Goal: Task Accomplishment & Management: Use online tool/utility

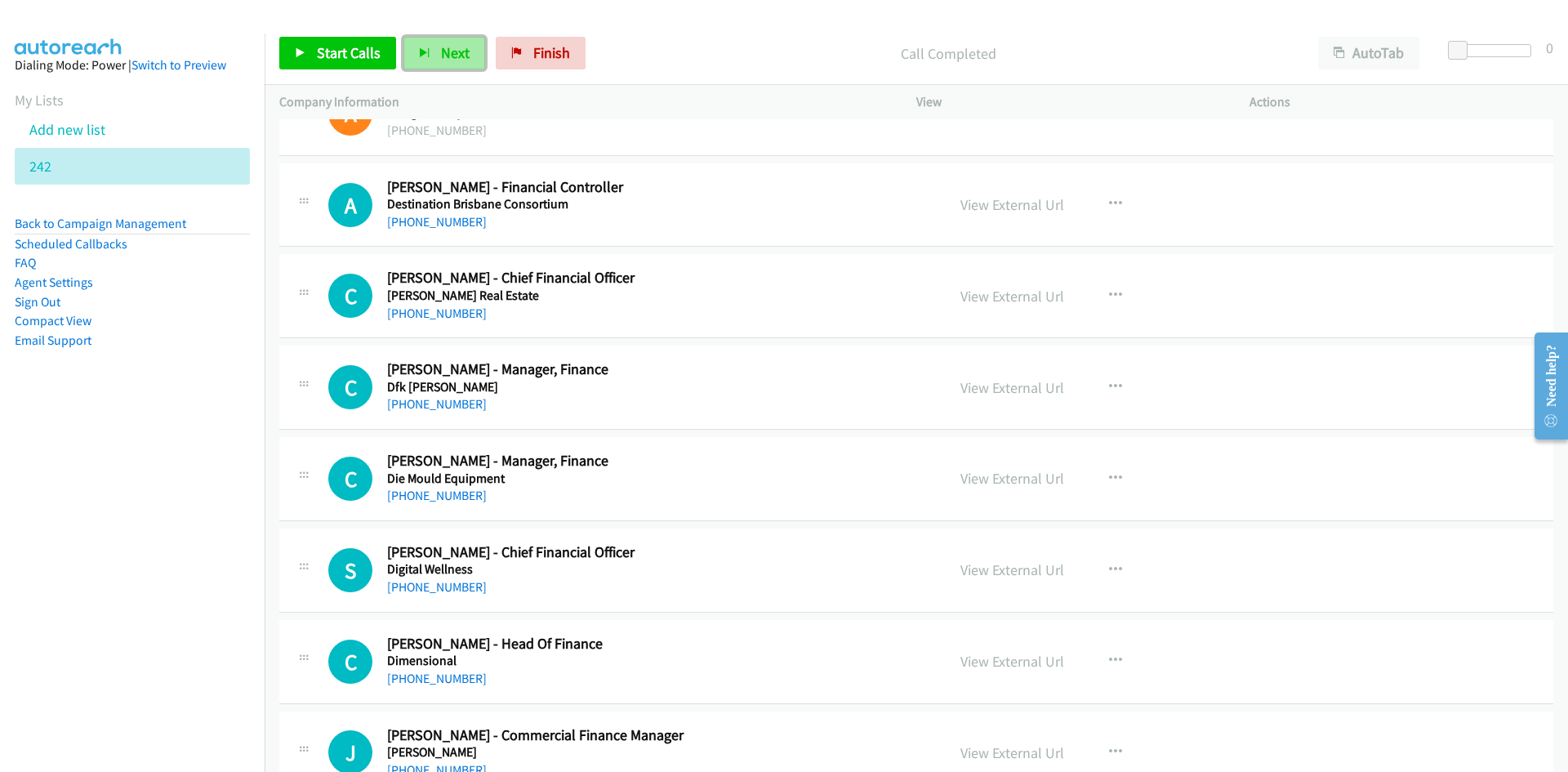
drag, startPoint x: 447, startPoint y: 46, endPoint x: 700, endPoint y: 177, distance: 284.9
click at [447, 46] on span "Next" at bounding box center [455, 53] width 29 height 19
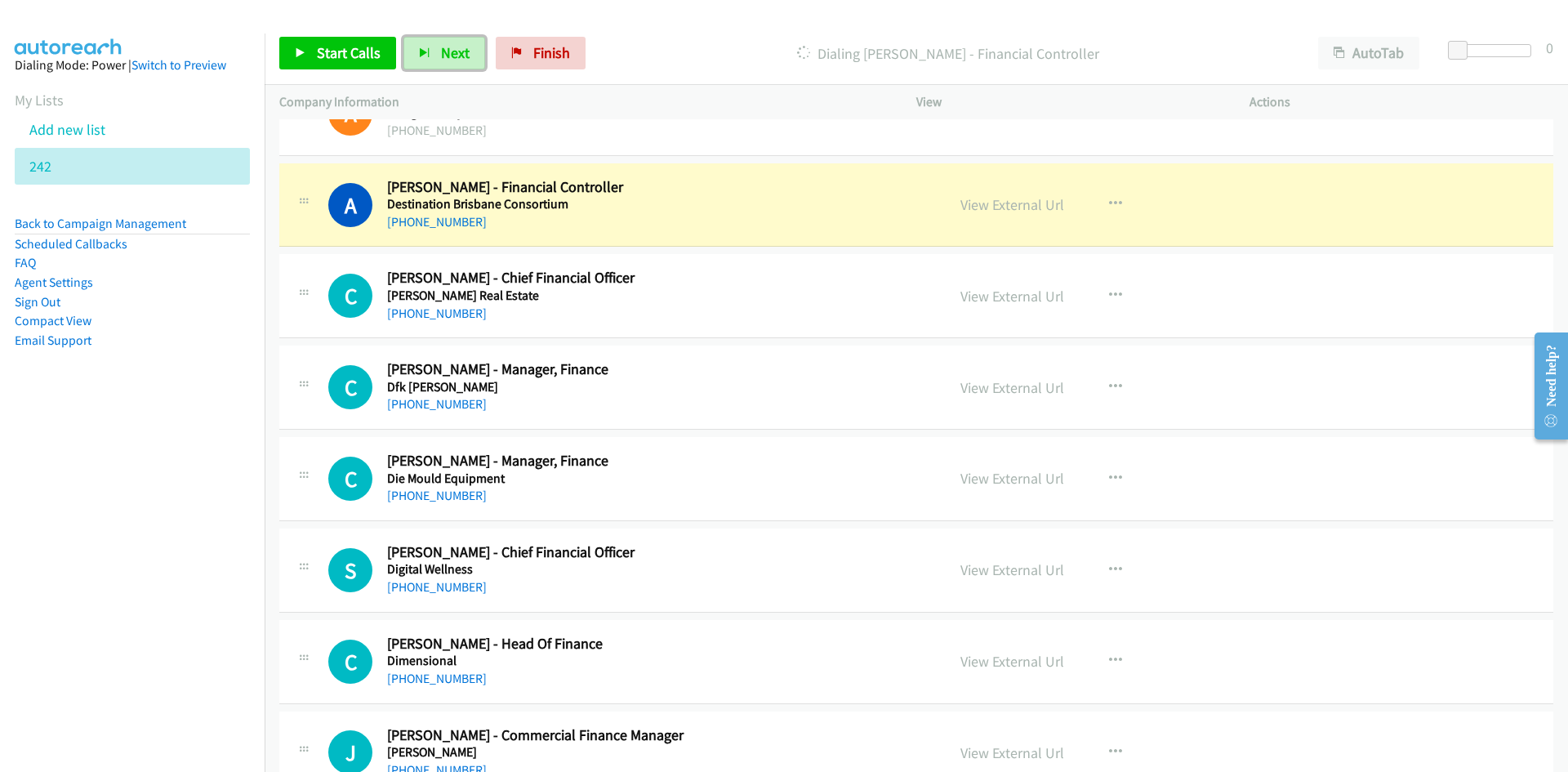
drag, startPoint x: 996, startPoint y: 207, endPoint x: 1017, endPoint y: 631, distance: 424.5
click at [996, 207] on link "View External Url" at bounding box center [1013, 205] width 104 height 19
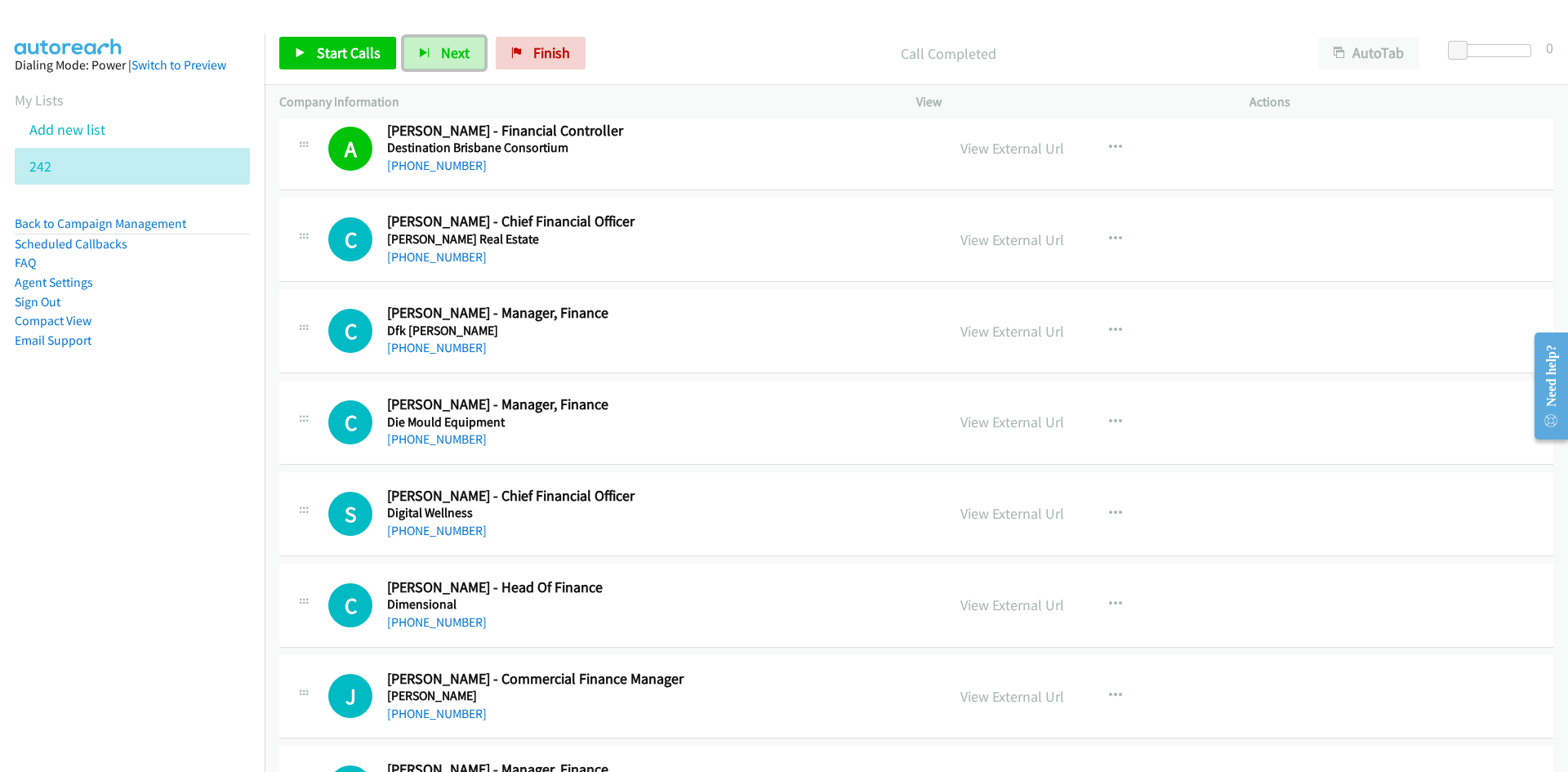
scroll to position [5392, 0]
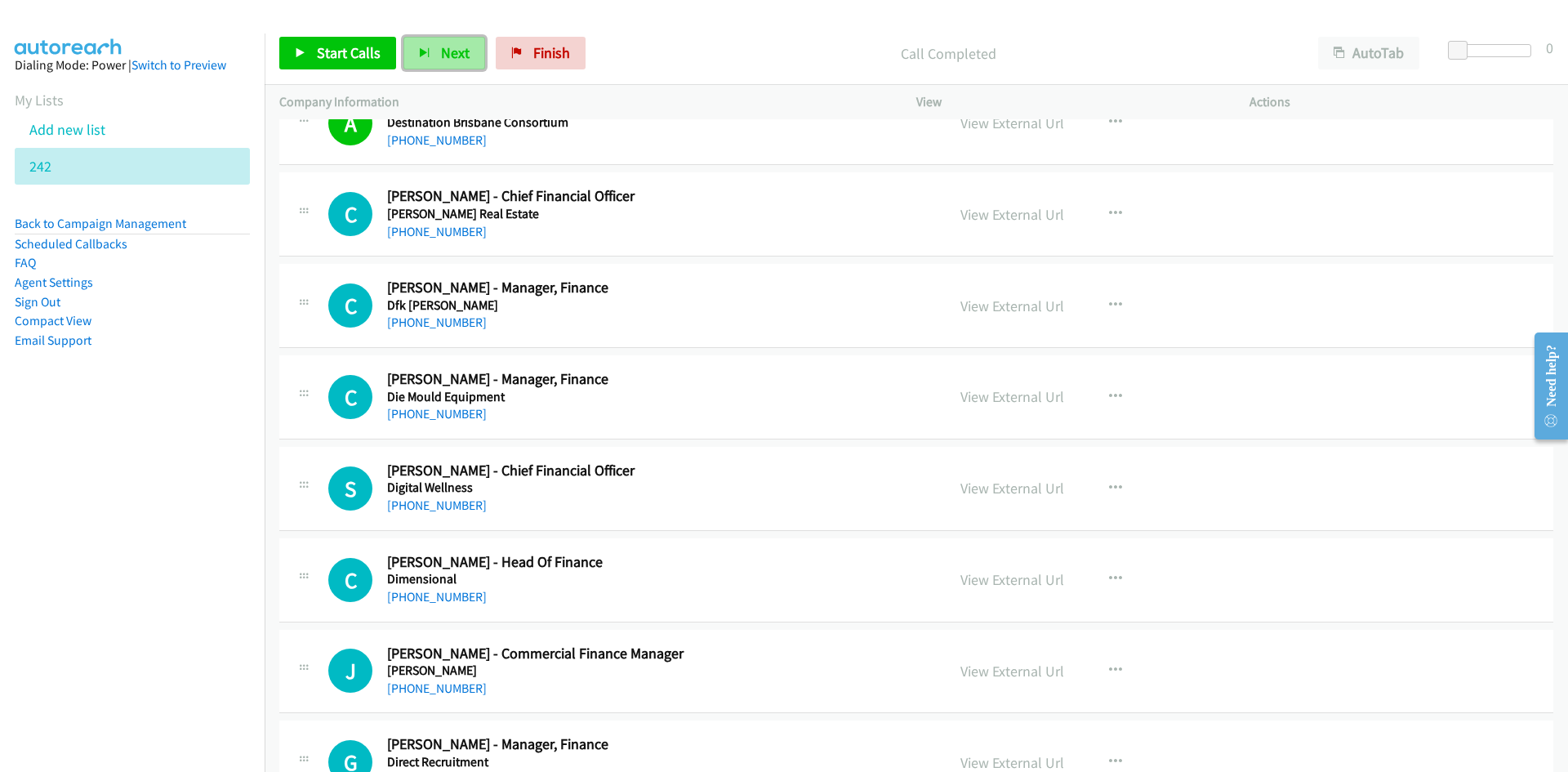
click at [460, 56] on span "Next" at bounding box center [455, 53] width 29 height 19
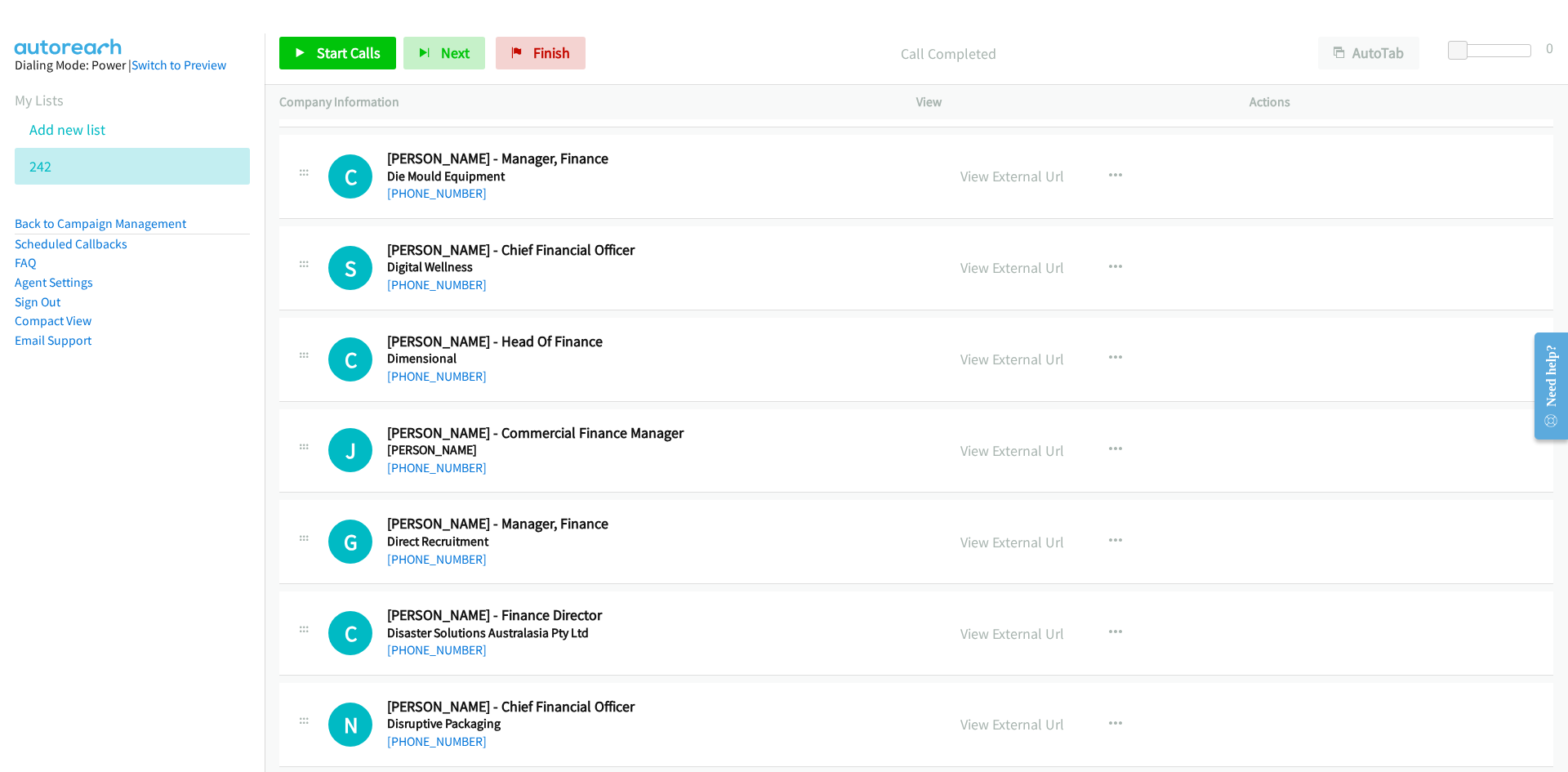
scroll to position [5637, 0]
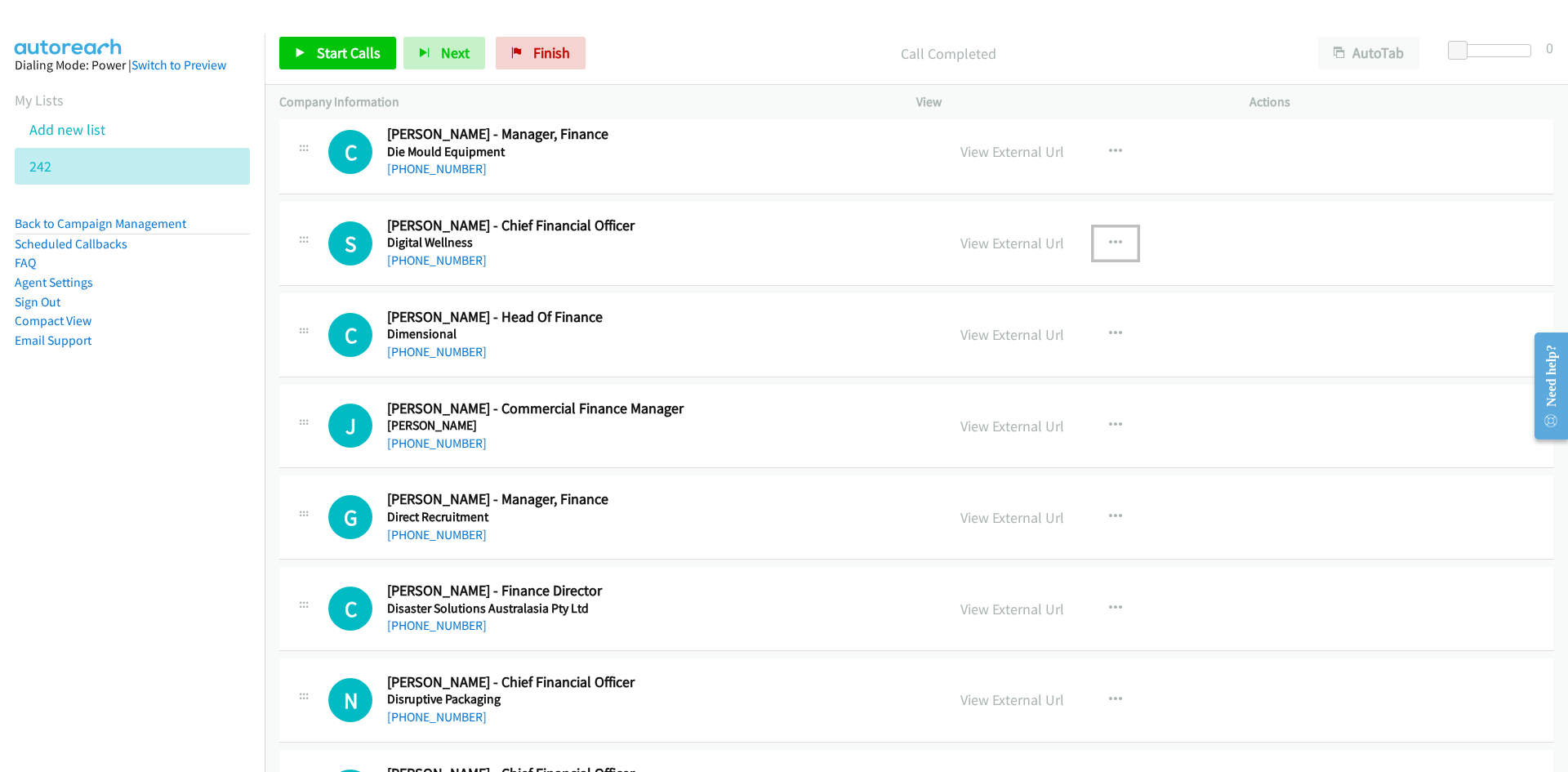
click at [1114, 239] on icon "button" at bounding box center [1115, 243] width 13 height 13
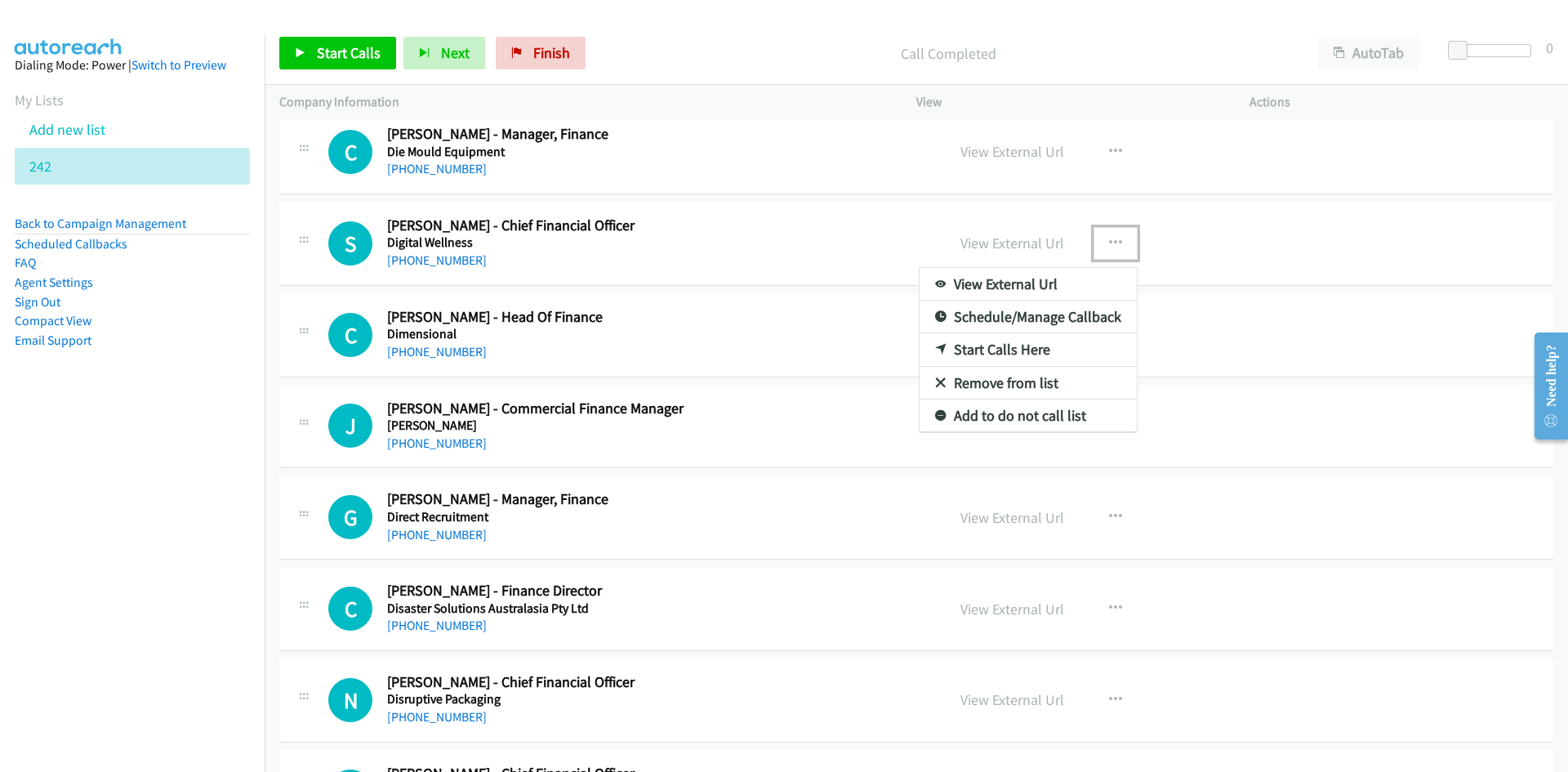
click at [990, 351] on link "Start Calls Here" at bounding box center [1029, 350] width 218 height 33
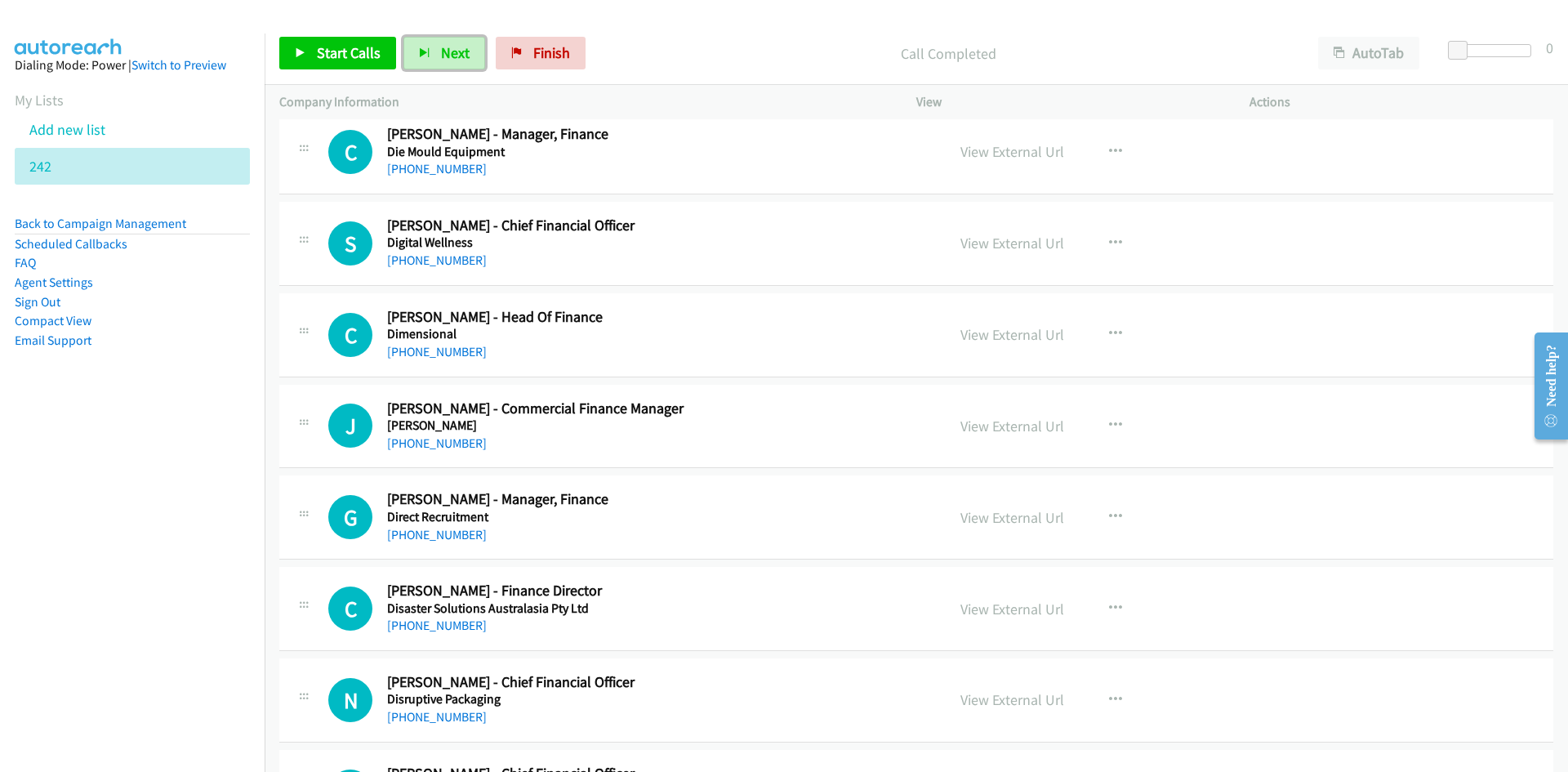
click at [432, 49] on button "Next" at bounding box center [444, 53] width 82 height 33
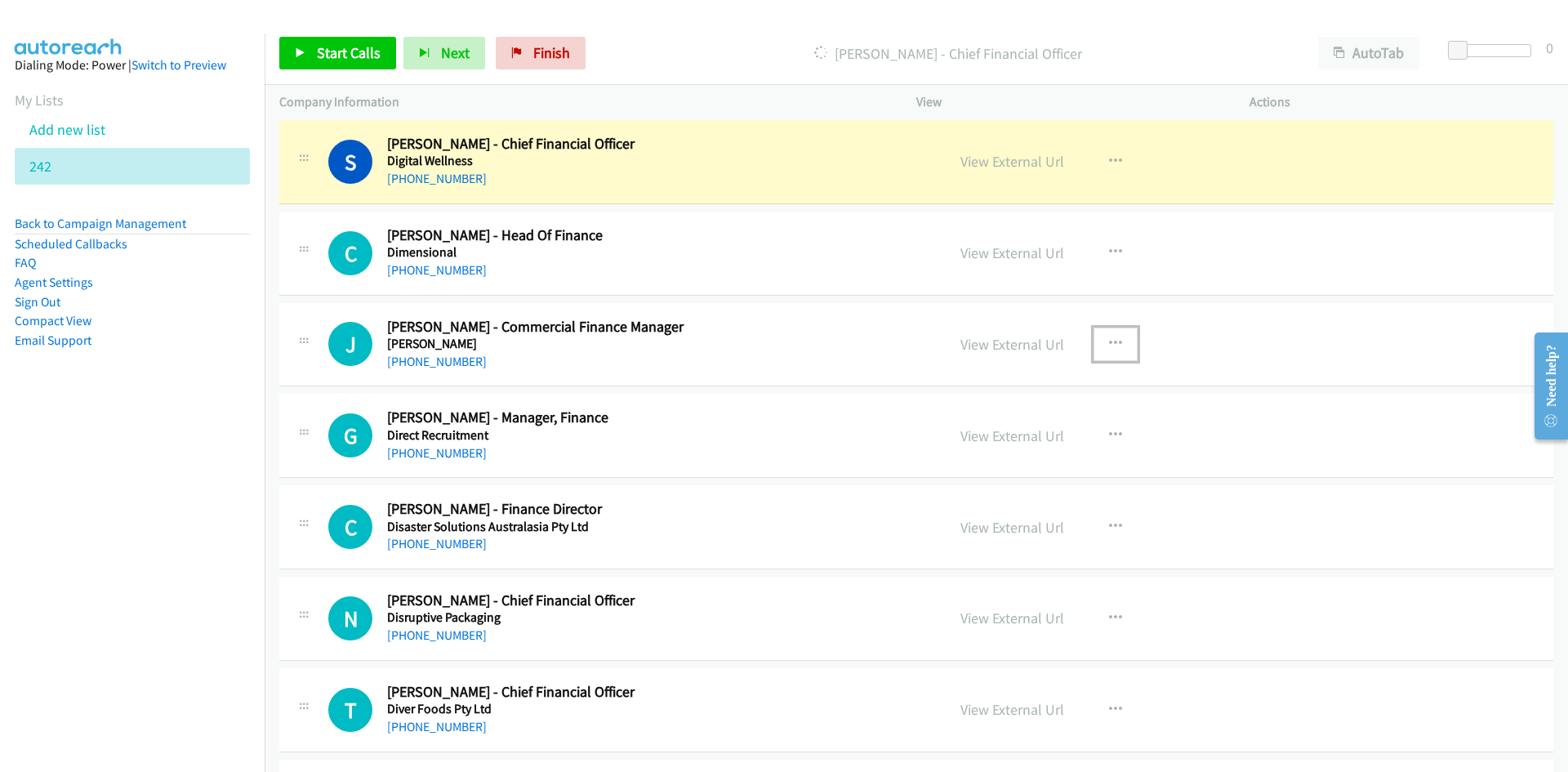
click at [1114, 344] on icon "button" at bounding box center [1115, 343] width 13 height 13
click at [1001, 450] on link "Start Calls Here" at bounding box center [1029, 451] width 218 height 33
drag, startPoint x: 441, startPoint y: 43, endPoint x: 675, endPoint y: 232, distance: 300.8
click at [441, 43] on span "Next" at bounding box center [455, 53] width 29 height 19
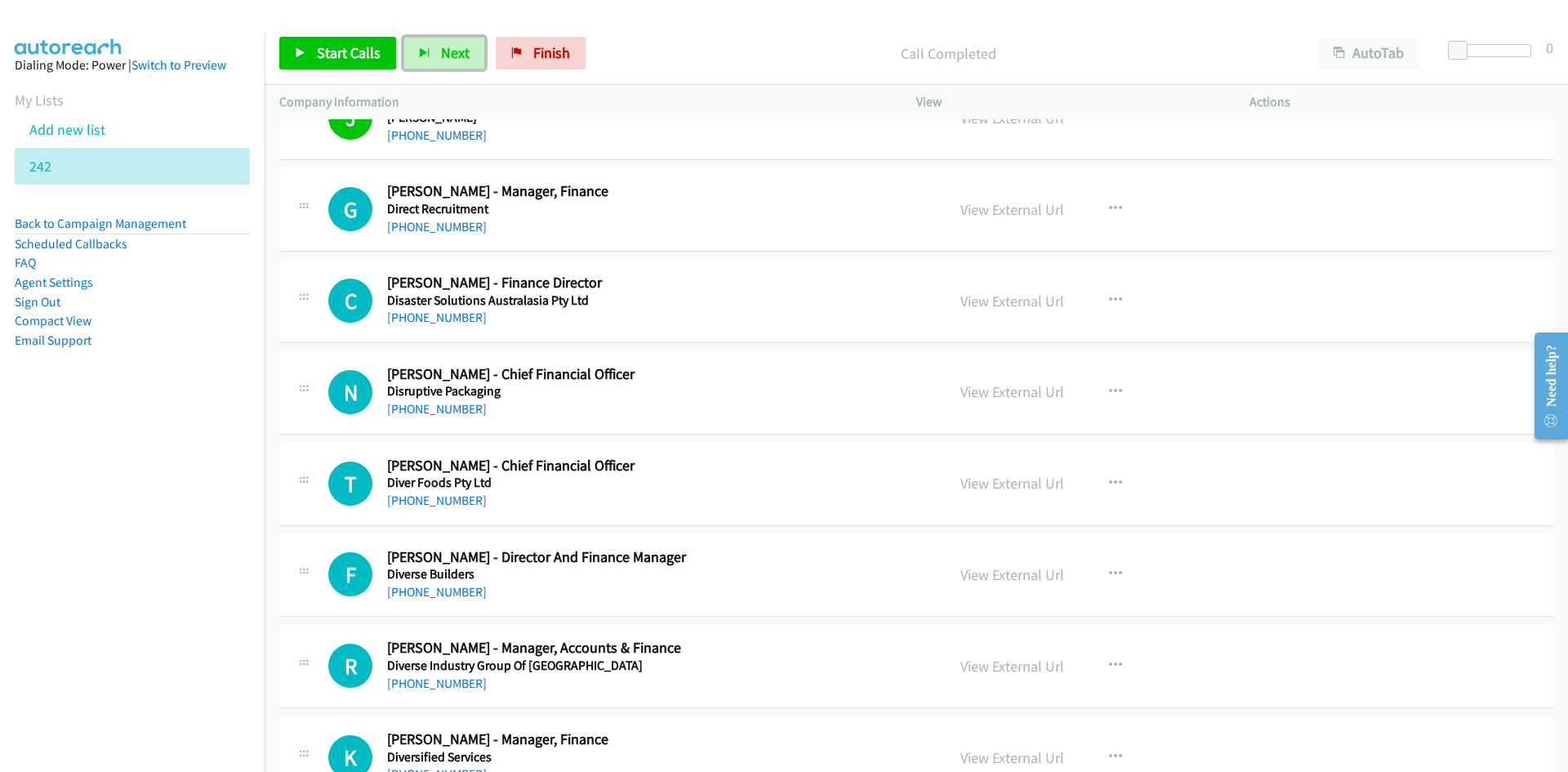
scroll to position [5963, 0]
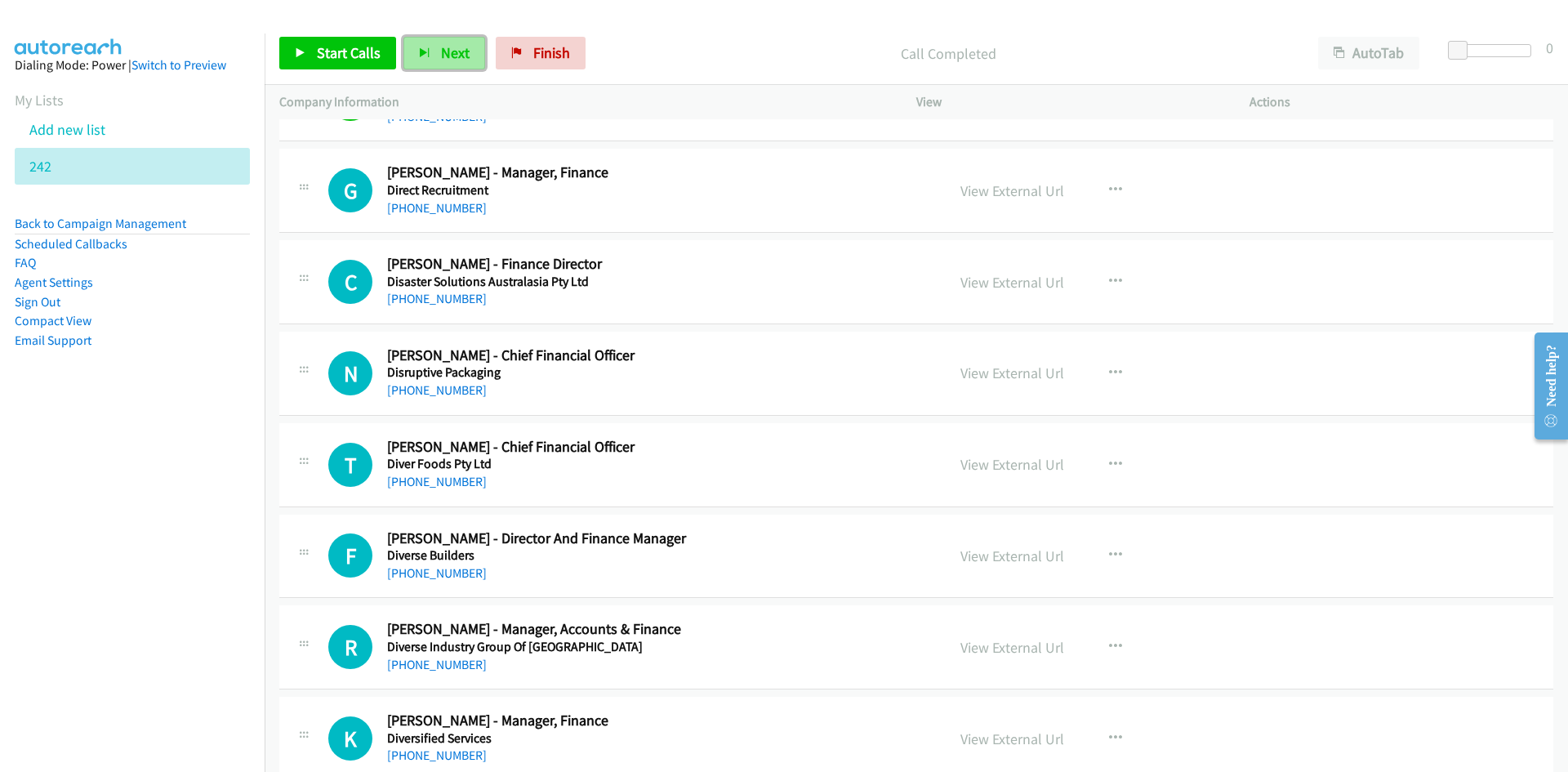
click at [438, 41] on button "Next" at bounding box center [444, 53] width 82 height 33
drag, startPoint x: 450, startPoint y: 55, endPoint x: 575, endPoint y: 193, distance: 186.2
click at [450, 55] on span "Next" at bounding box center [455, 53] width 29 height 19
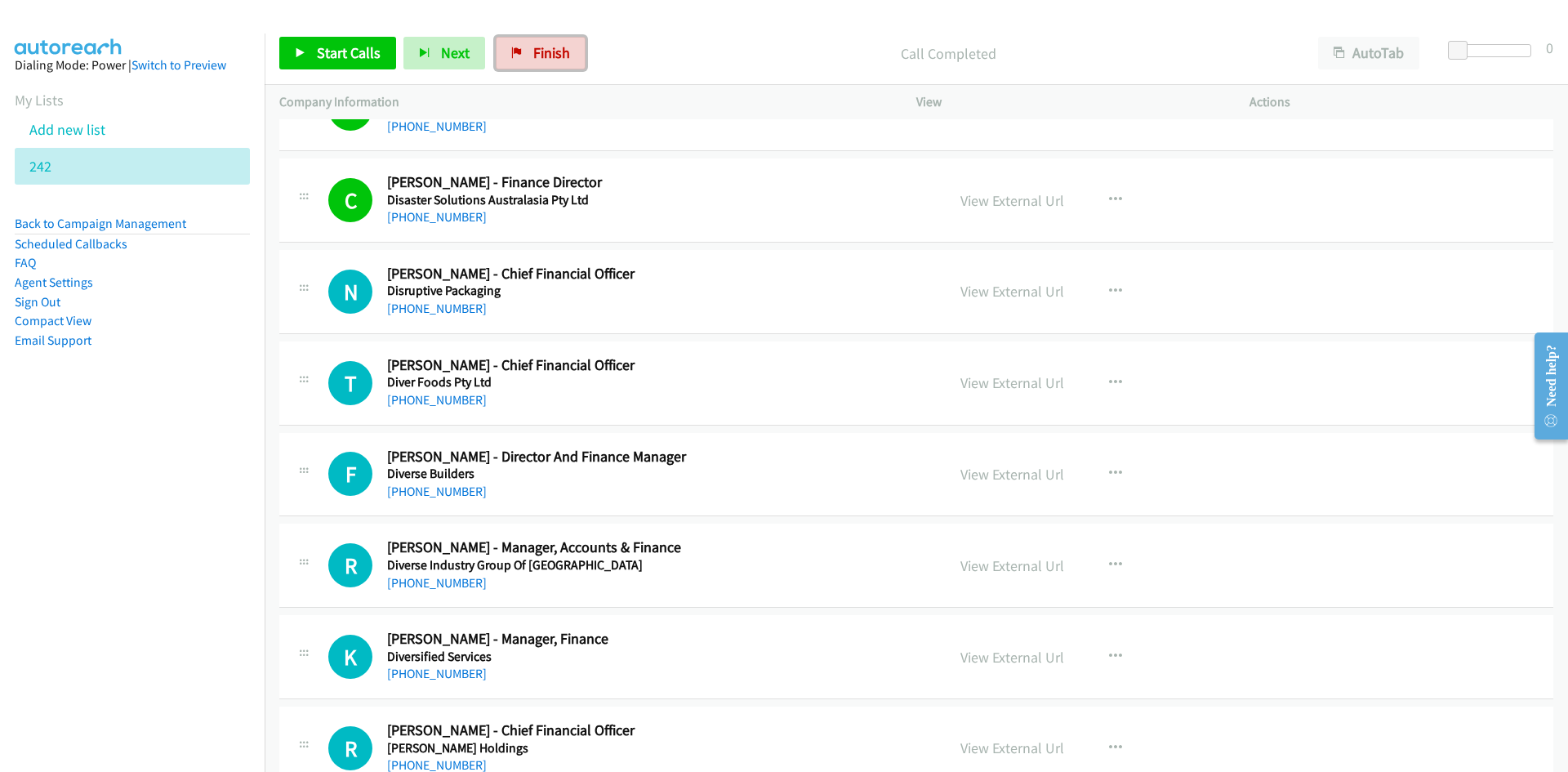
click at [512, 65] on link "Finish" at bounding box center [541, 53] width 90 height 33
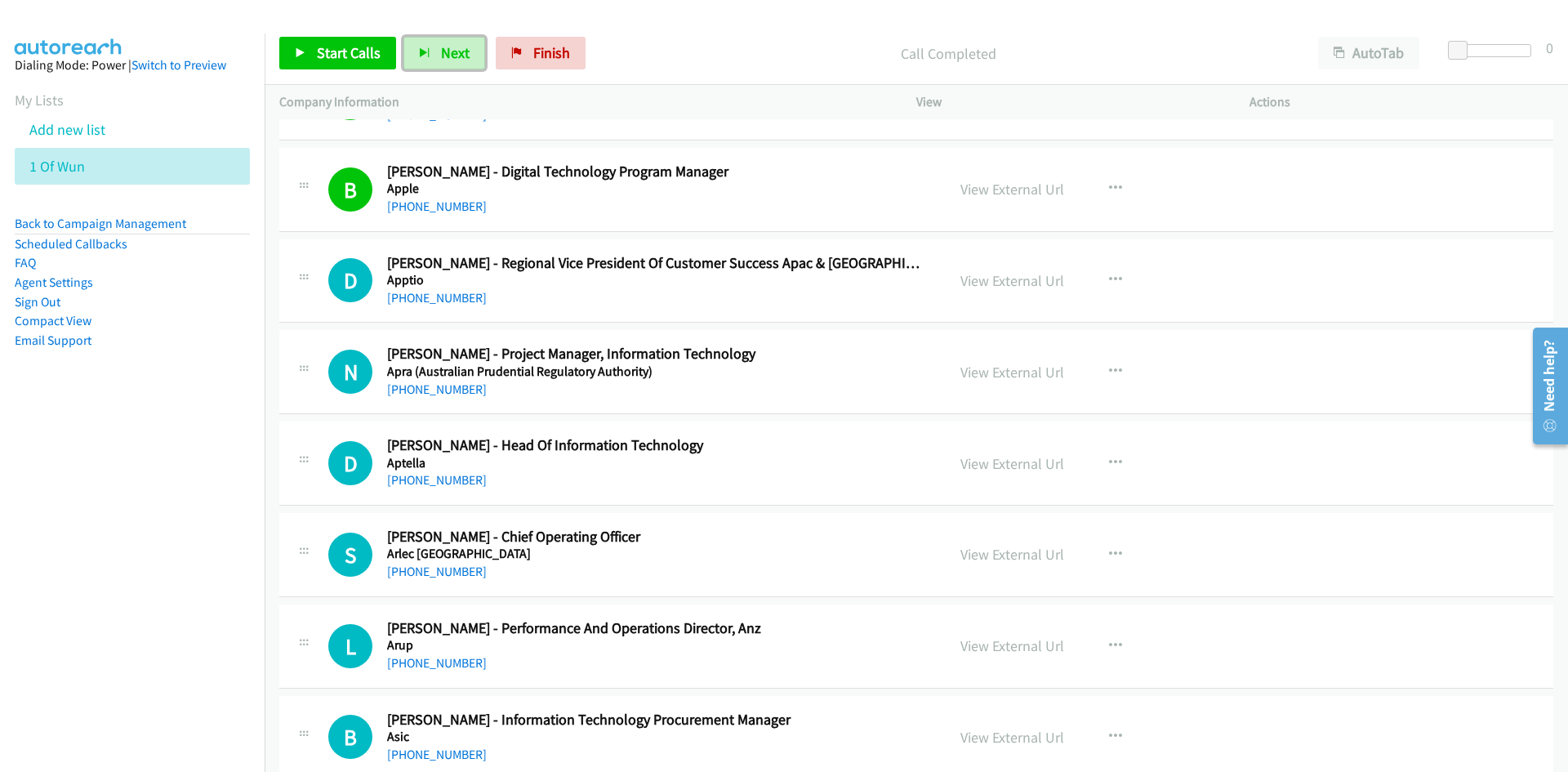
drag, startPoint x: 448, startPoint y: 43, endPoint x: 630, endPoint y: 193, distance: 235.8
click at [448, 43] on span "Next" at bounding box center [455, 53] width 29 height 19
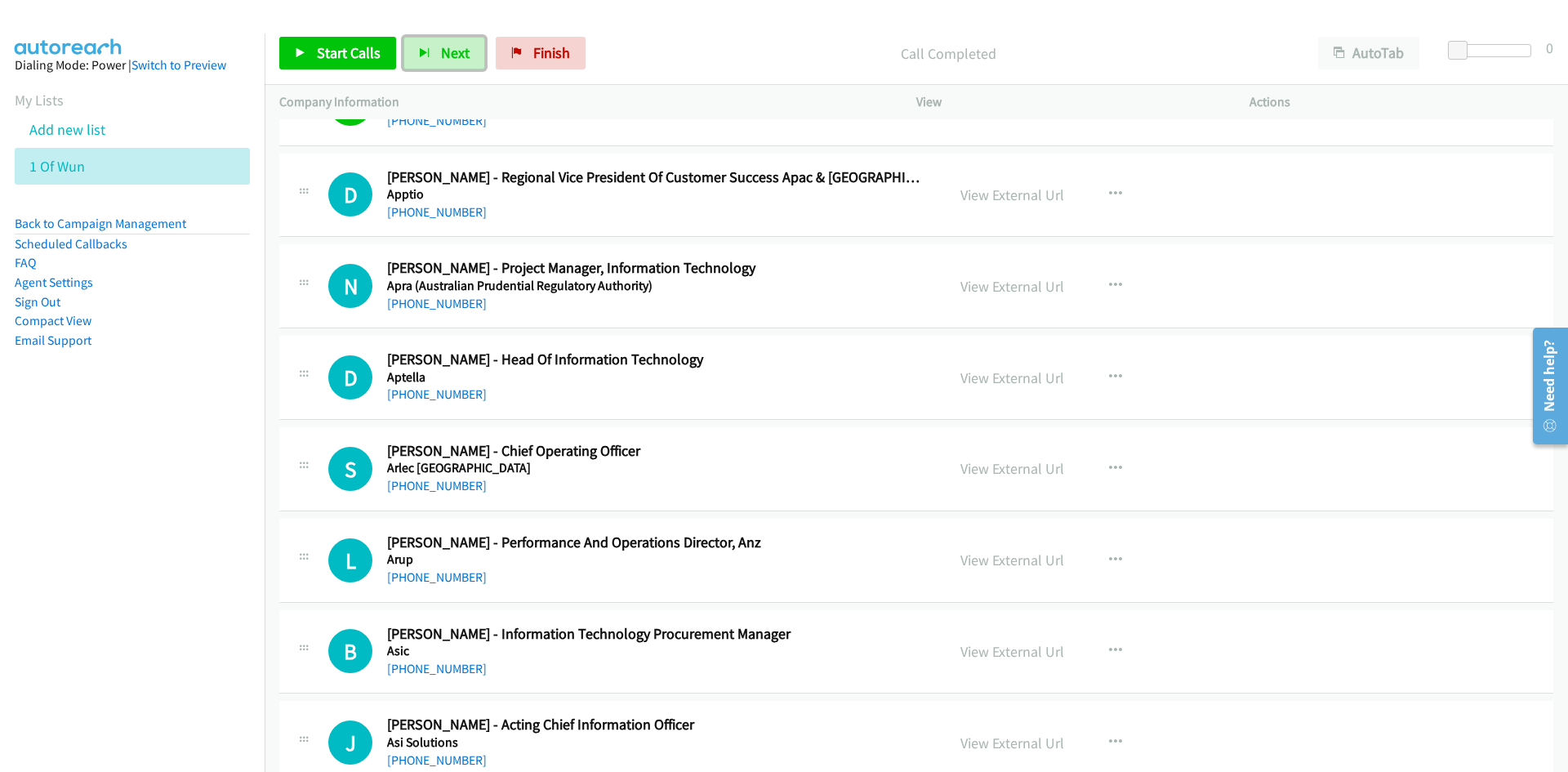
scroll to position [2941, 0]
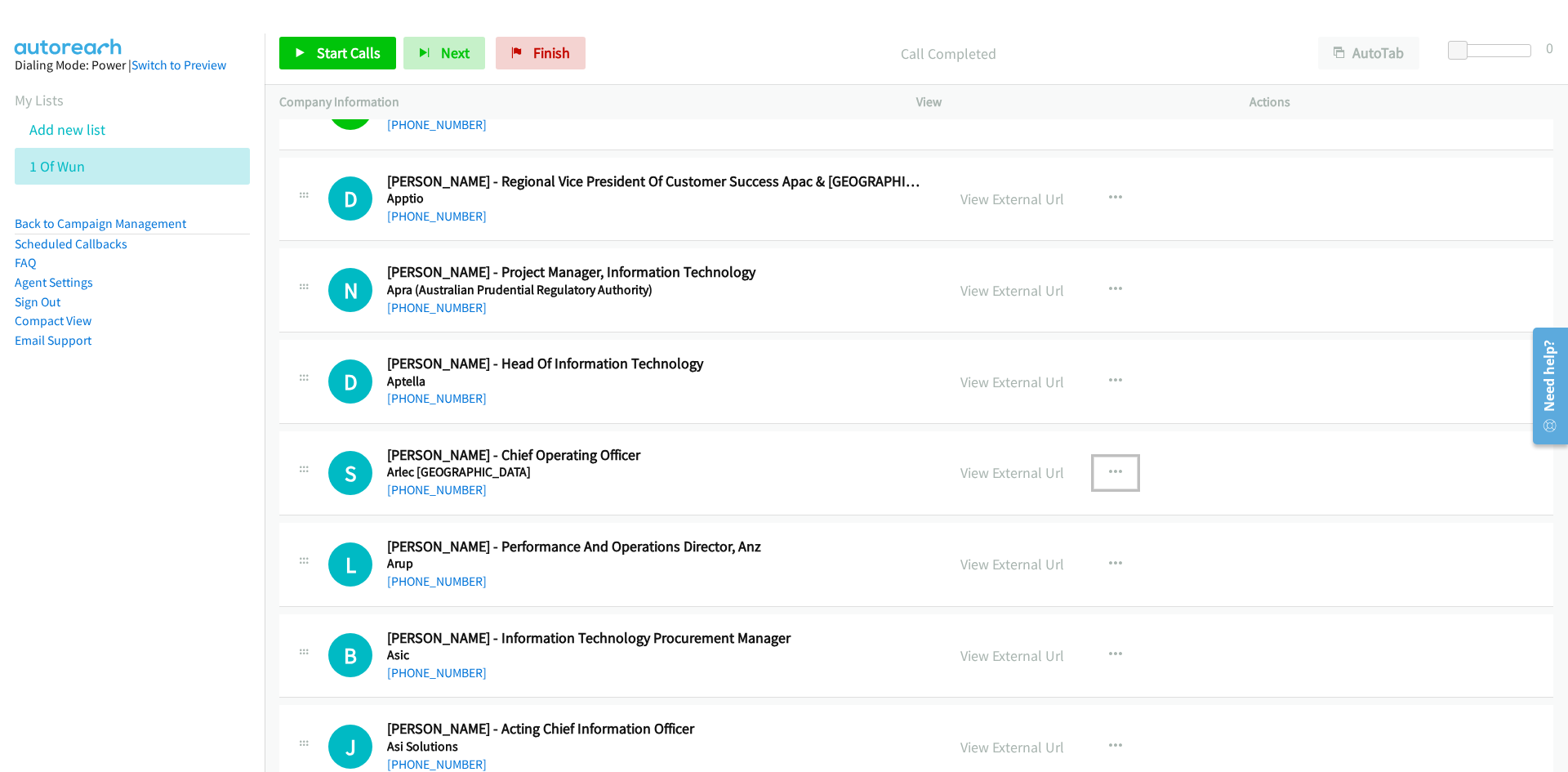
click at [1126, 477] on button "button" at bounding box center [1115, 473] width 44 height 33
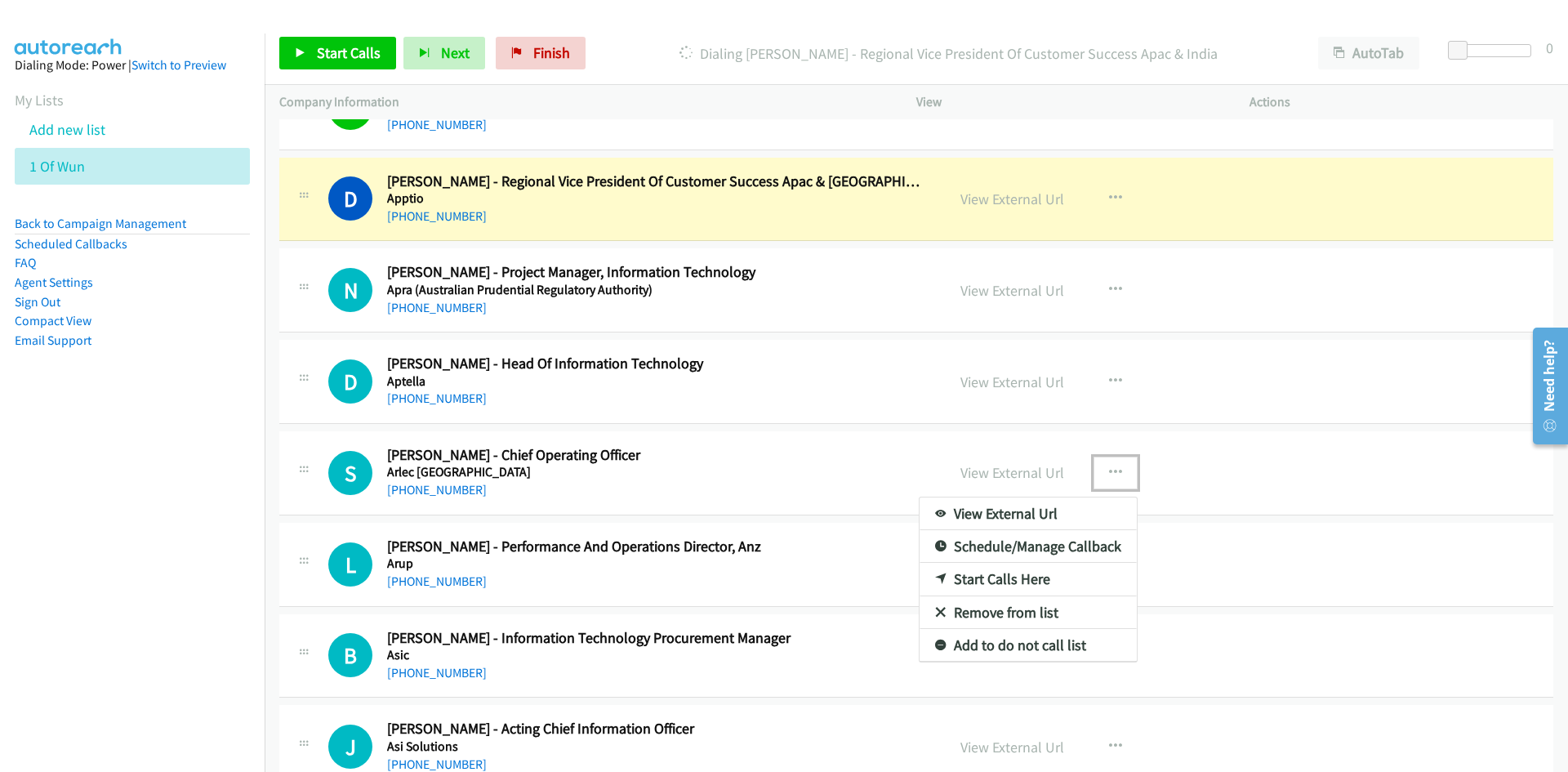
drag, startPoint x: 989, startPoint y: 572, endPoint x: 725, endPoint y: 453, distance: 289.6
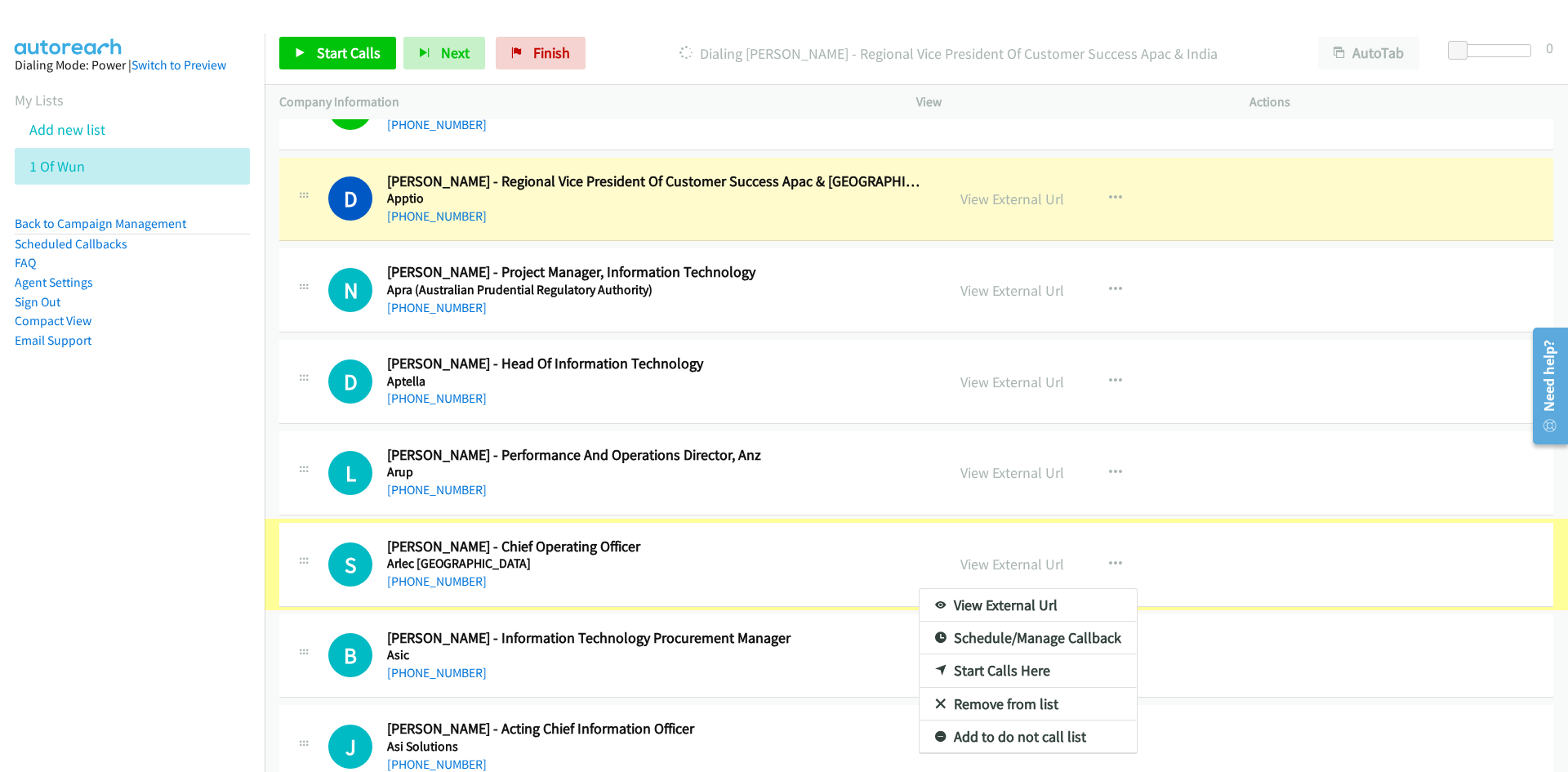
click at [725, 453] on div at bounding box center [784, 386] width 1568 height 772
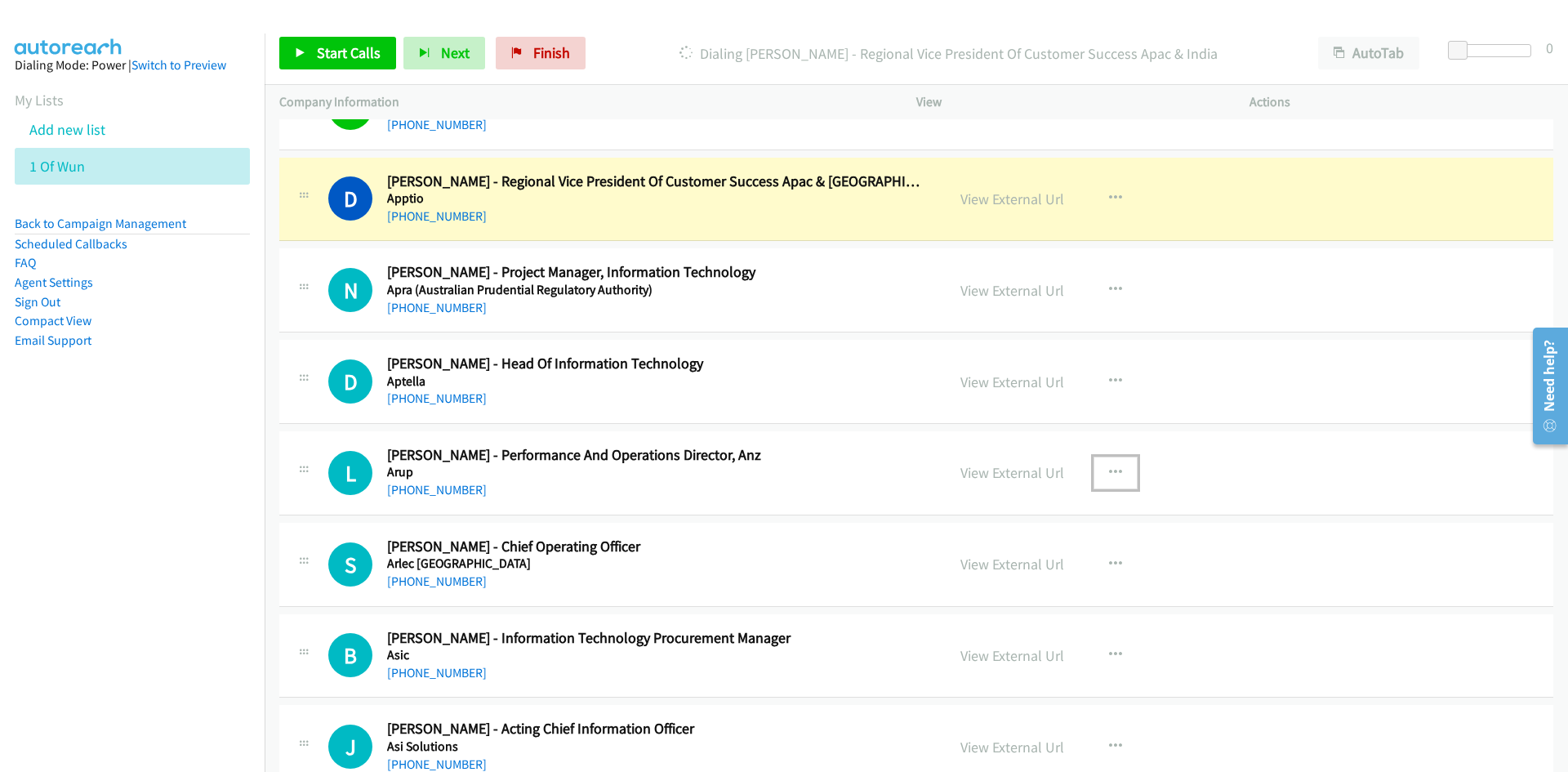
click at [1109, 472] on icon "button" at bounding box center [1115, 473] width 13 height 13
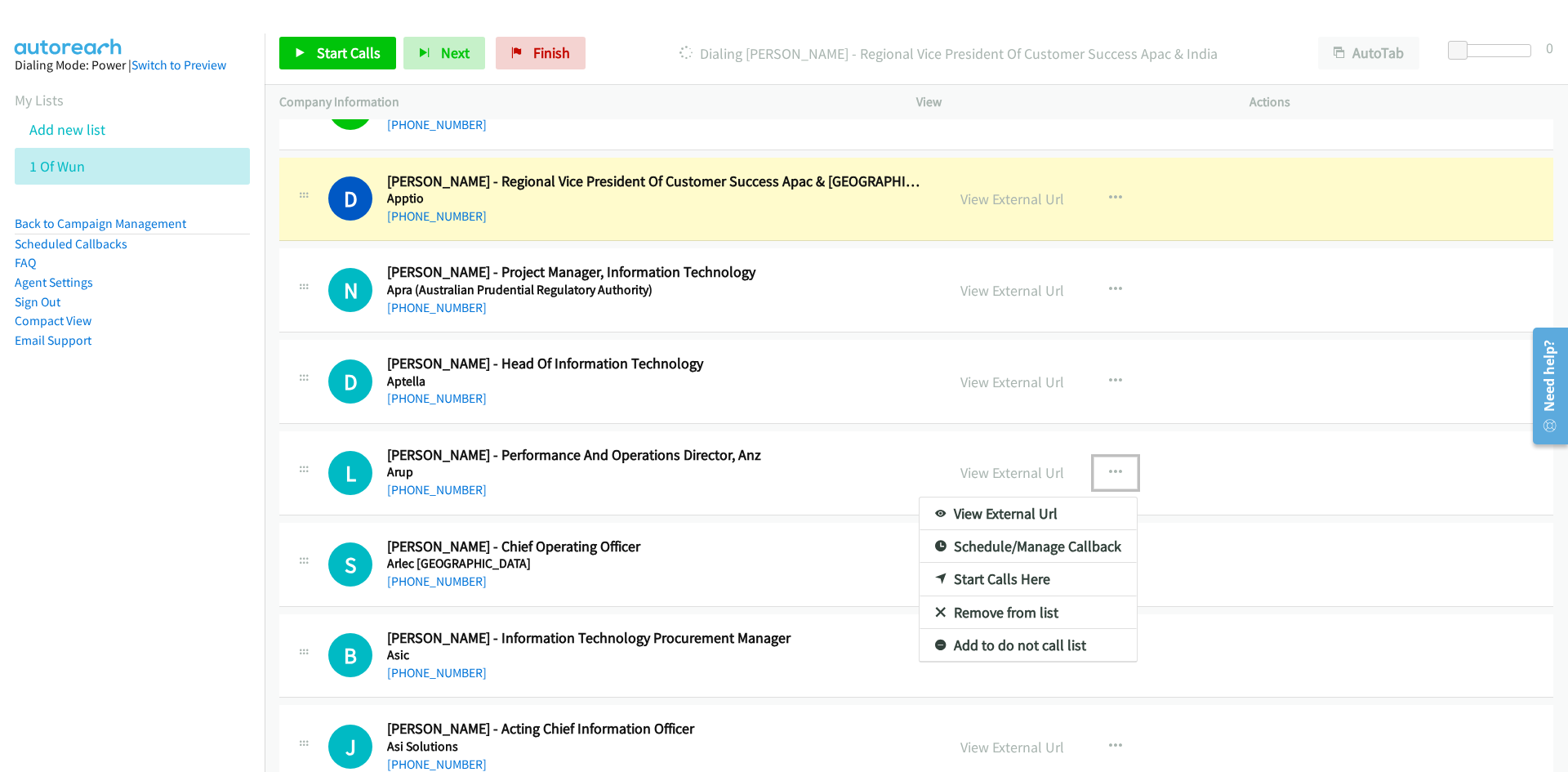
click at [983, 584] on link "Start Calls Here" at bounding box center [1029, 579] width 218 height 33
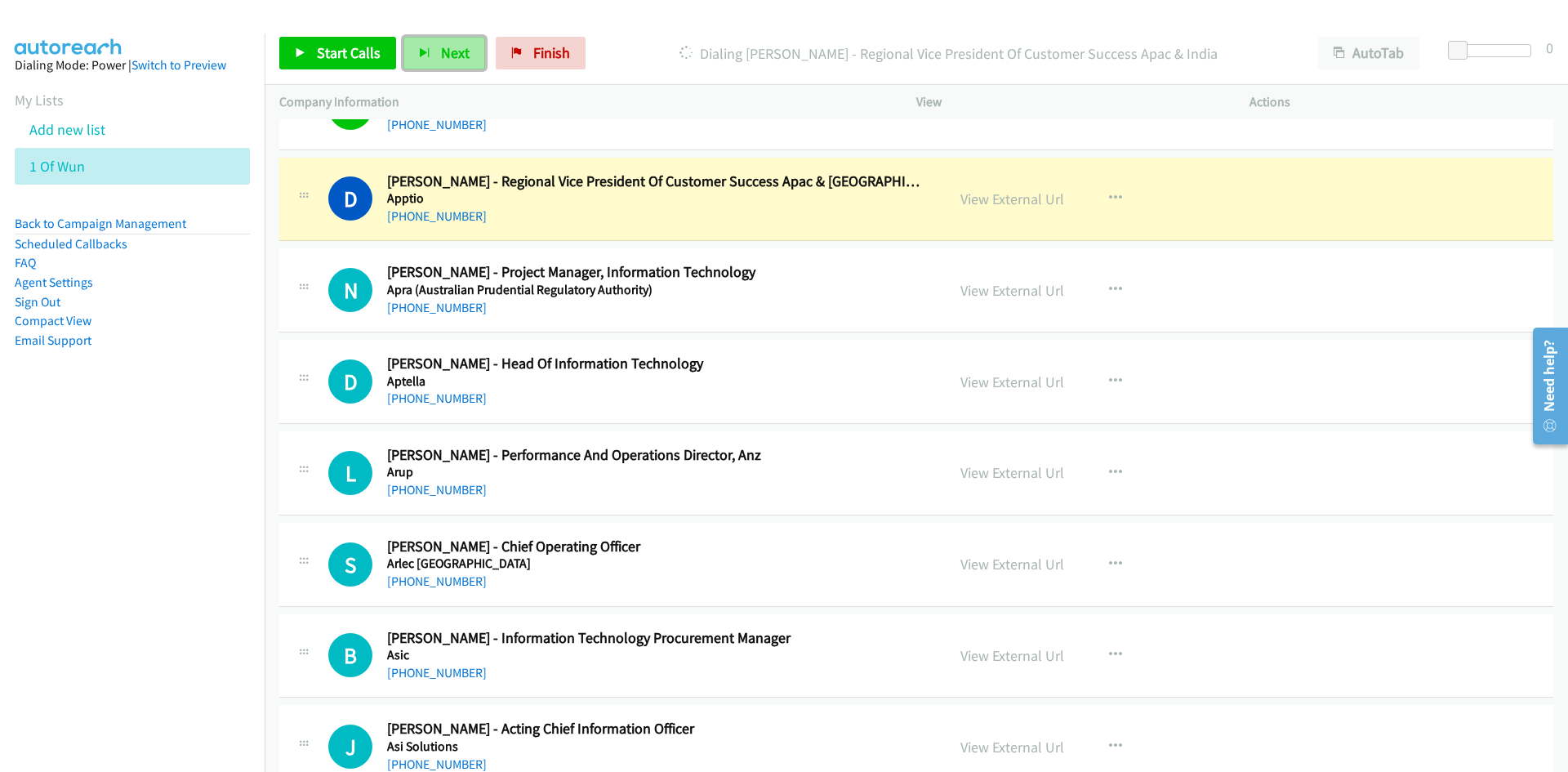
click at [446, 55] on span "Next" at bounding box center [455, 53] width 29 height 19
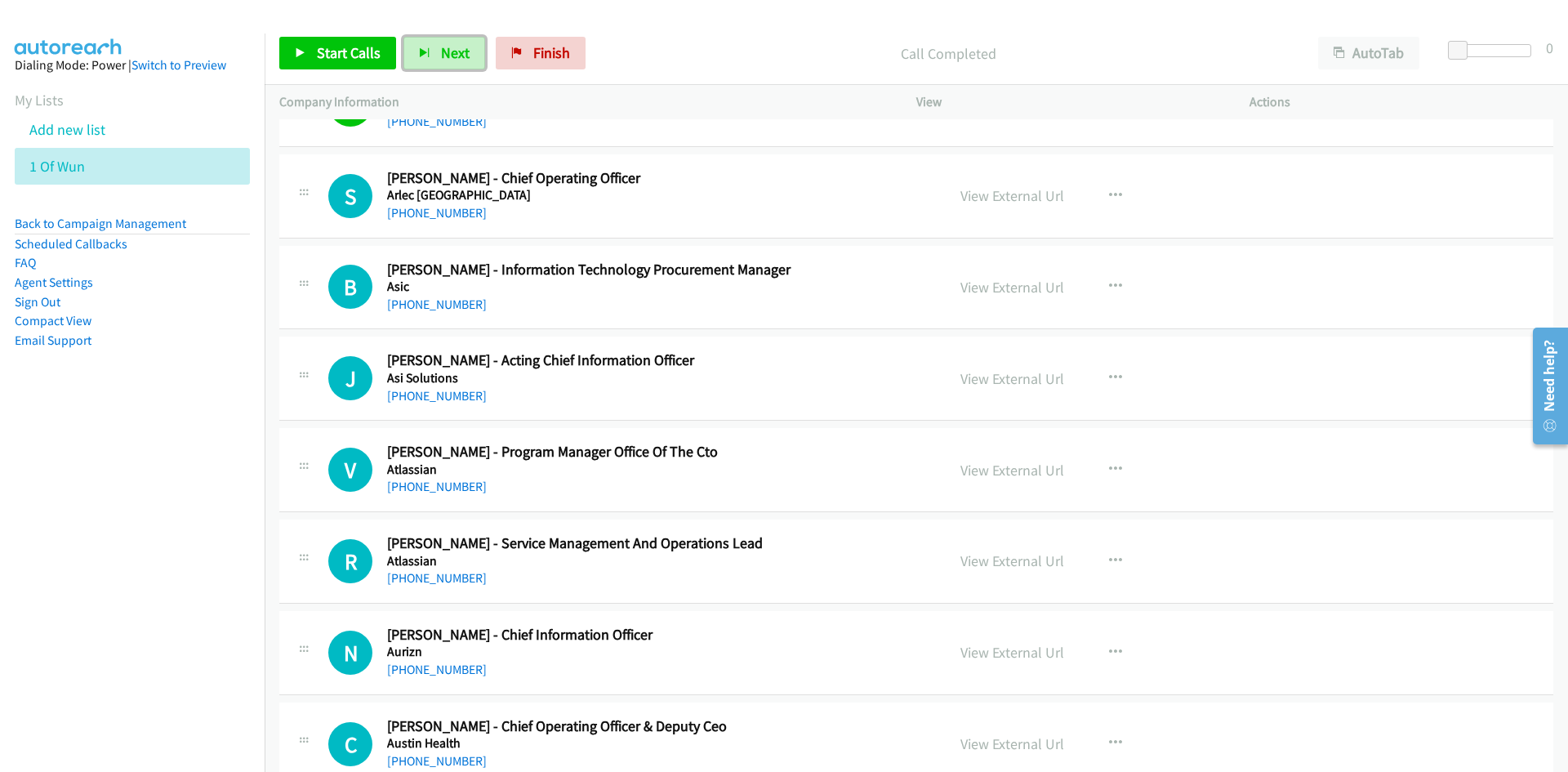
scroll to position [3350, 0]
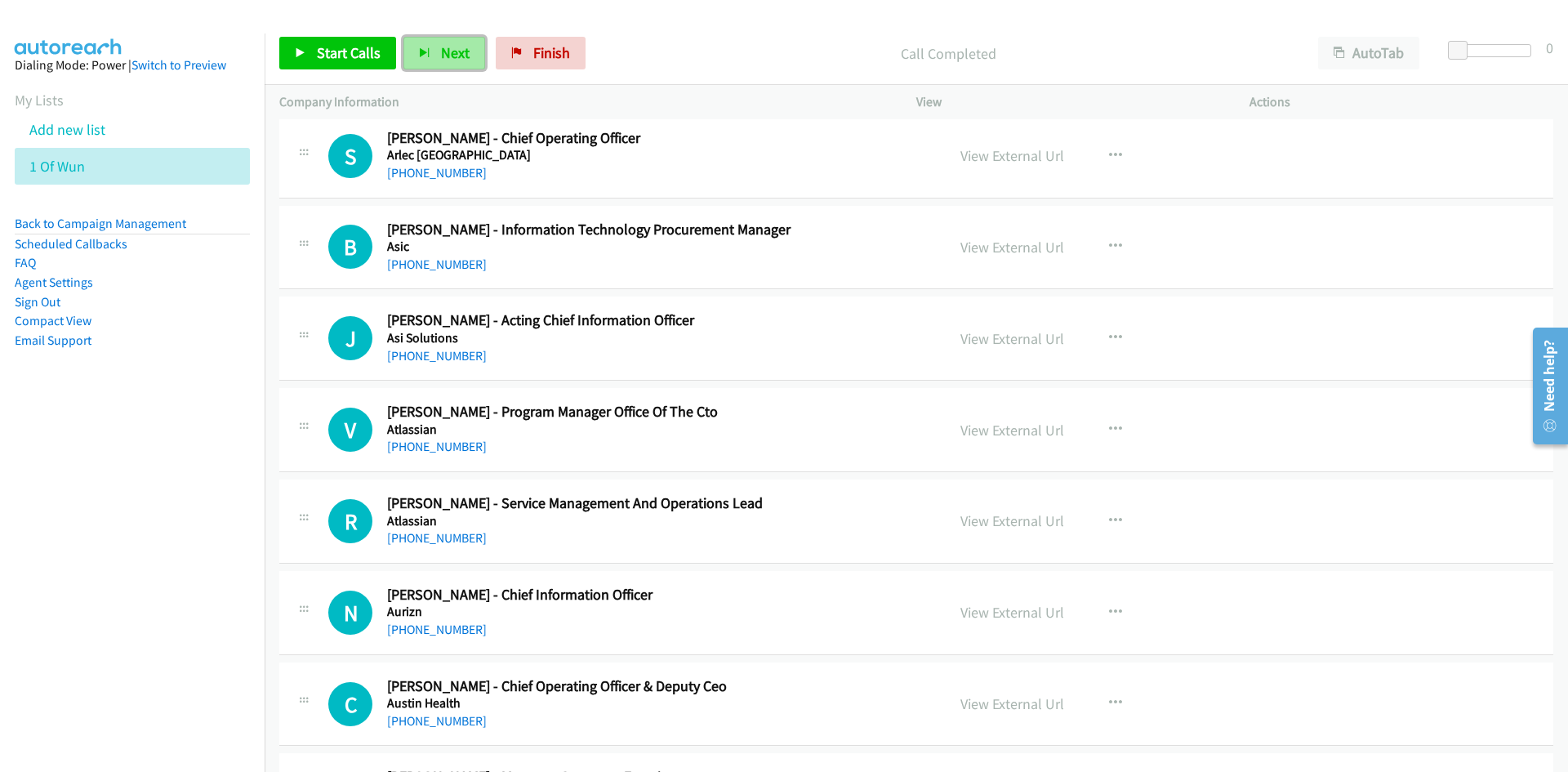
click at [450, 44] on span "Next" at bounding box center [455, 53] width 29 height 19
drag, startPoint x: 434, startPoint y: 49, endPoint x: 695, endPoint y: 245, distance: 326.4
click at [434, 49] on button "Next" at bounding box center [444, 53] width 82 height 33
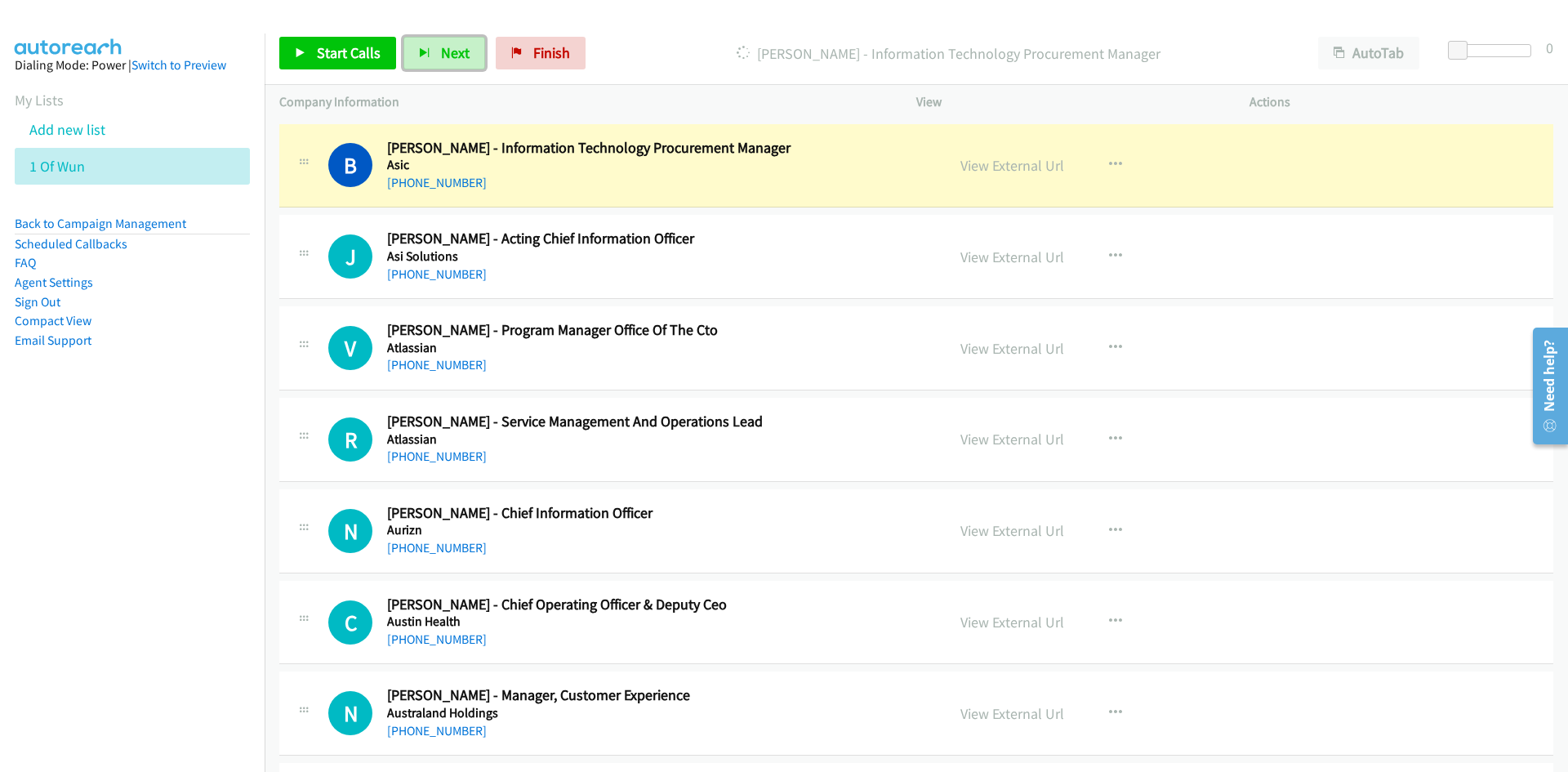
click at [414, 42] on button "Next" at bounding box center [444, 53] width 82 height 33
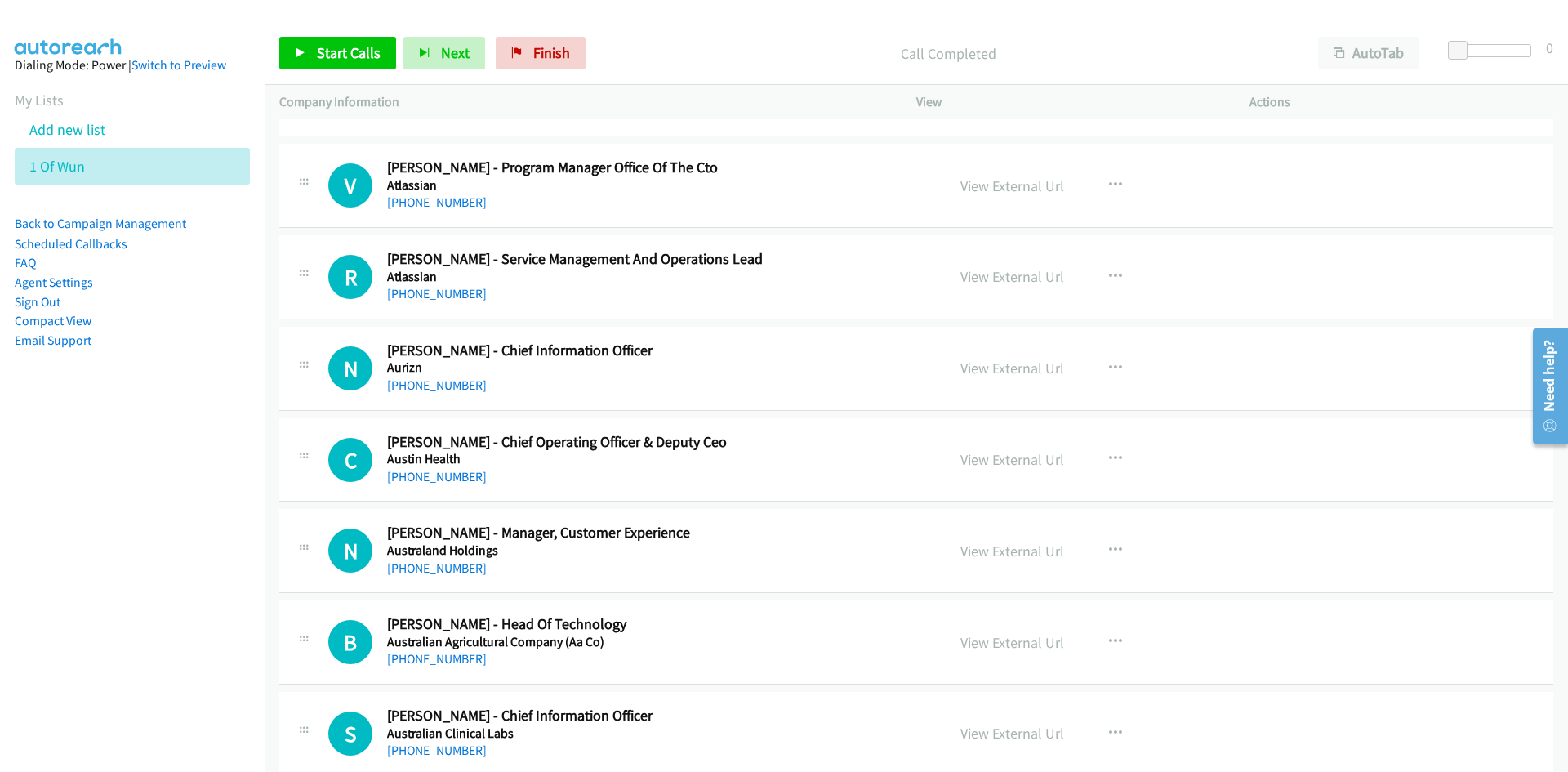
scroll to position [3595, 0]
click at [456, 55] on span "Next" at bounding box center [455, 53] width 29 height 19
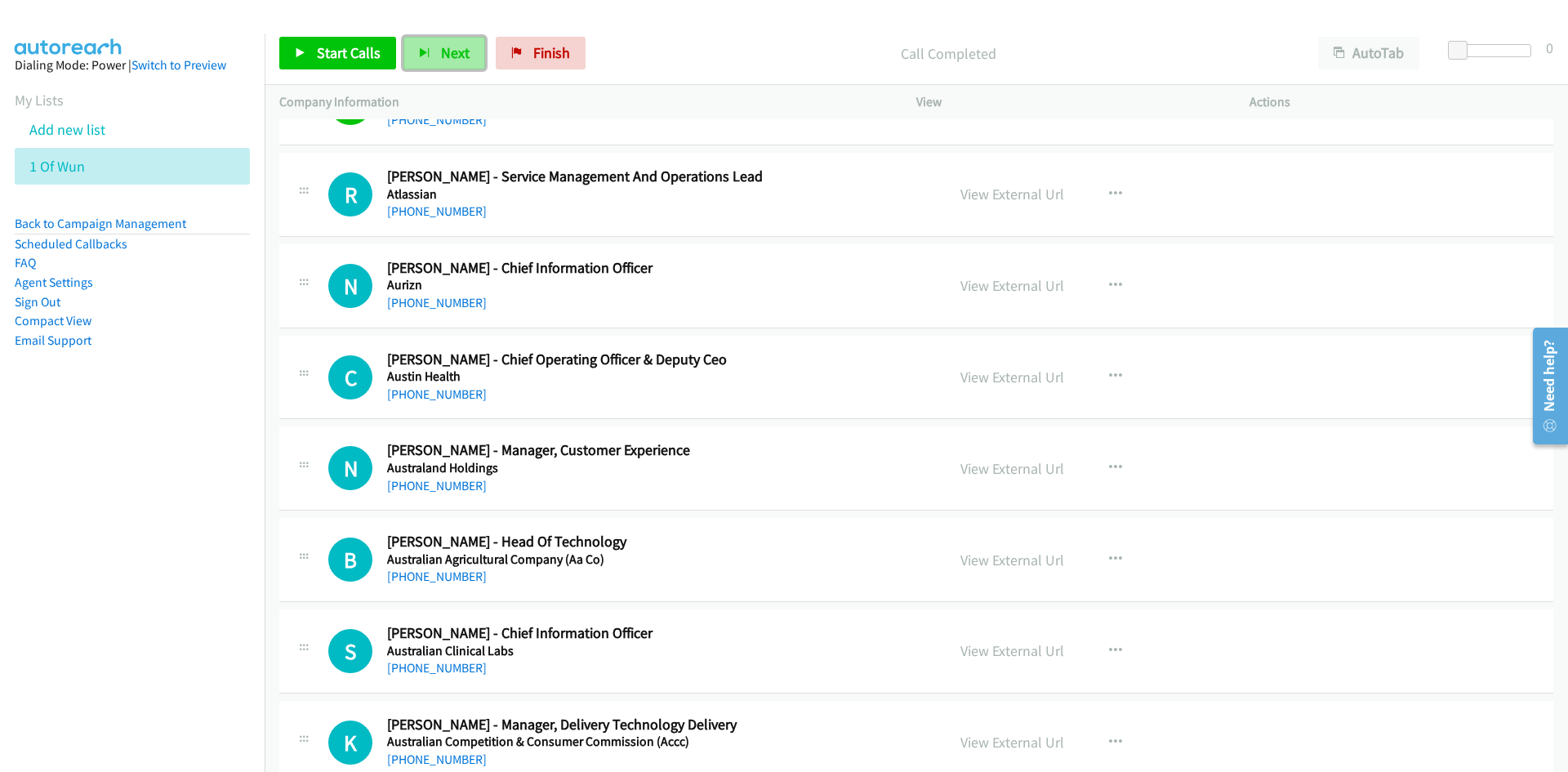
click at [454, 58] on span "Next" at bounding box center [455, 53] width 29 height 19
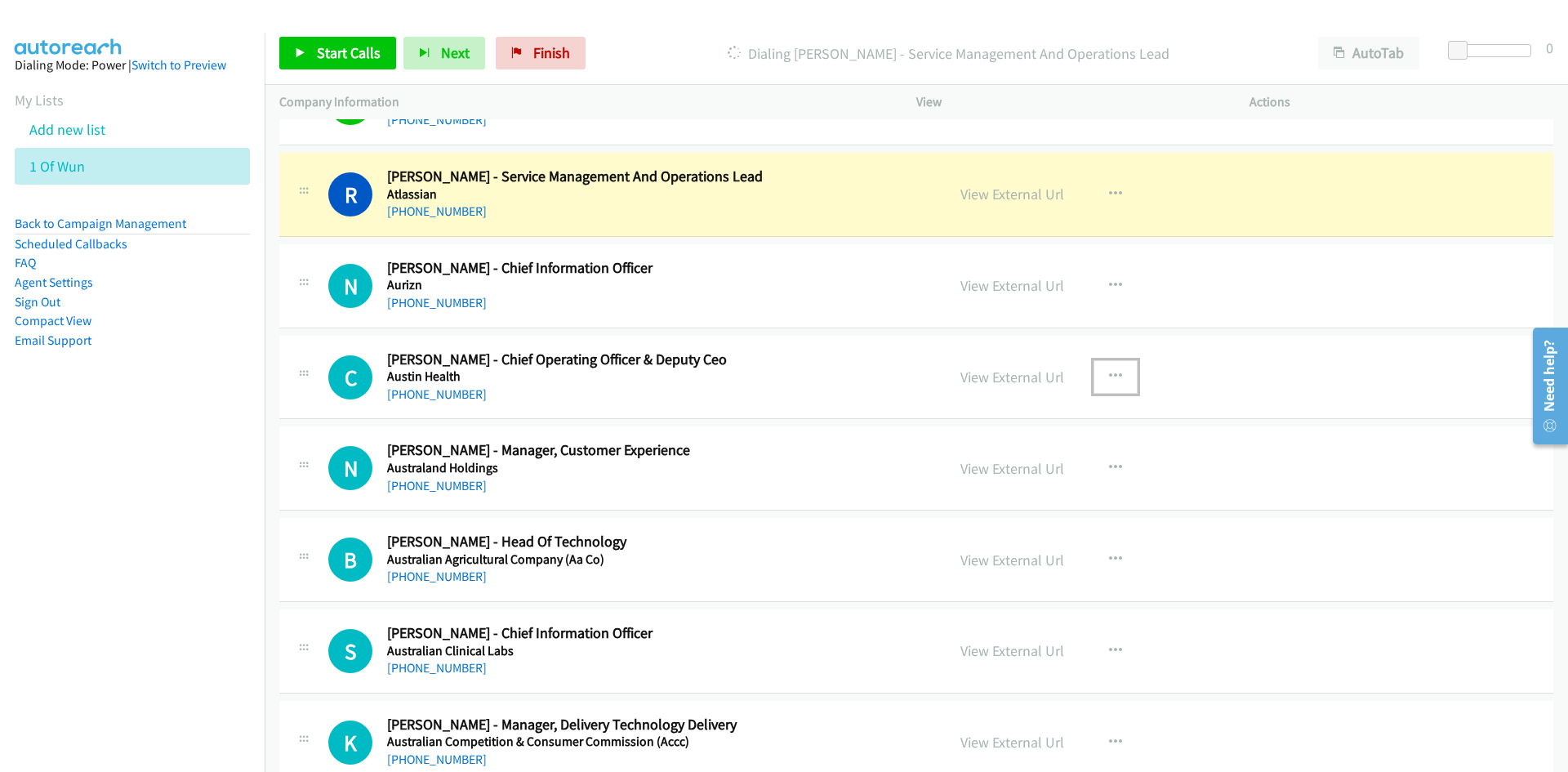
drag, startPoint x: 1102, startPoint y: 376, endPoint x: 1055, endPoint y: 415, distance: 61.1
click at [1109, 376] on icon "button" at bounding box center [1115, 376] width 13 height 13
click at [988, 478] on link "Start Calls Here" at bounding box center [1029, 484] width 218 height 33
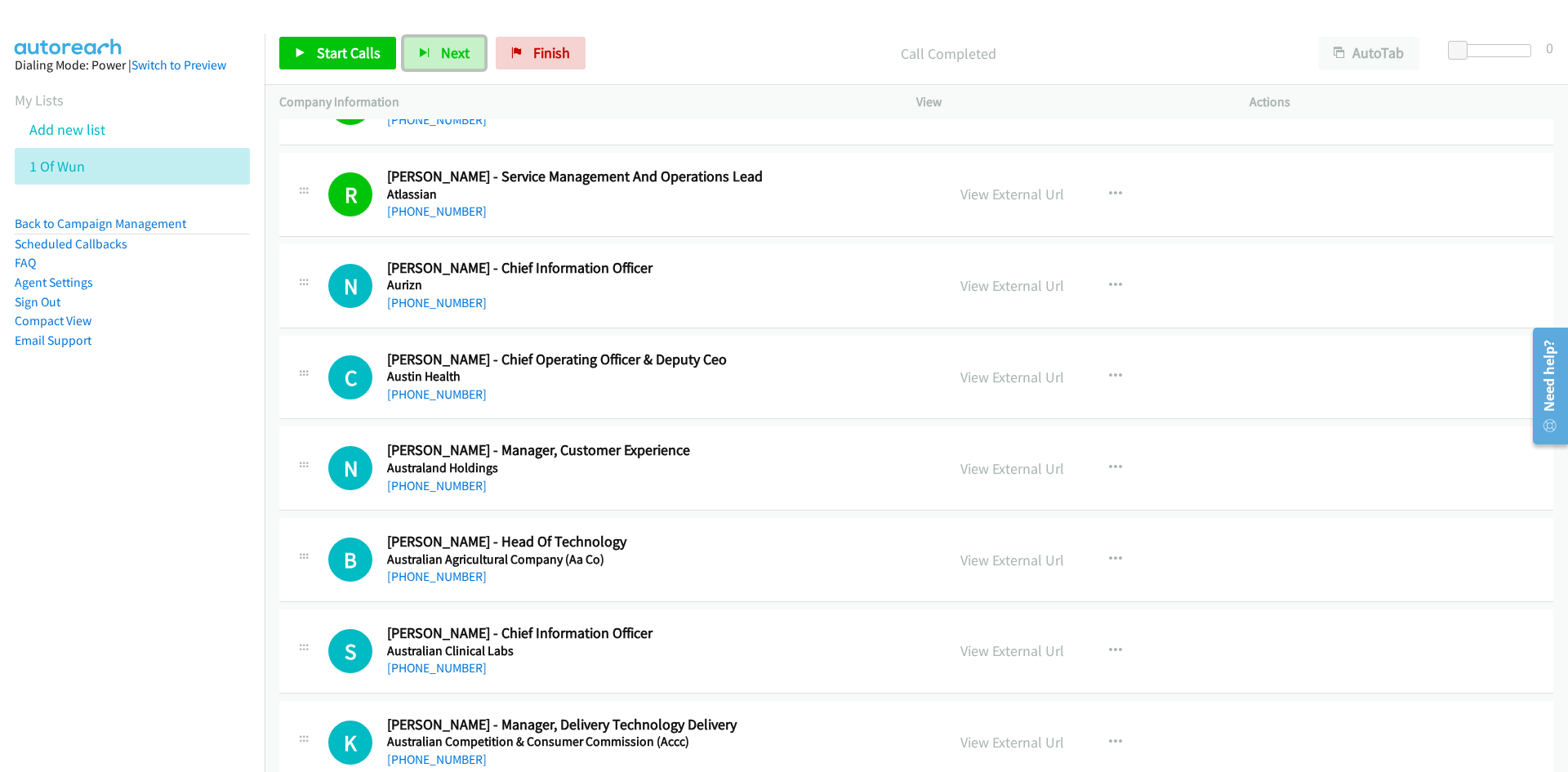
click at [459, 58] on span "Next" at bounding box center [455, 53] width 29 height 19
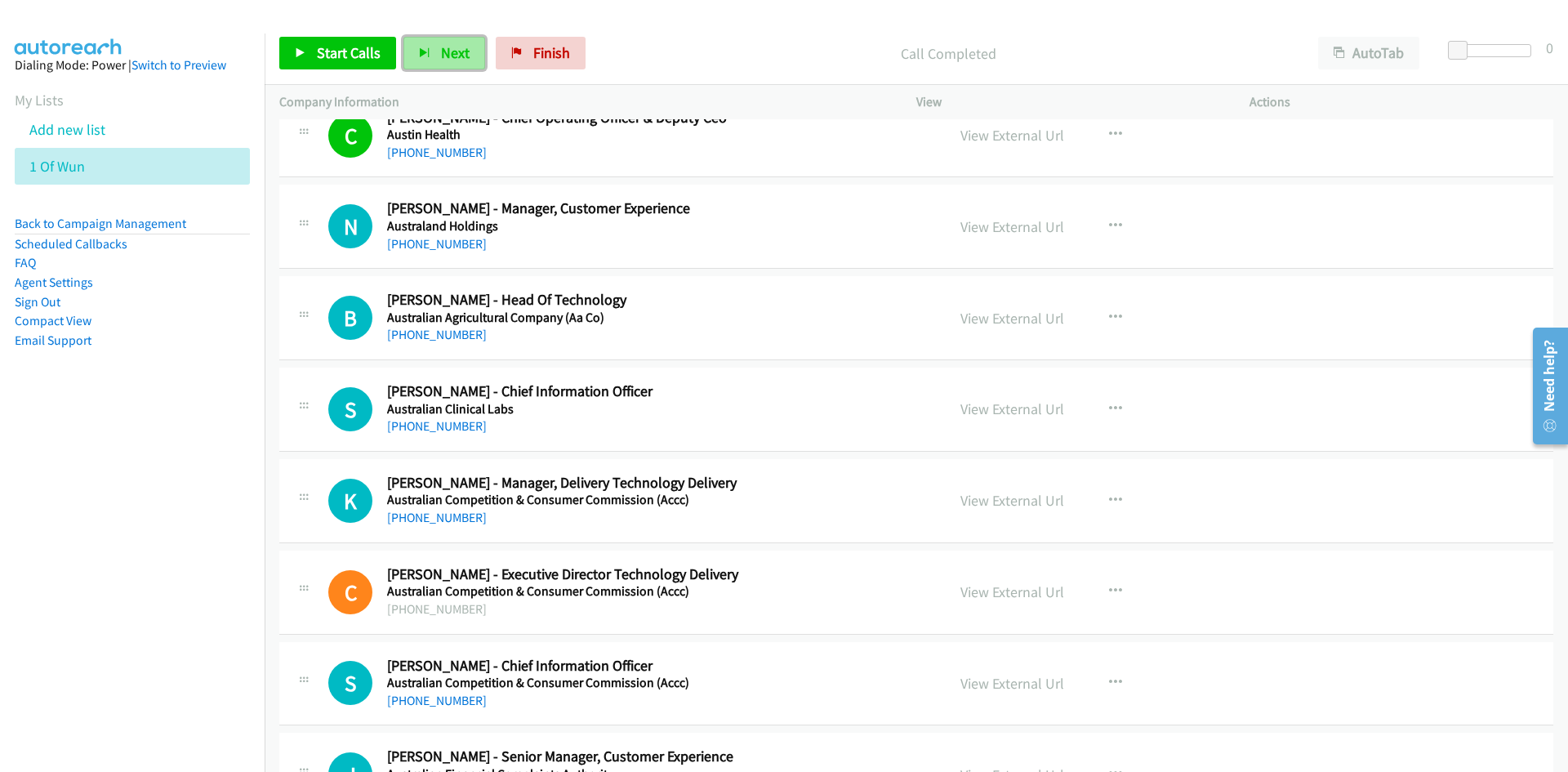
scroll to position [3922, 0]
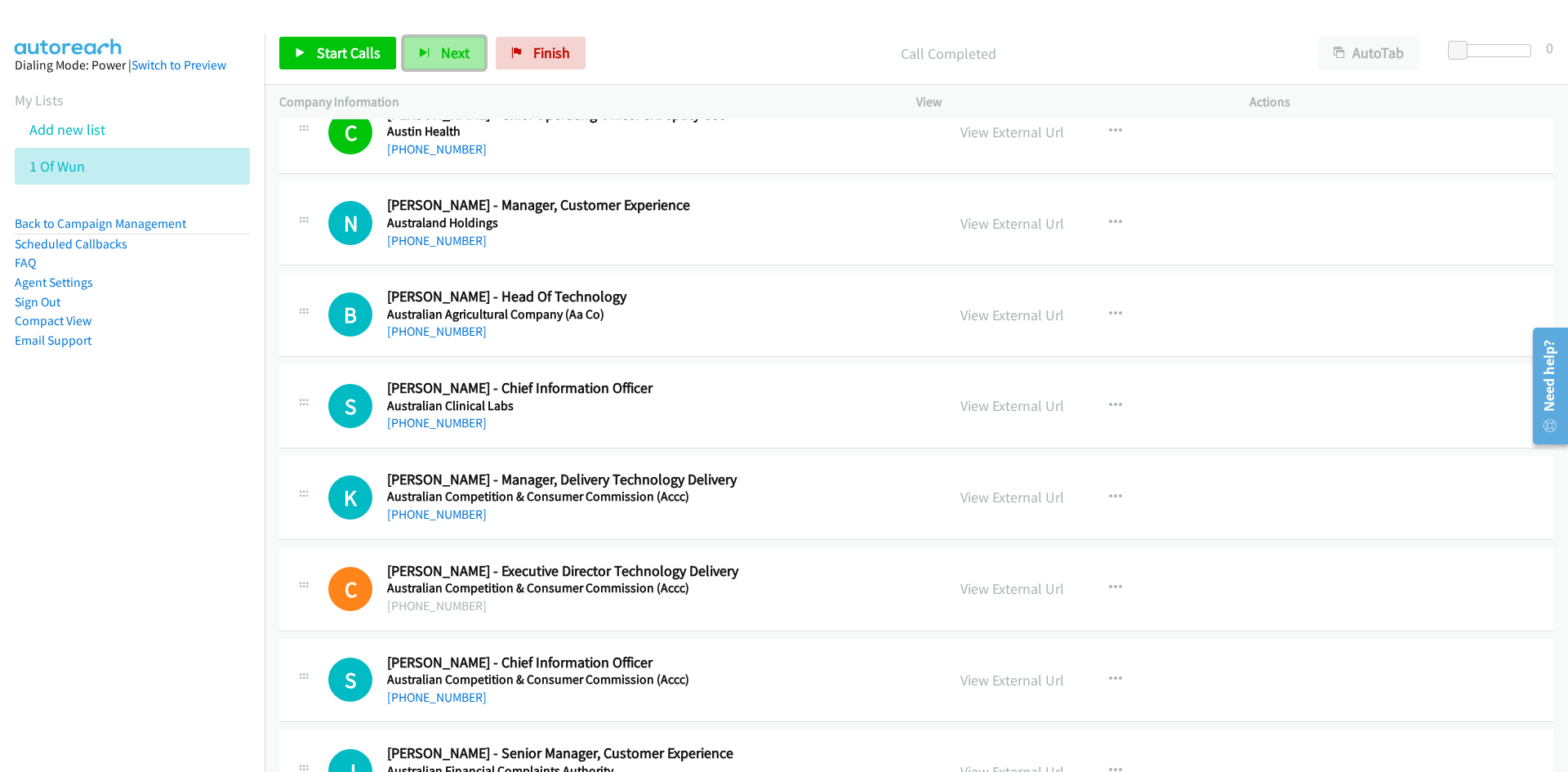
click at [448, 55] on span "Next" at bounding box center [455, 53] width 29 height 19
click at [445, 44] on span "Next" at bounding box center [455, 53] width 29 height 19
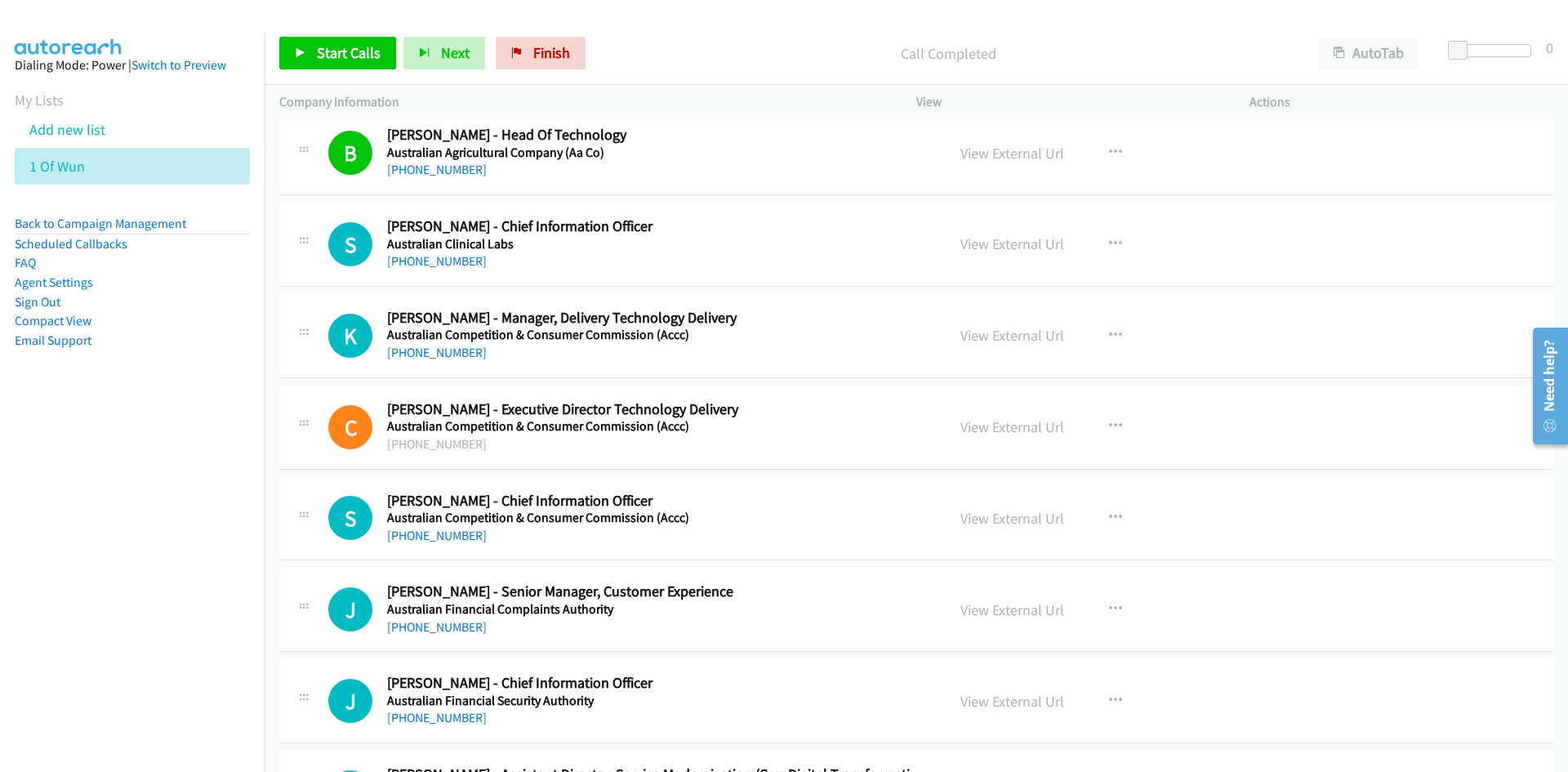
scroll to position [4166, 0]
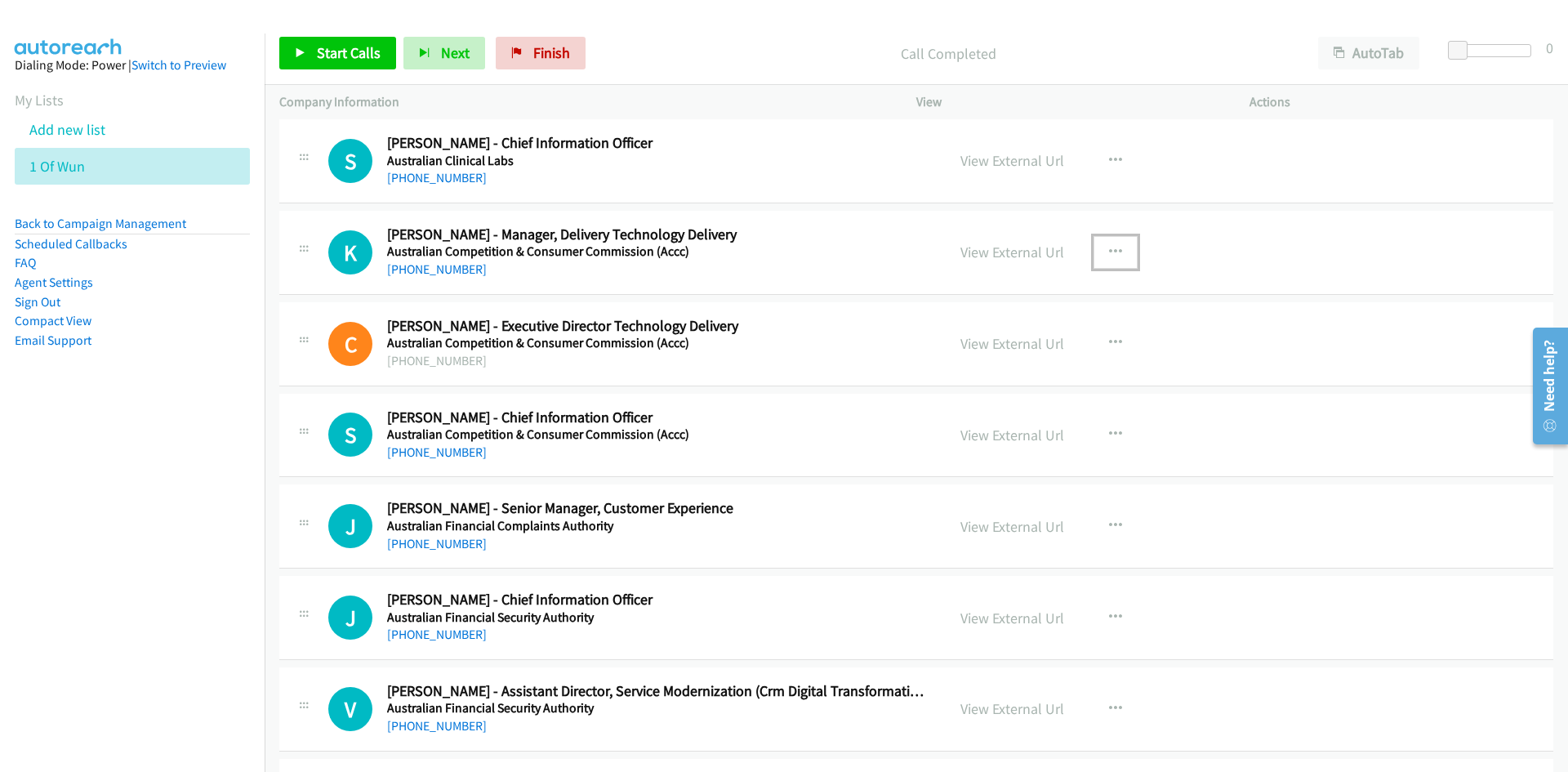
click at [1117, 248] on button "button" at bounding box center [1115, 252] width 44 height 33
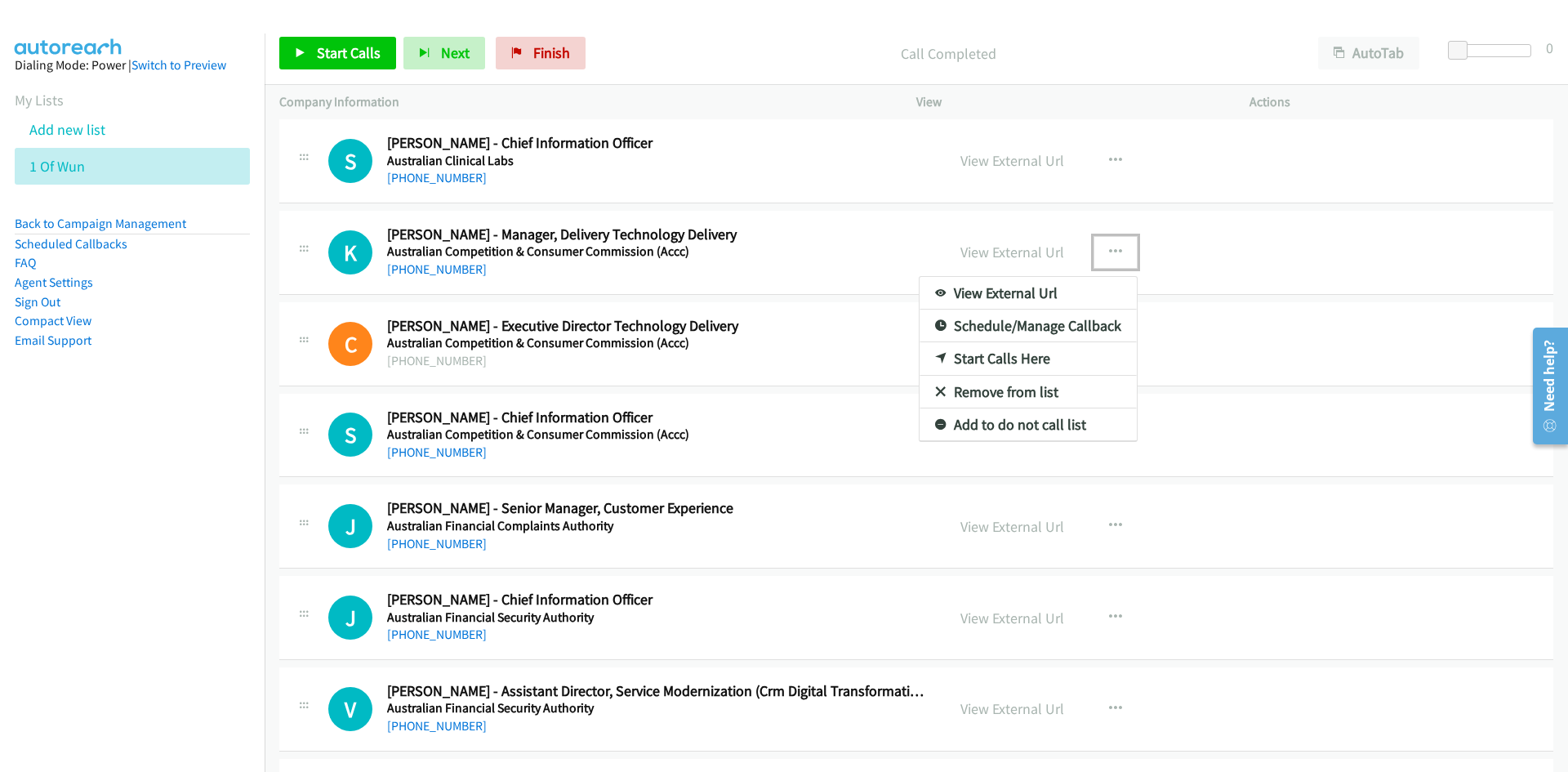
click at [999, 355] on link "Start Calls Here" at bounding box center [1029, 359] width 218 height 33
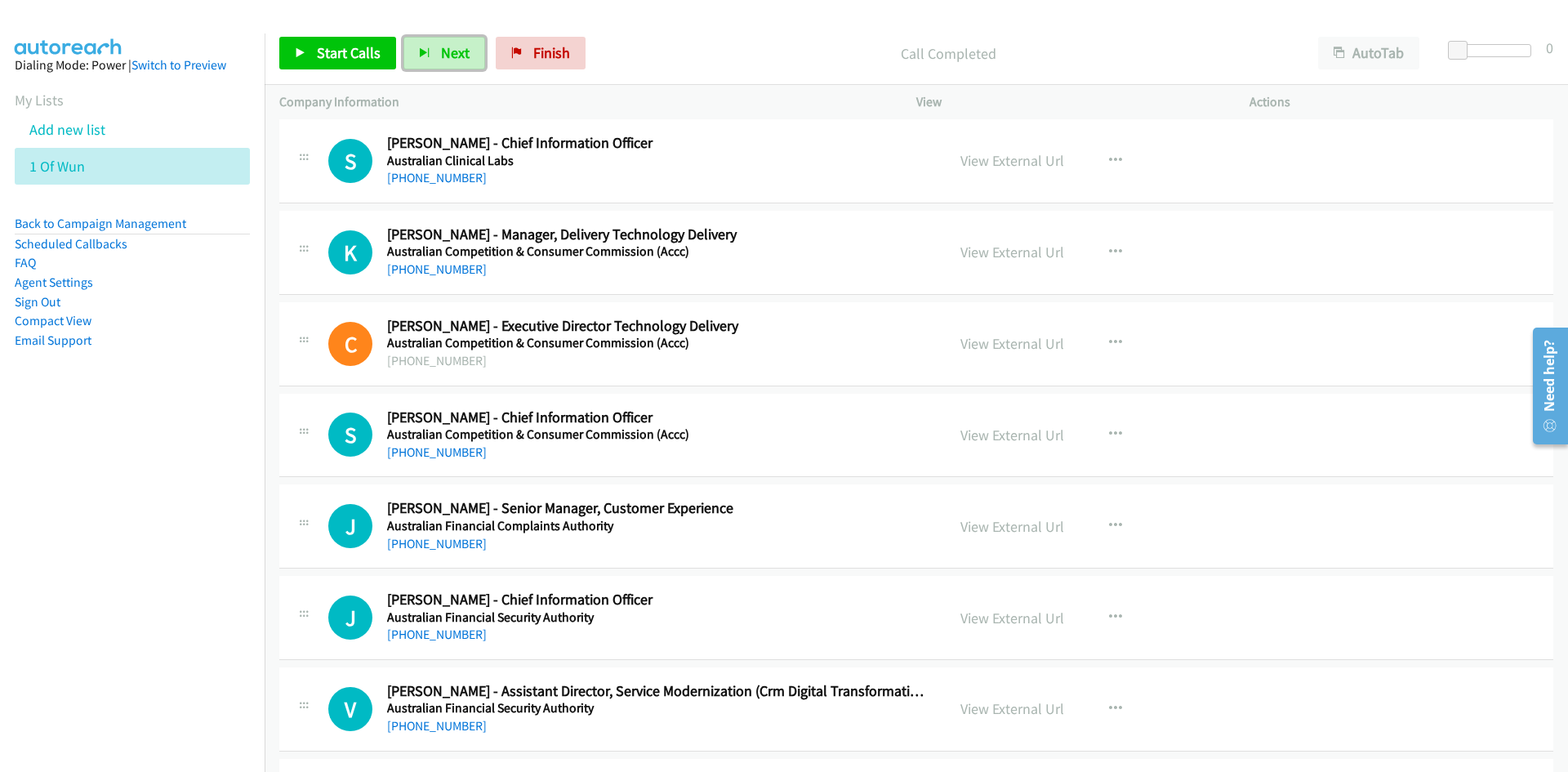
click at [443, 51] on span "Next" at bounding box center [455, 53] width 29 height 19
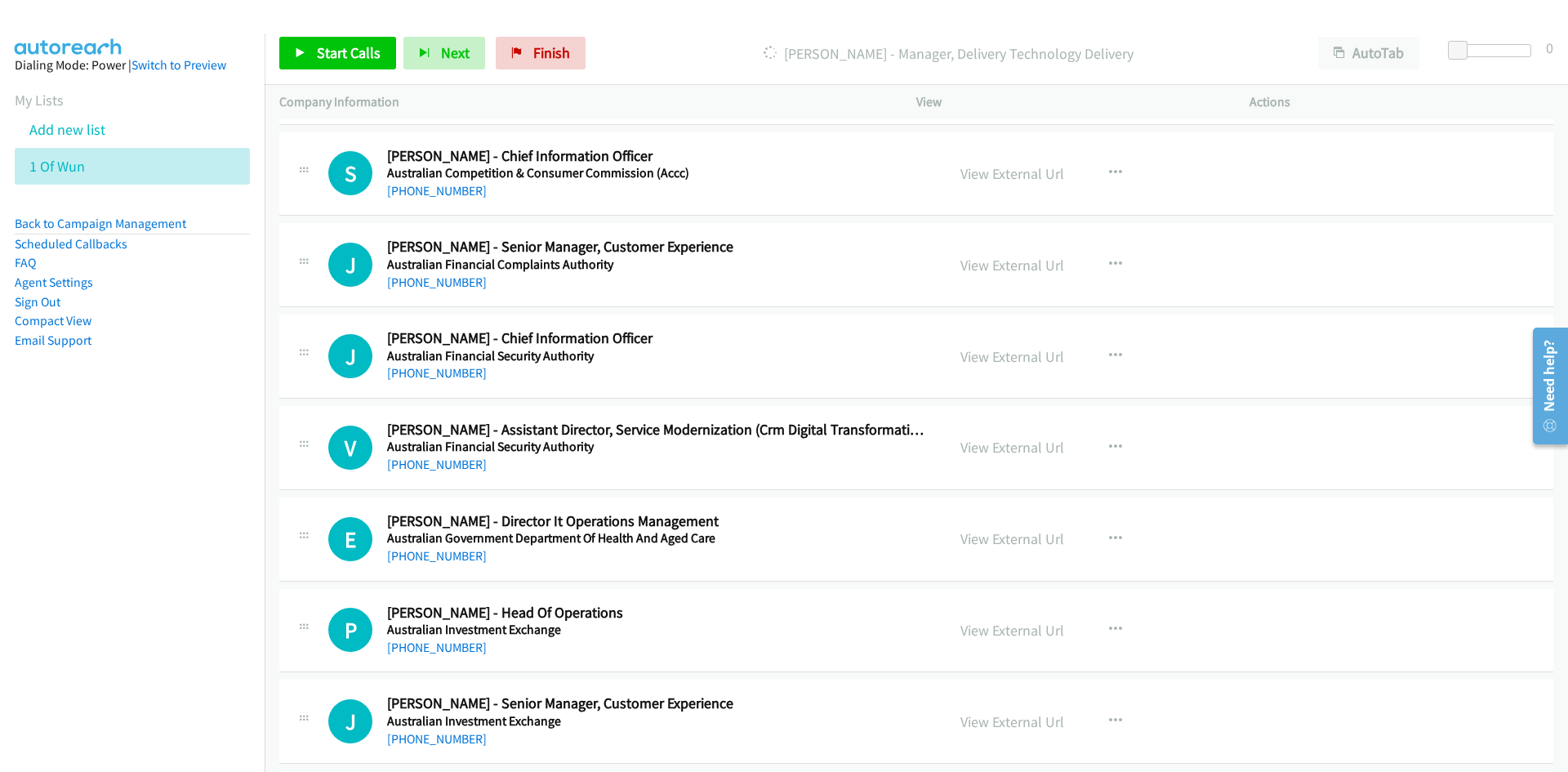
scroll to position [4412, 0]
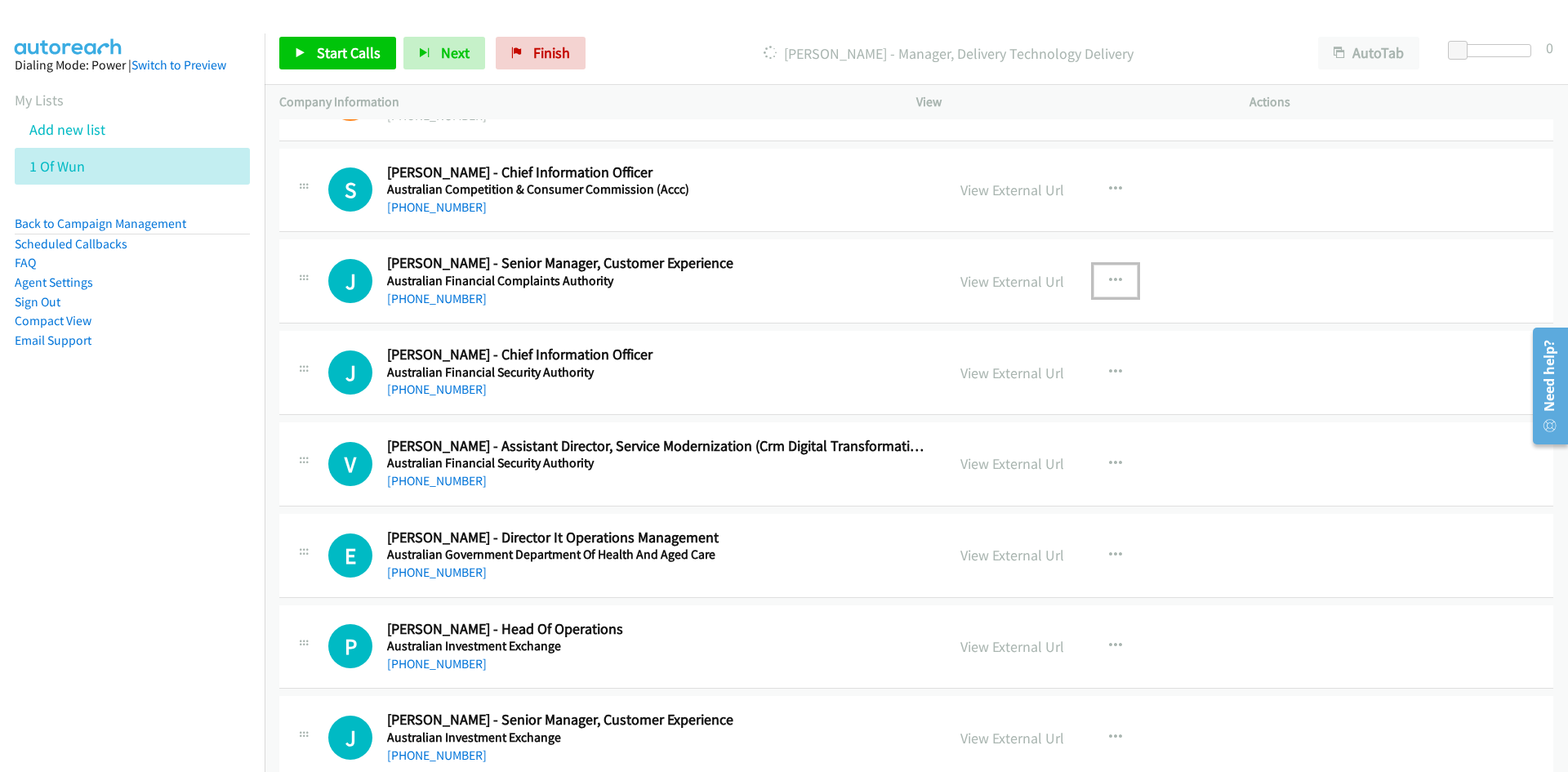
click at [1110, 276] on icon "button" at bounding box center [1115, 280] width 13 height 13
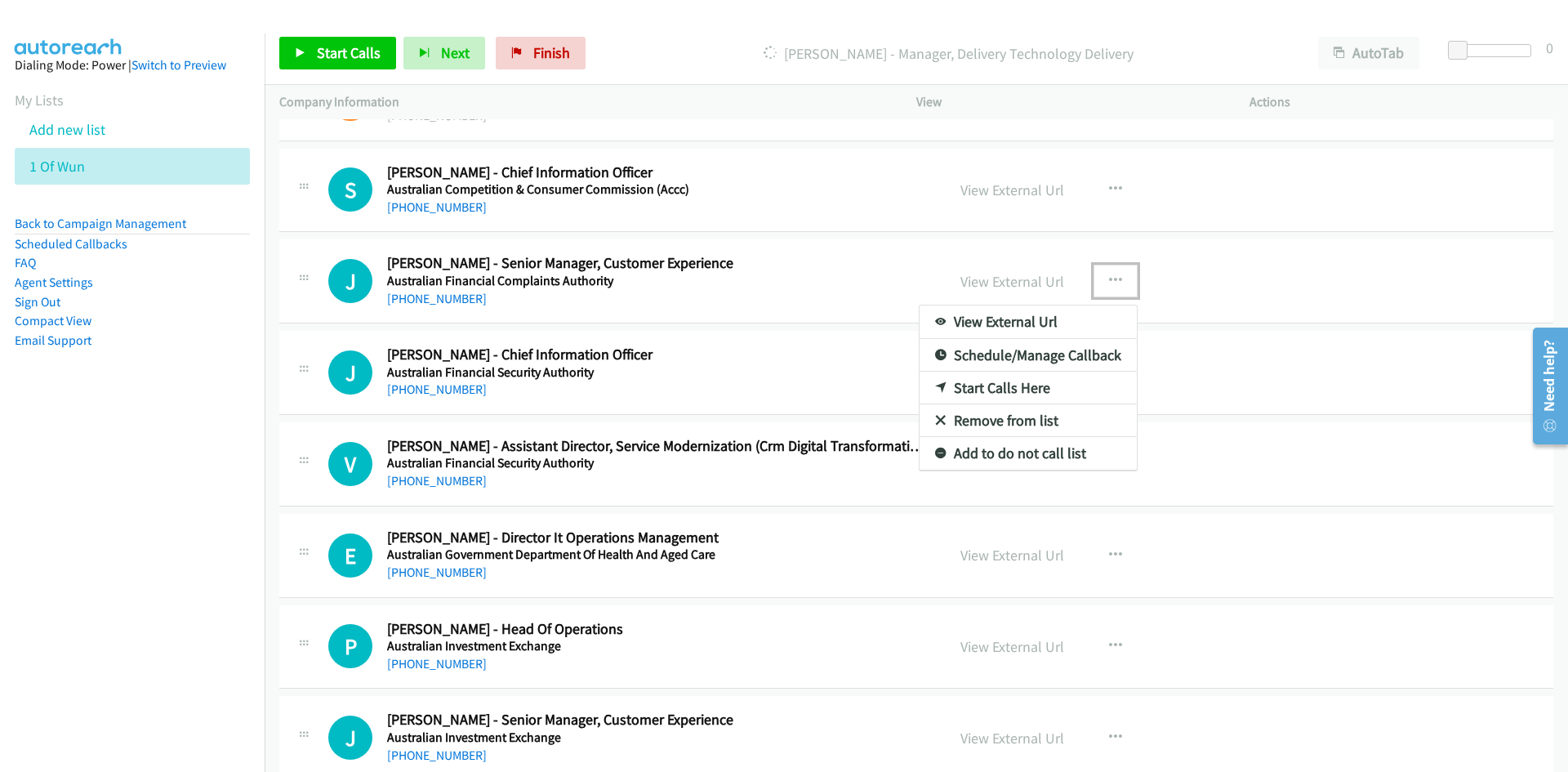
drag, startPoint x: 996, startPoint y: 383, endPoint x: 848, endPoint y: 317, distance: 162.0
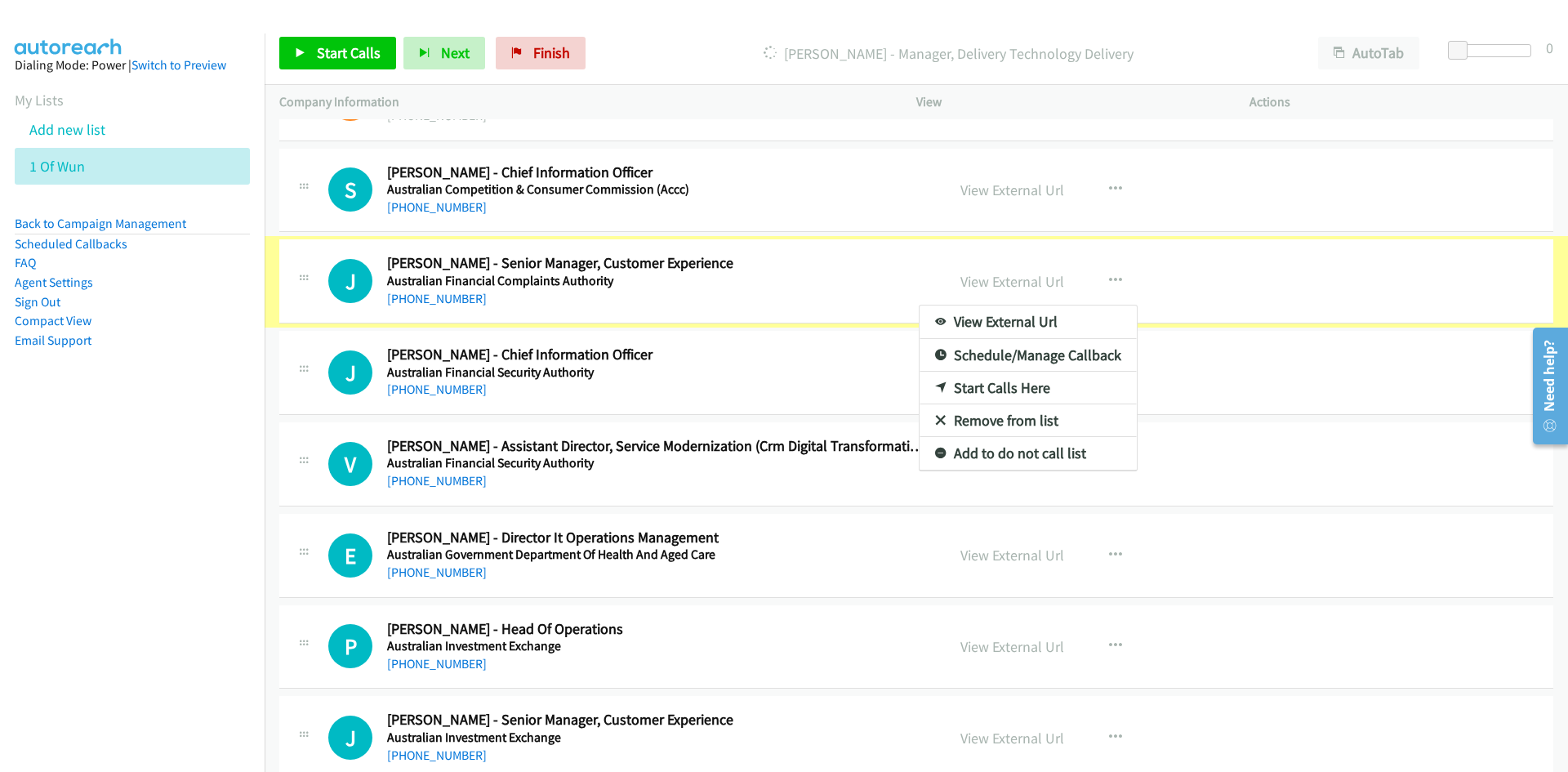
click at [715, 248] on div at bounding box center [784, 386] width 1568 height 772
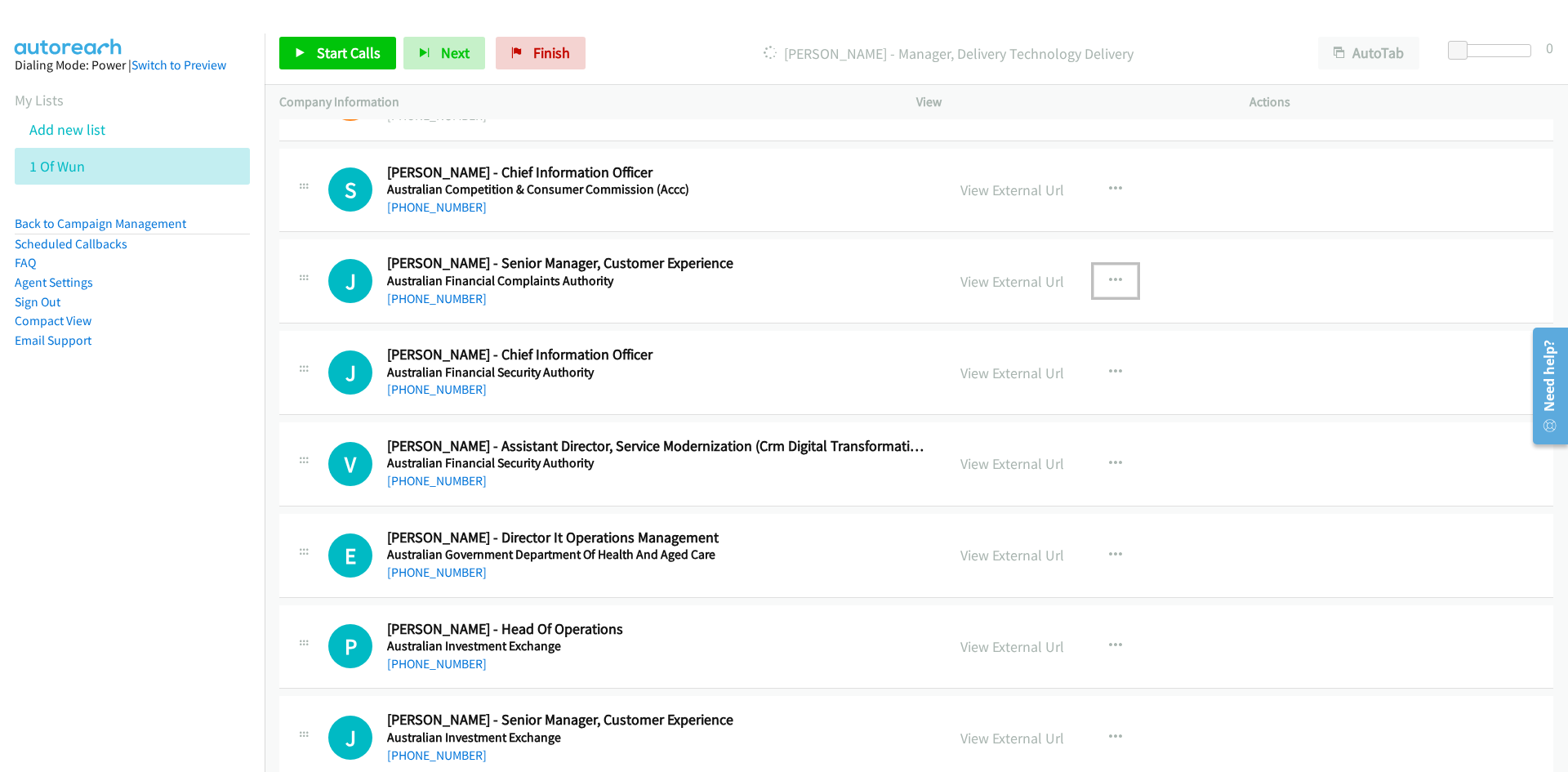
click at [1103, 289] on button "button" at bounding box center [1115, 281] width 44 height 33
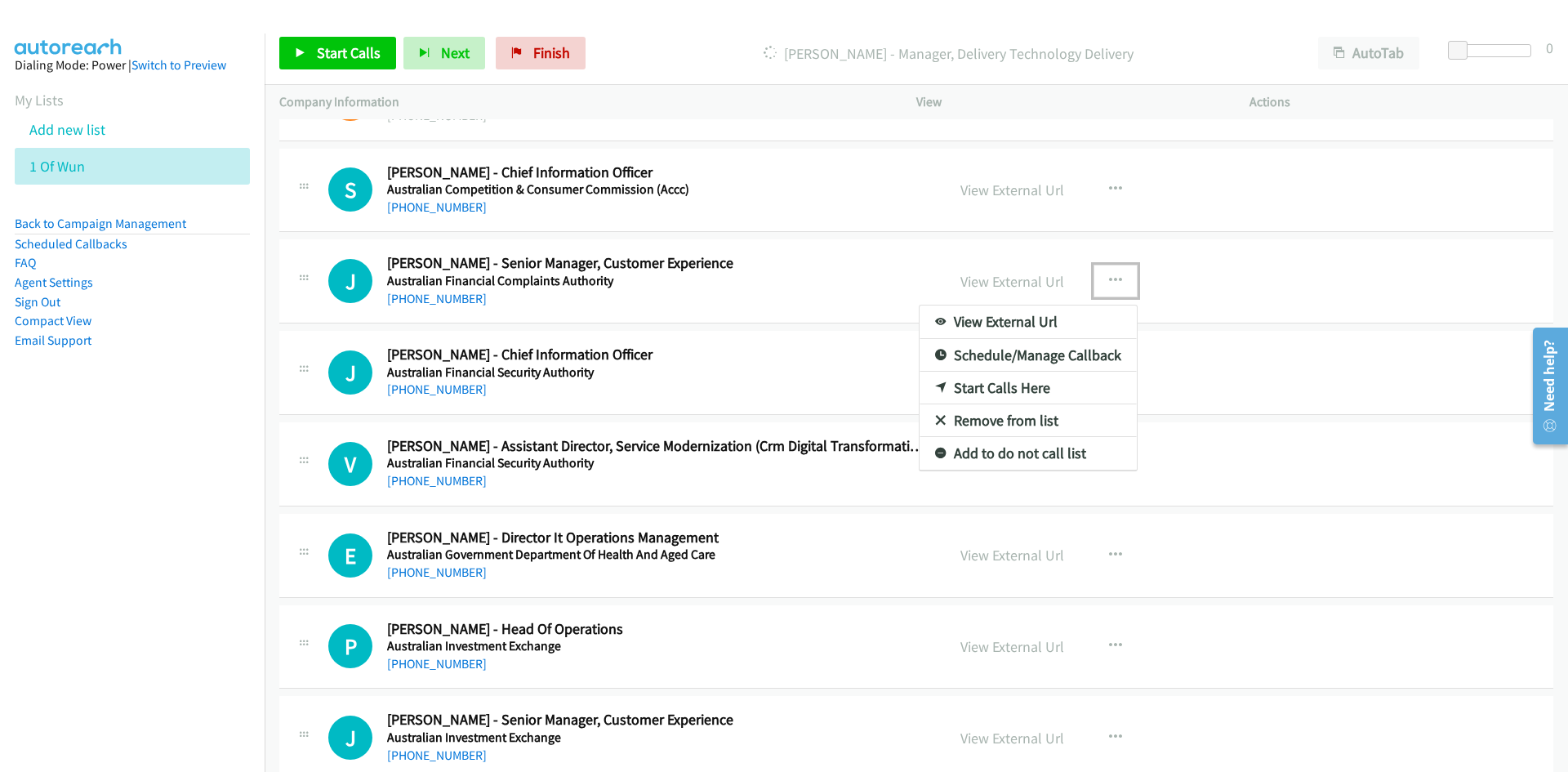
click at [990, 388] on link "Start Calls Here" at bounding box center [1029, 389] width 218 height 33
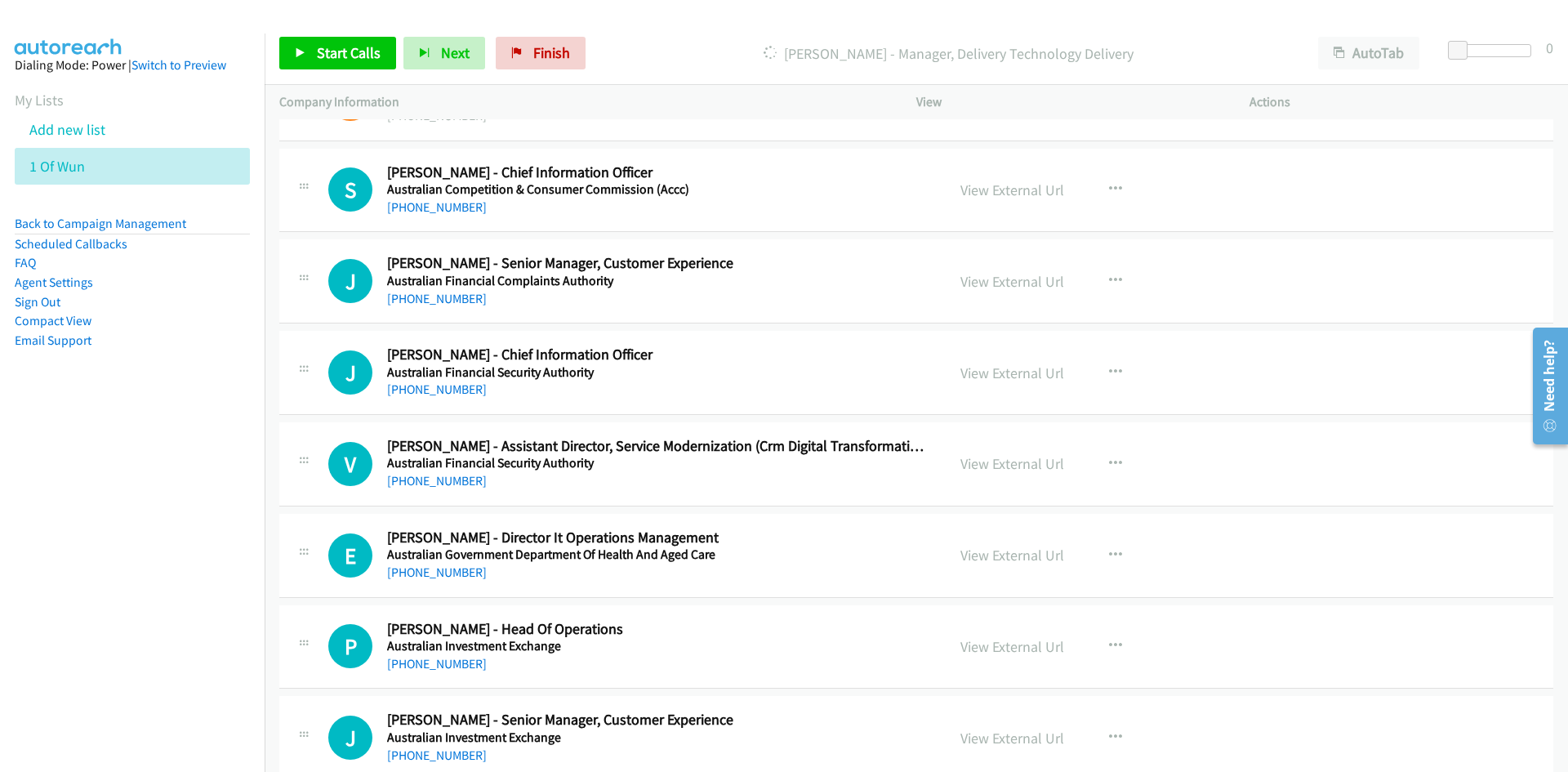
scroll to position [4249, 0]
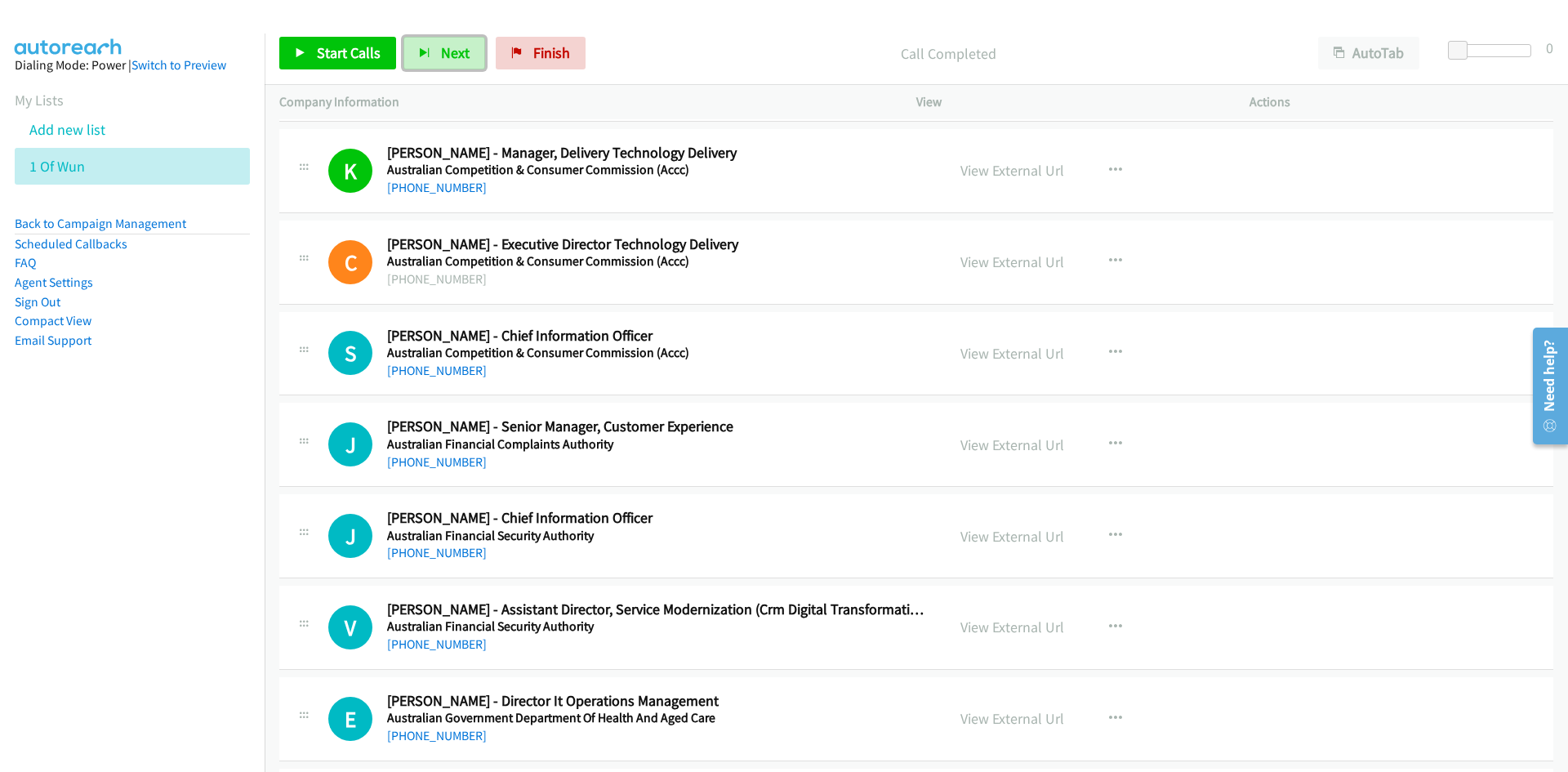
drag, startPoint x: 462, startPoint y: 55, endPoint x: 837, endPoint y: 296, distance: 445.8
click at [462, 55] on span "Next" at bounding box center [455, 53] width 29 height 19
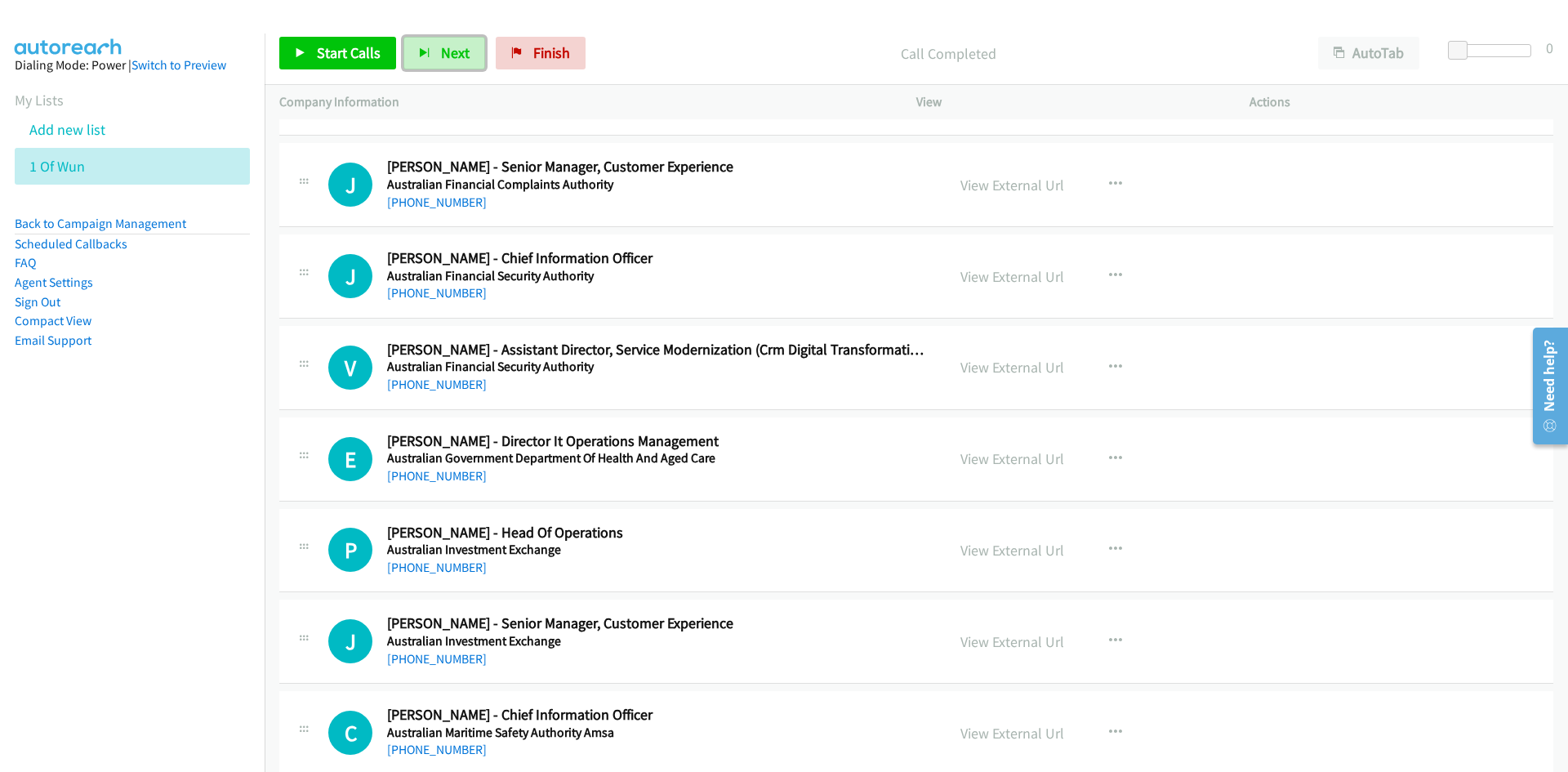
scroll to position [4493, 0]
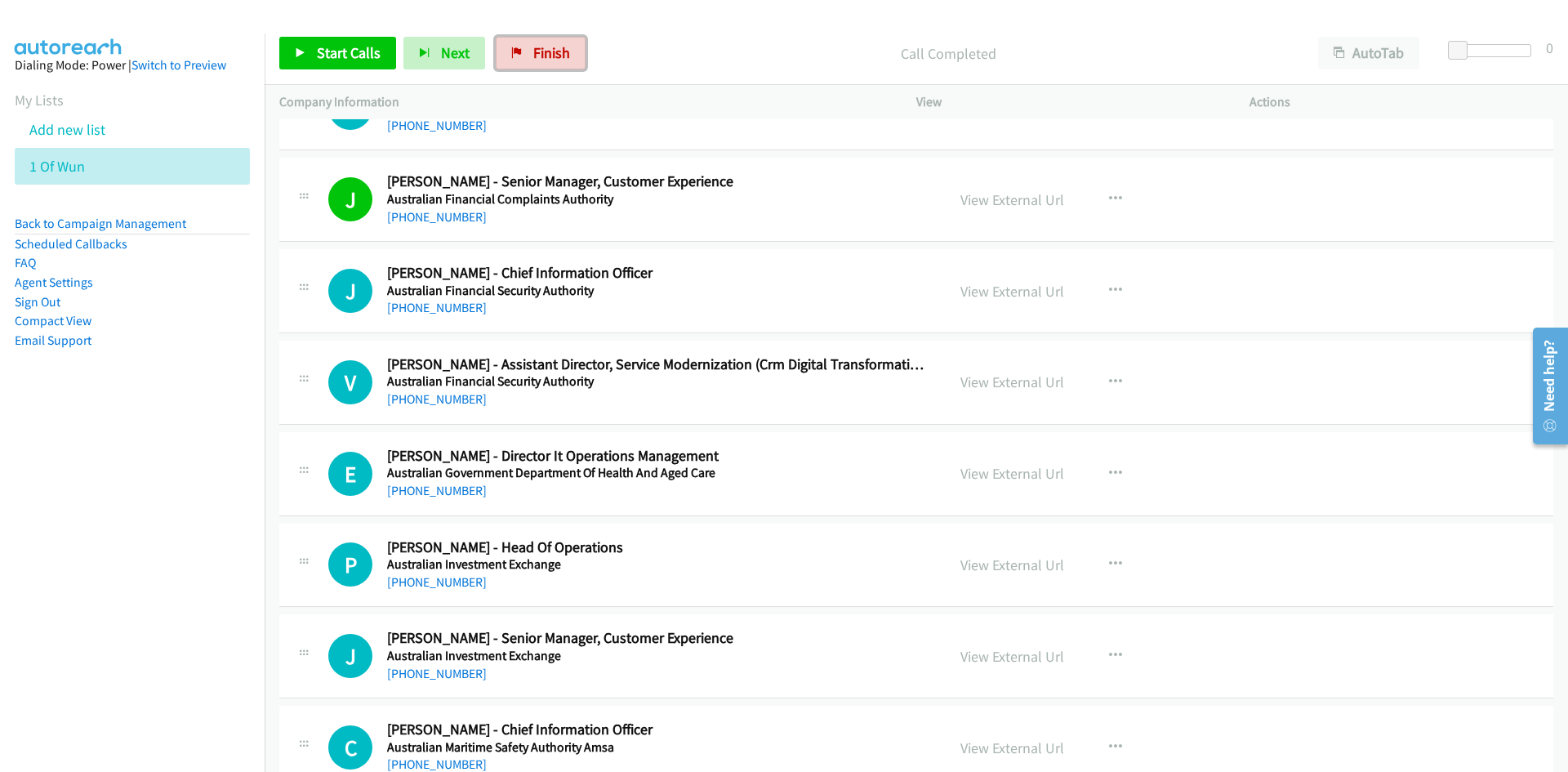
click at [545, 36] on link "Finish" at bounding box center [541, 53] width 90 height 33
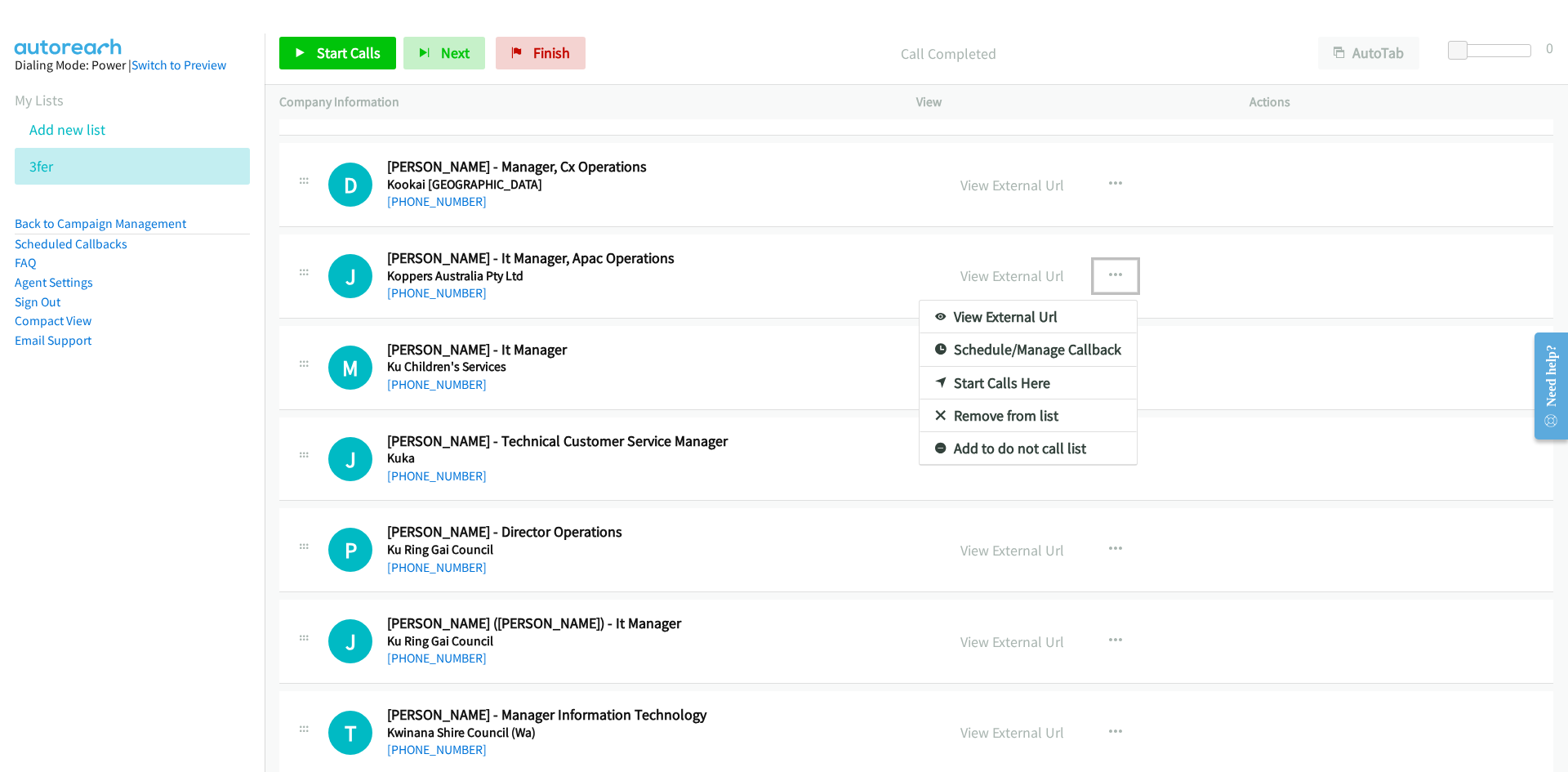
click at [999, 381] on link "Start Calls Here" at bounding box center [1029, 383] width 218 height 33
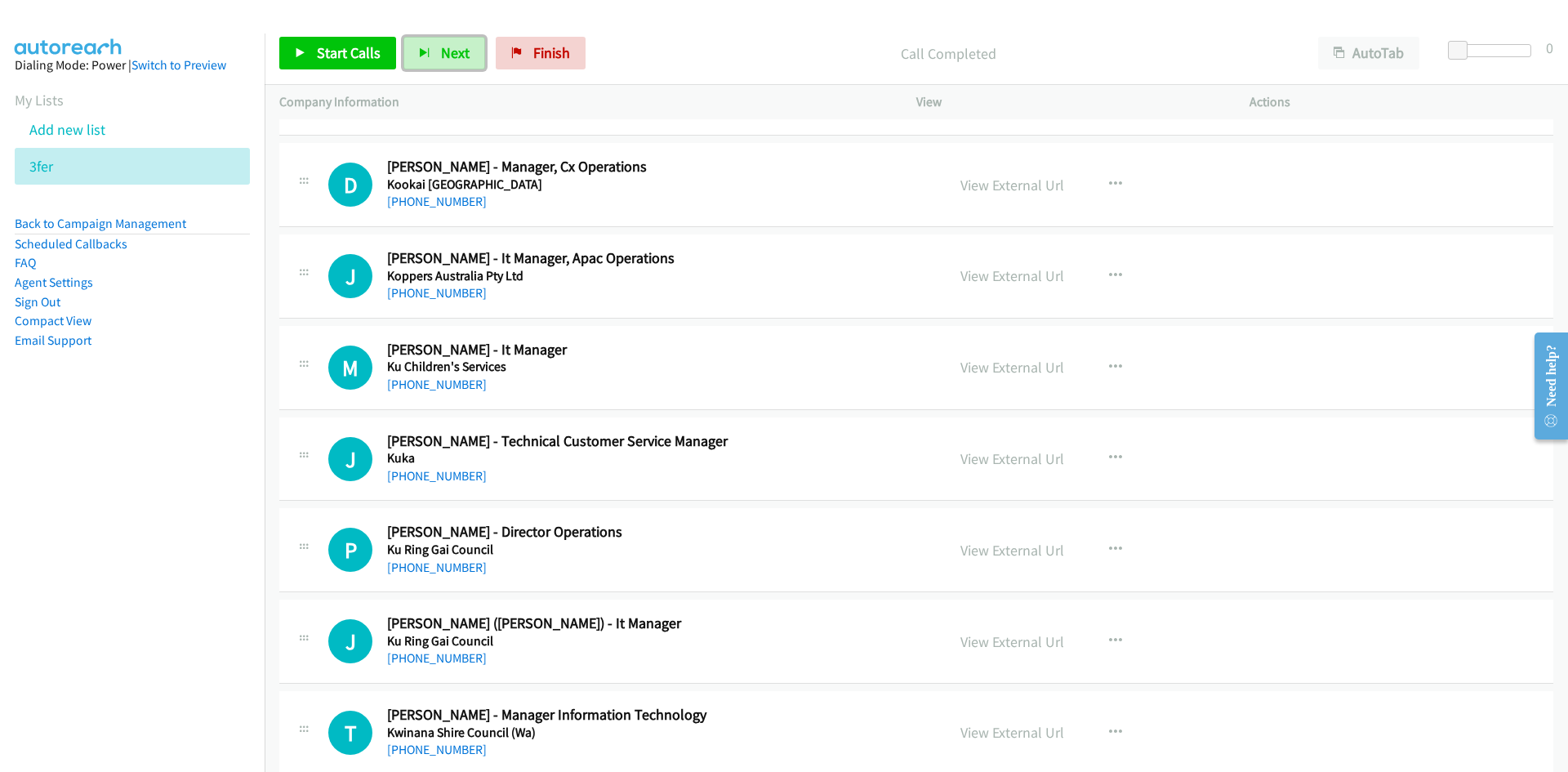
click at [457, 58] on span "Next" at bounding box center [455, 53] width 29 height 19
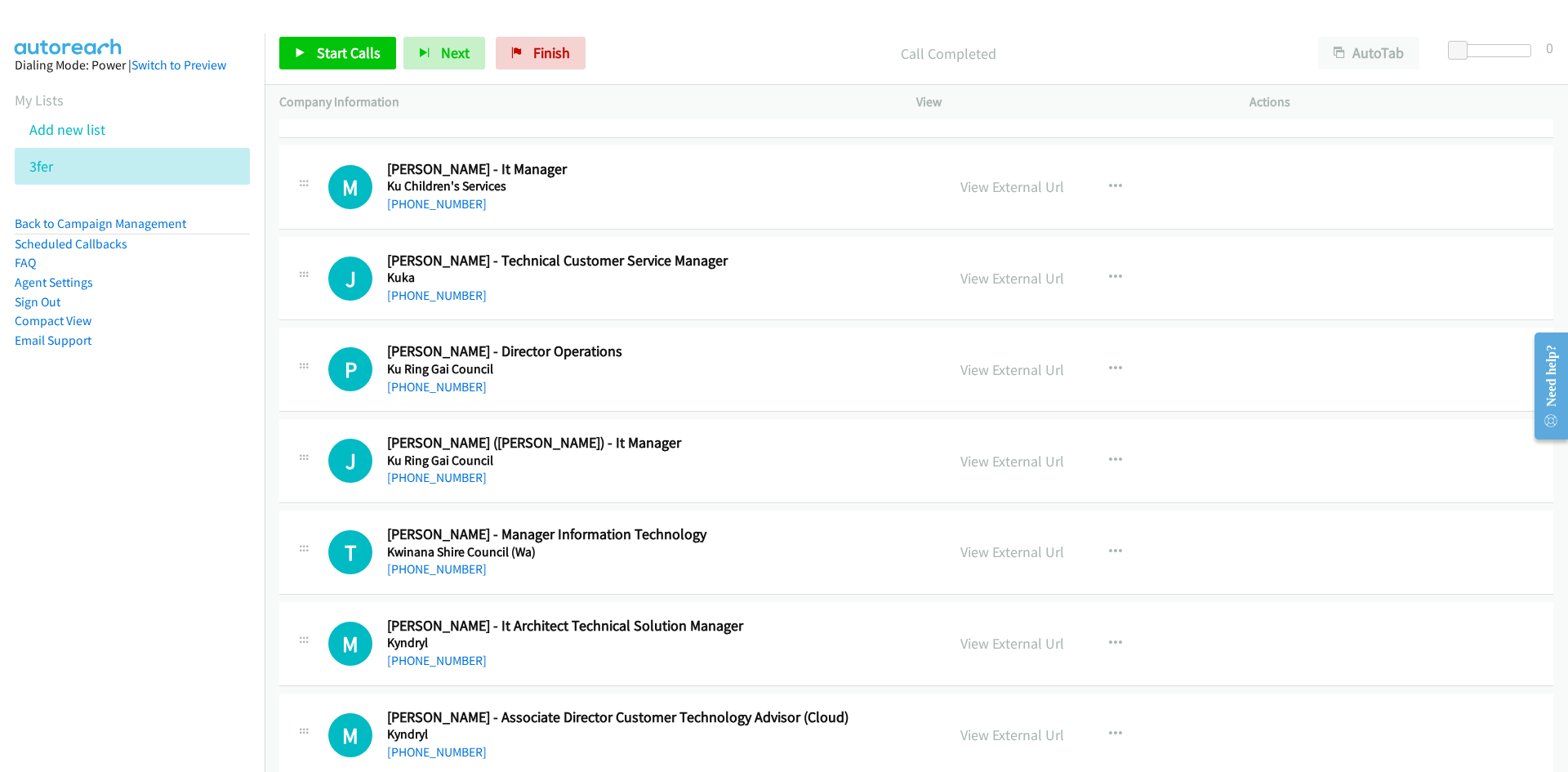
scroll to position [3840, 0]
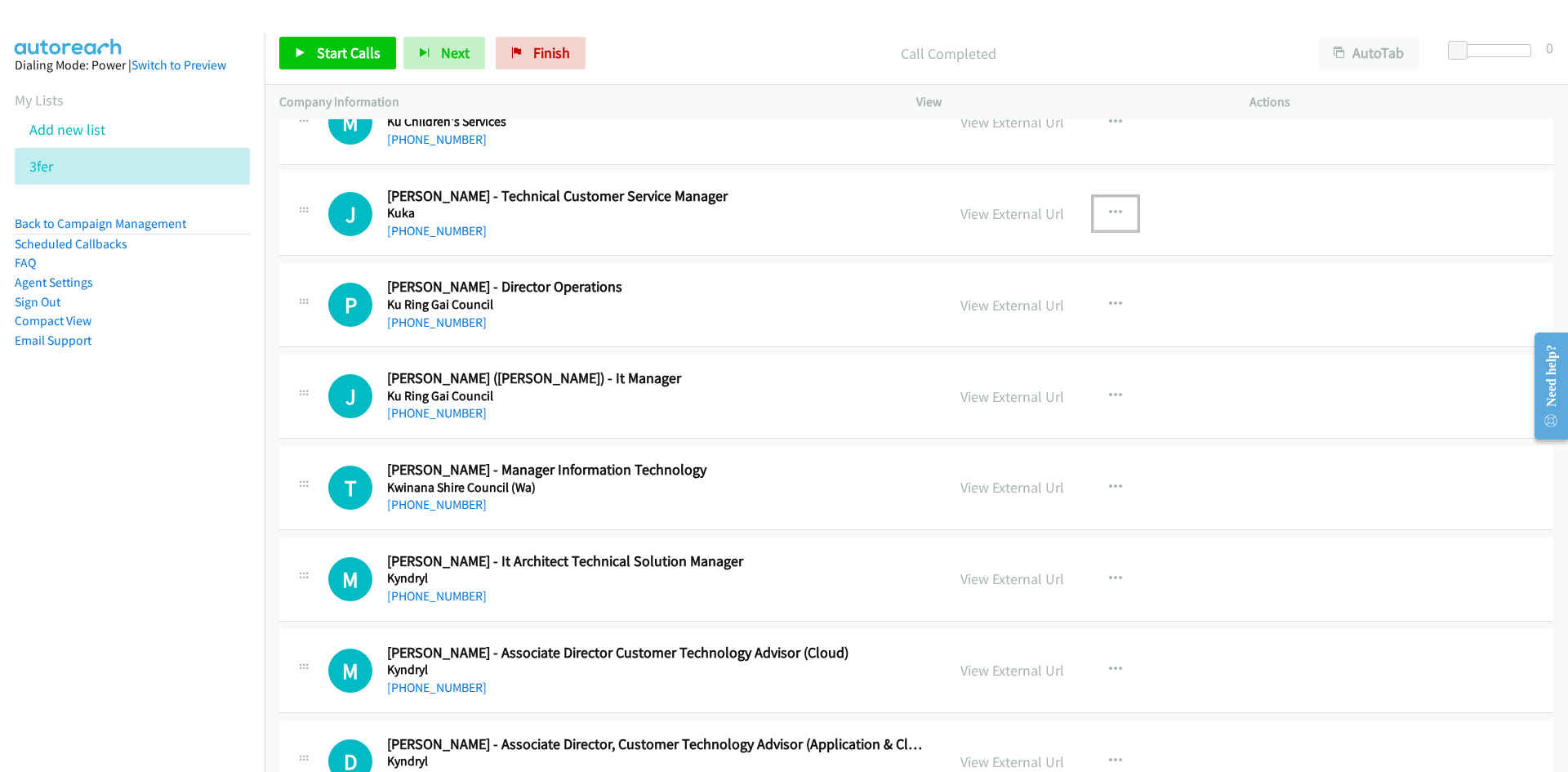
drag, startPoint x: 1101, startPoint y: 218, endPoint x: 1094, endPoint y: 229, distance: 13.0
click at [1101, 218] on button "button" at bounding box center [1115, 213] width 44 height 33
click at [989, 317] on link "Start Calls Here" at bounding box center [1029, 320] width 218 height 33
click at [445, 48] on span "Next" at bounding box center [455, 53] width 29 height 19
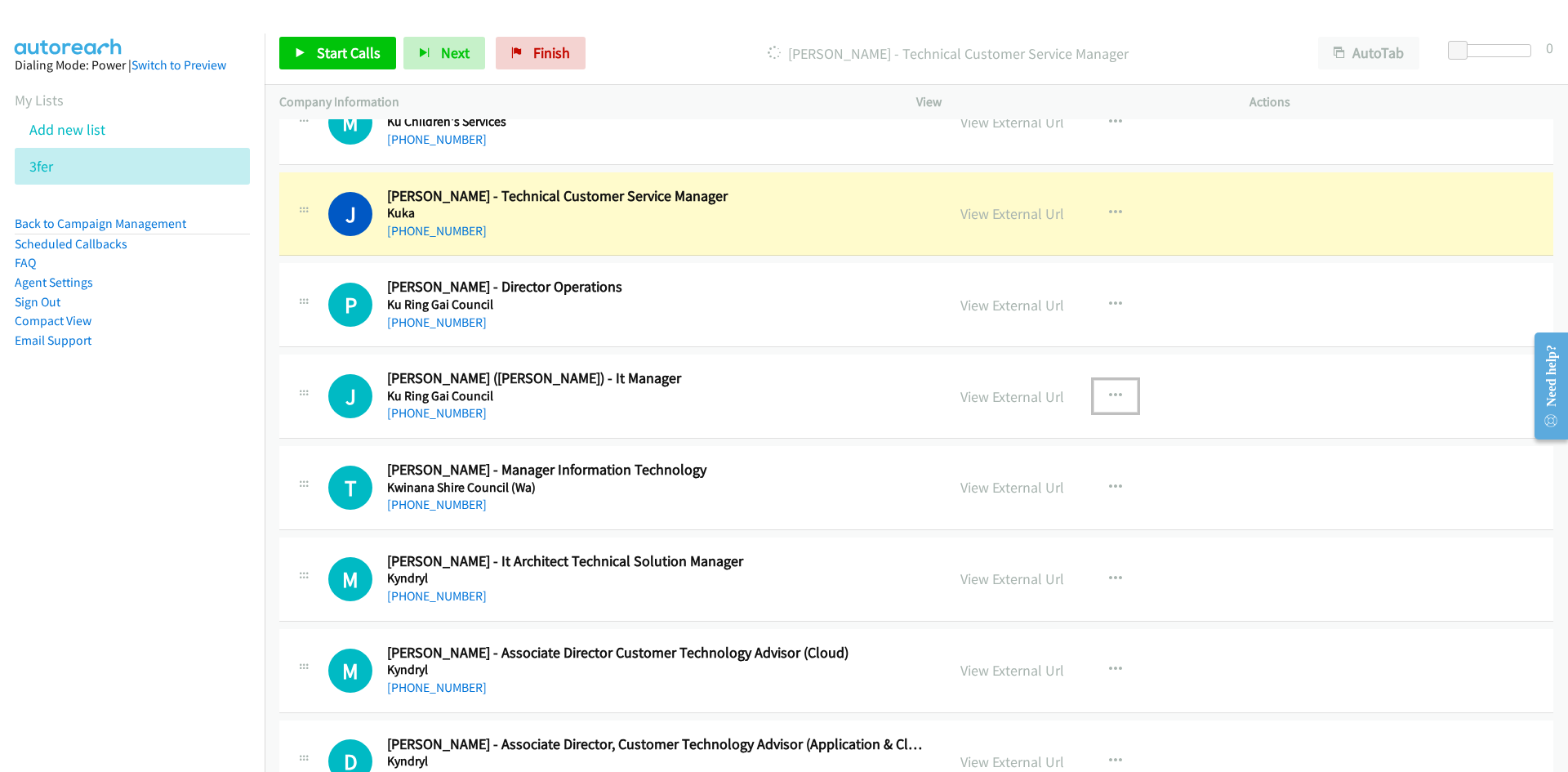
click at [1109, 397] on icon "button" at bounding box center [1115, 396] width 13 height 13
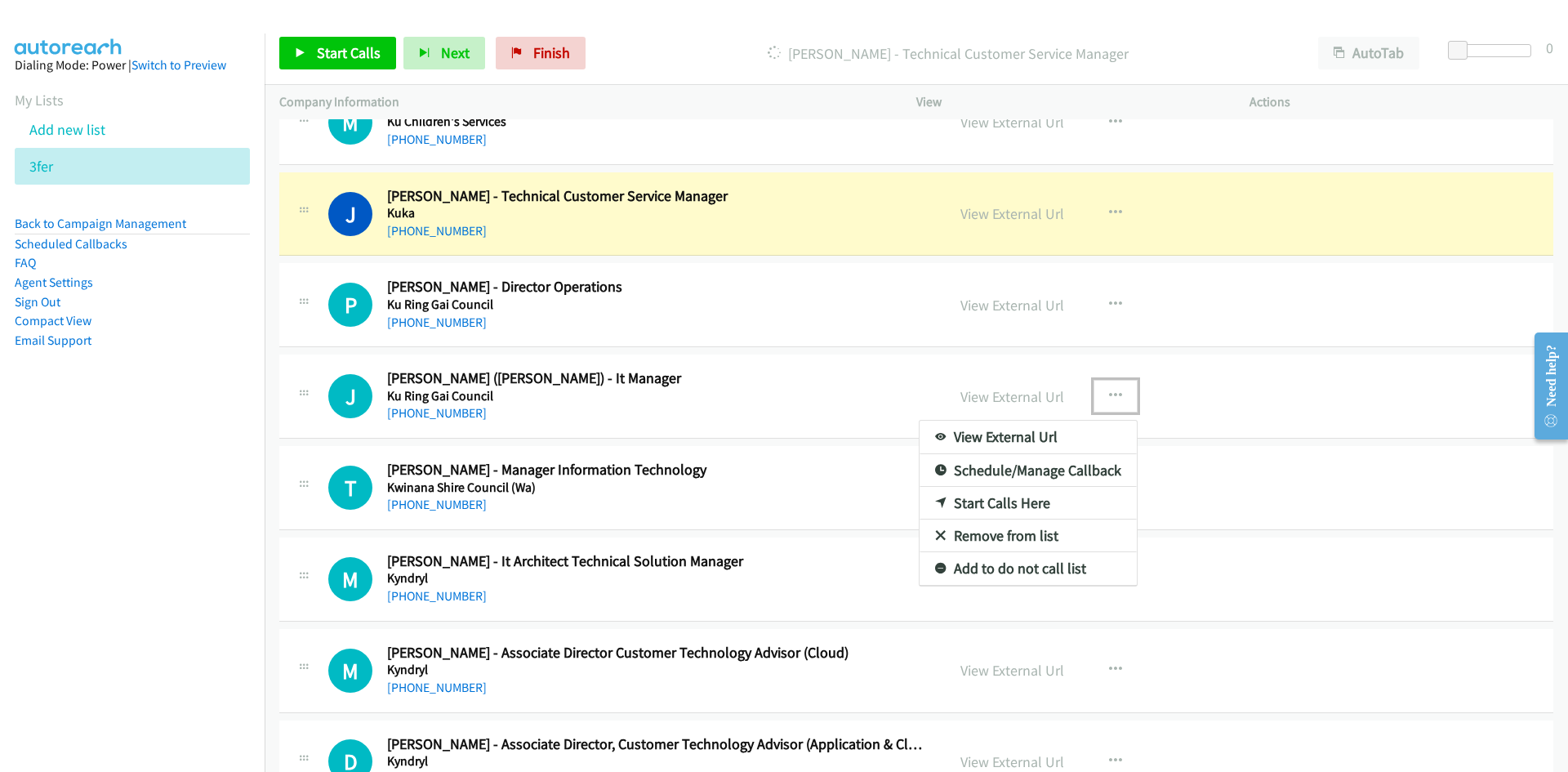
click at [995, 500] on link "Start Calls Here" at bounding box center [1029, 503] width 218 height 33
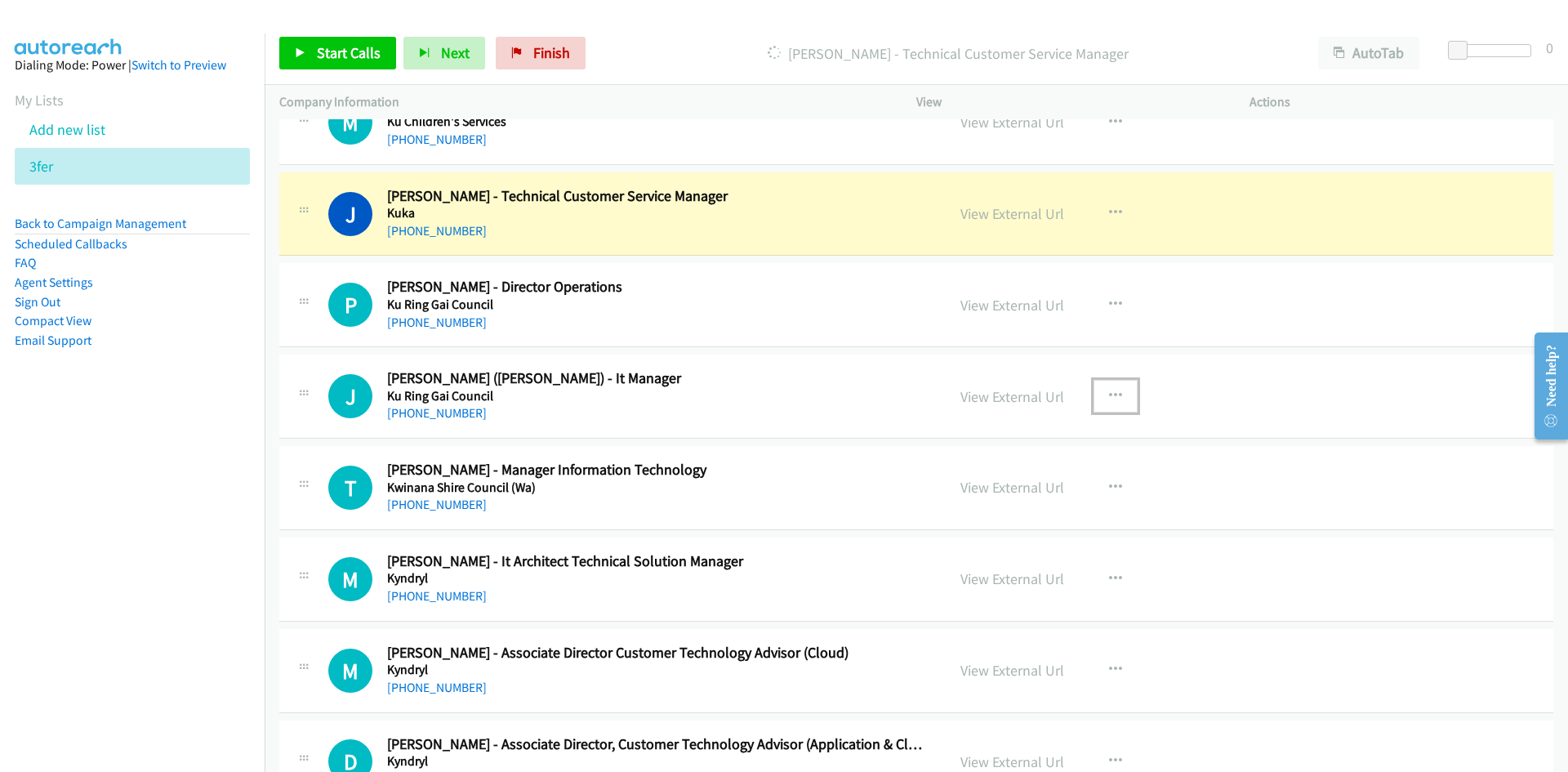
drag, startPoint x: 1009, startPoint y: 211, endPoint x: 1007, endPoint y: 557, distance: 346.0
click at [1009, 211] on link "View External Url" at bounding box center [1013, 213] width 104 height 19
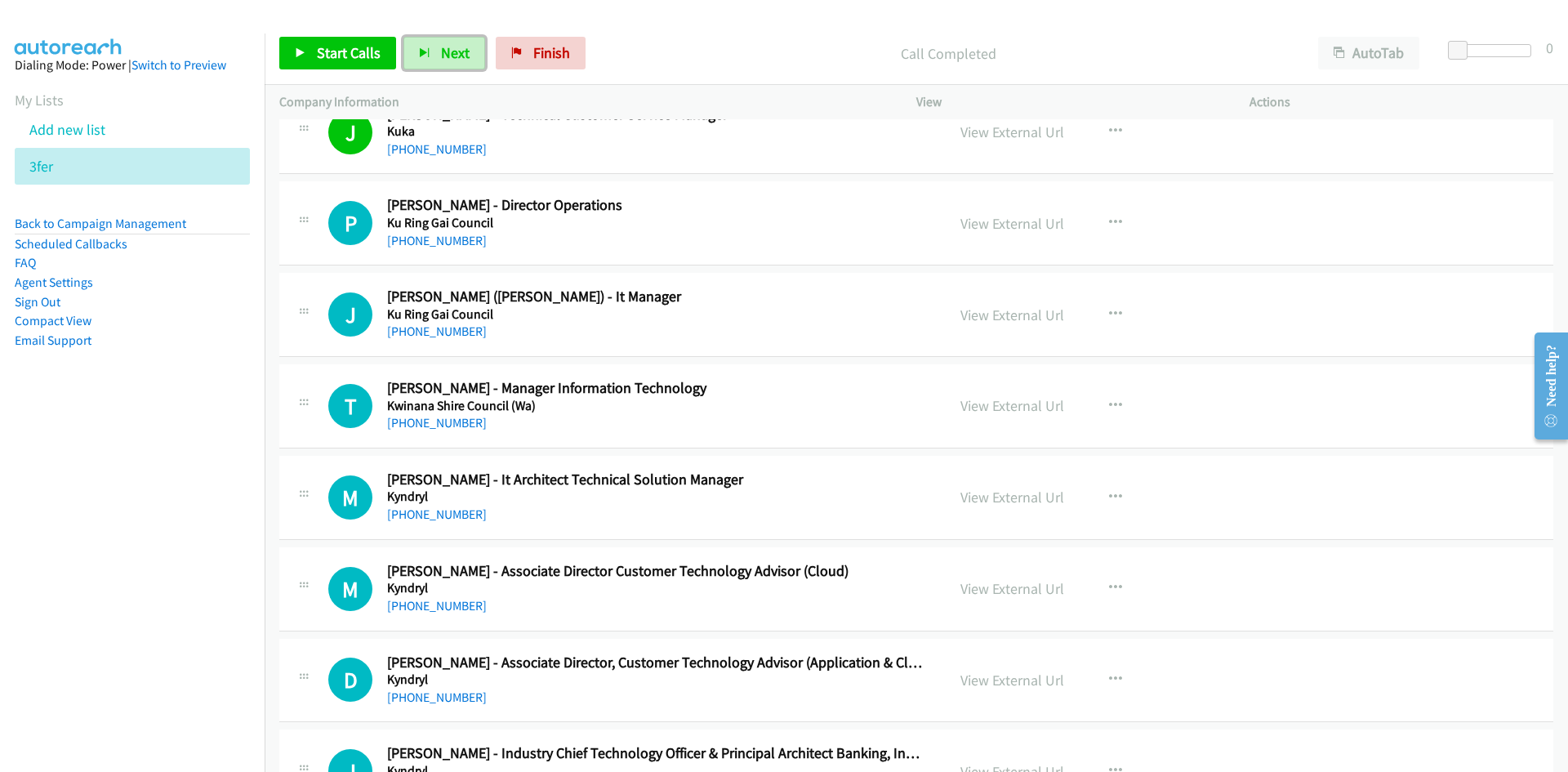
click at [451, 54] on span "Next" at bounding box center [455, 53] width 29 height 19
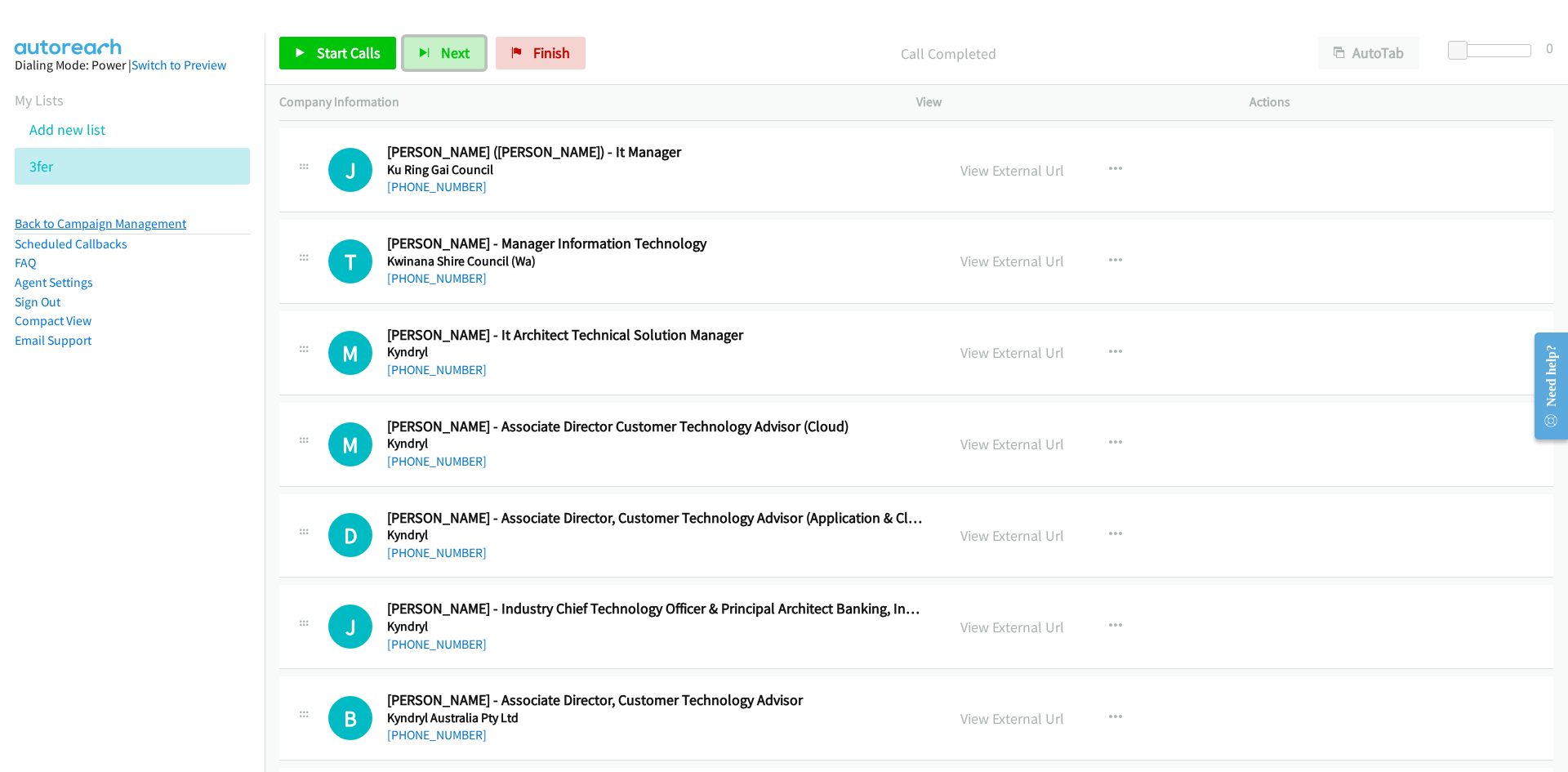
scroll to position [4085, 0]
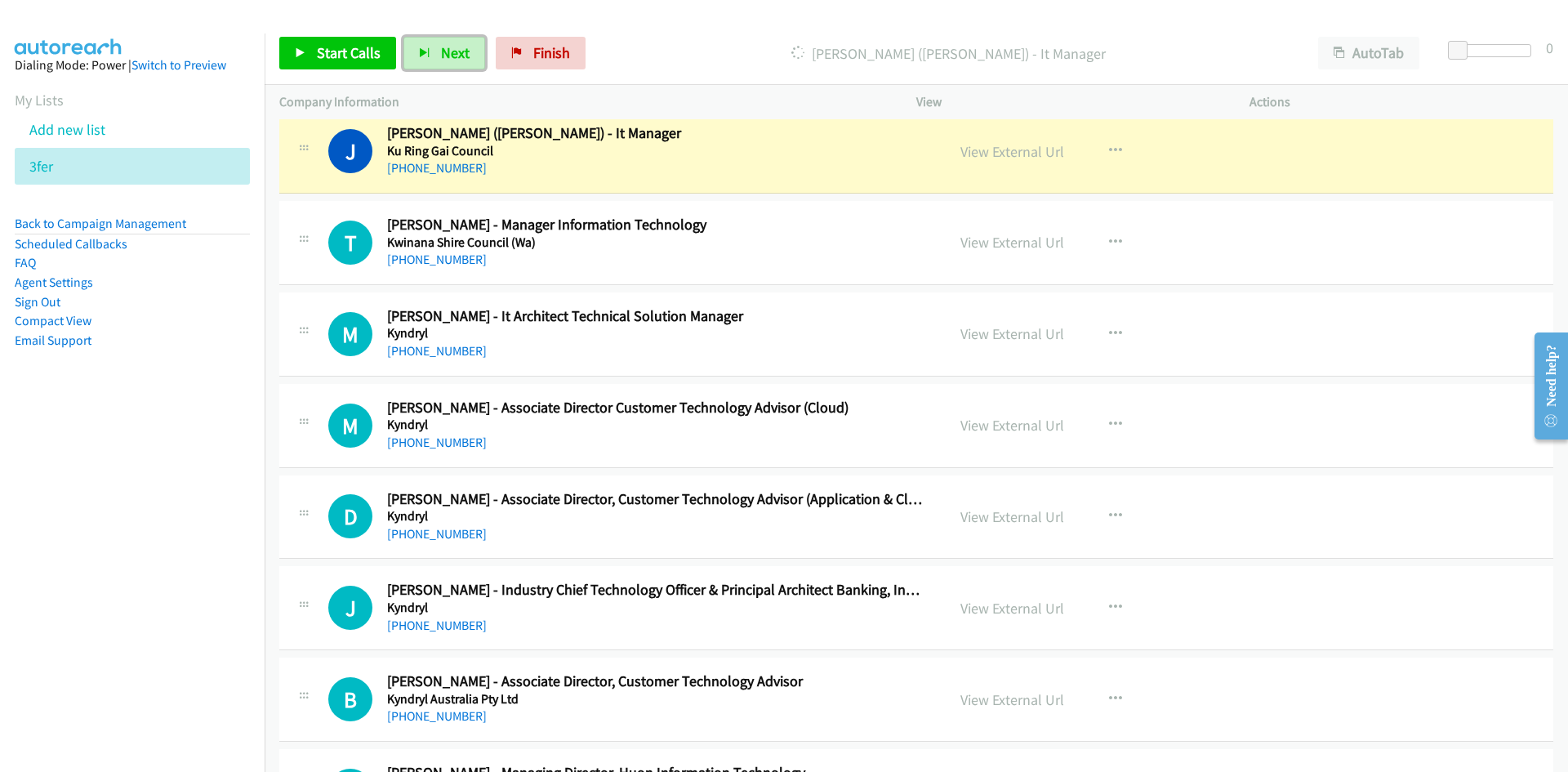
drag, startPoint x: 451, startPoint y: 43, endPoint x: 336, endPoint y: 2, distance: 122.1
click at [451, 43] on span "Next" at bounding box center [455, 53] width 29 height 19
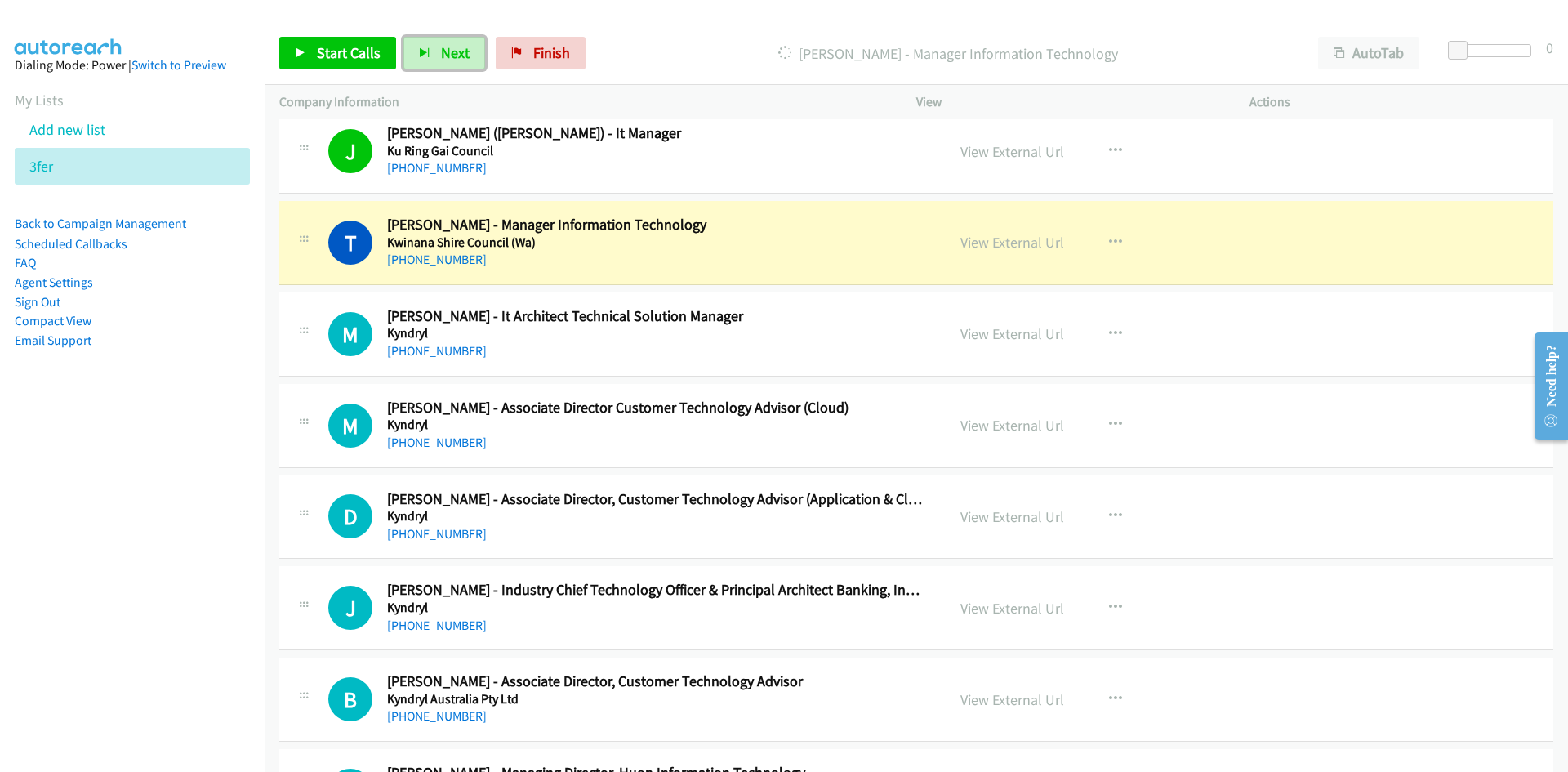
drag, startPoint x: 450, startPoint y: 41, endPoint x: 723, endPoint y: 296, distance: 373.6
click at [450, 41] on button "Next" at bounding box center [444, 53] width 82 height 33
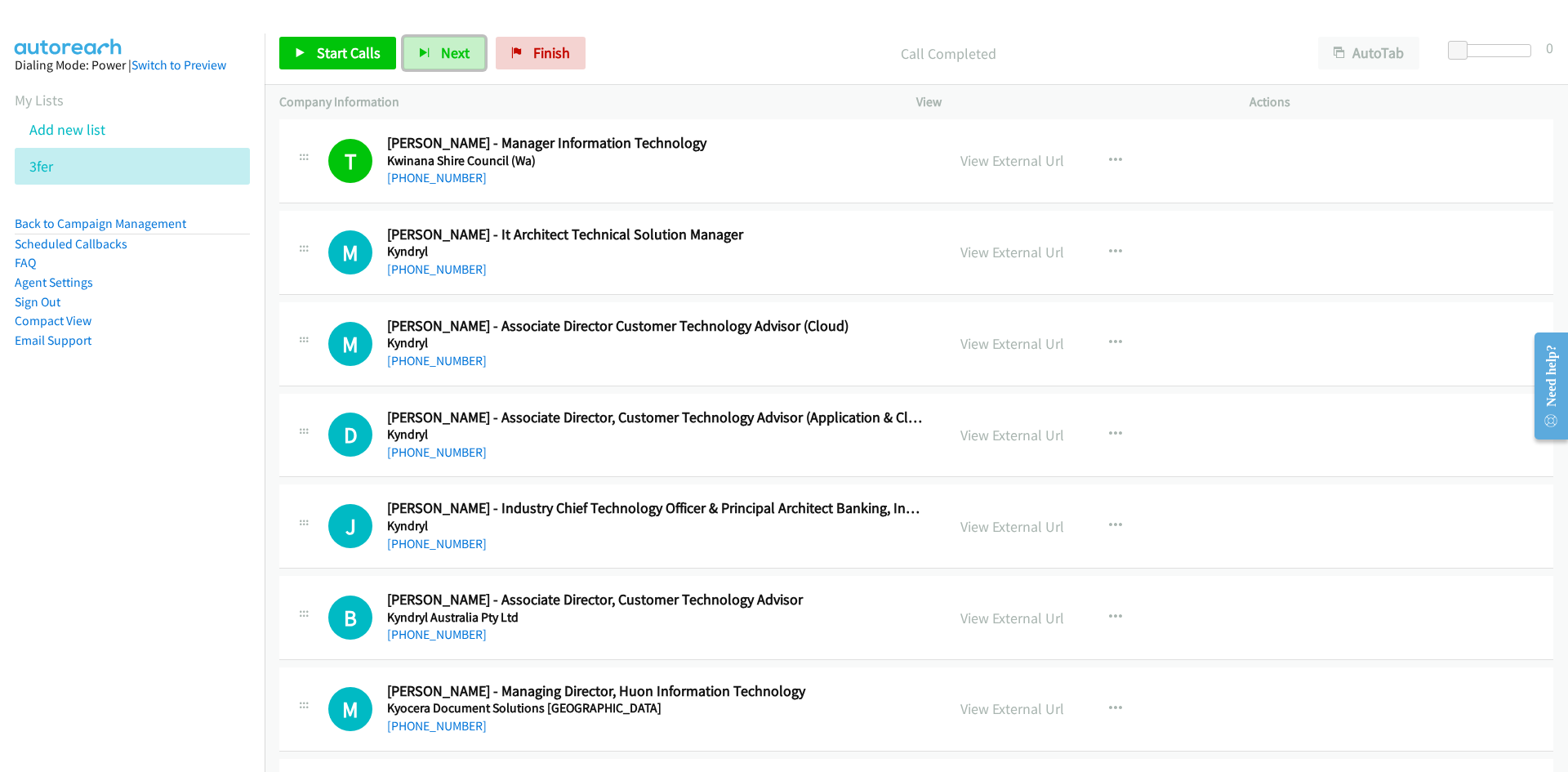
scroll to position [4249, 0]
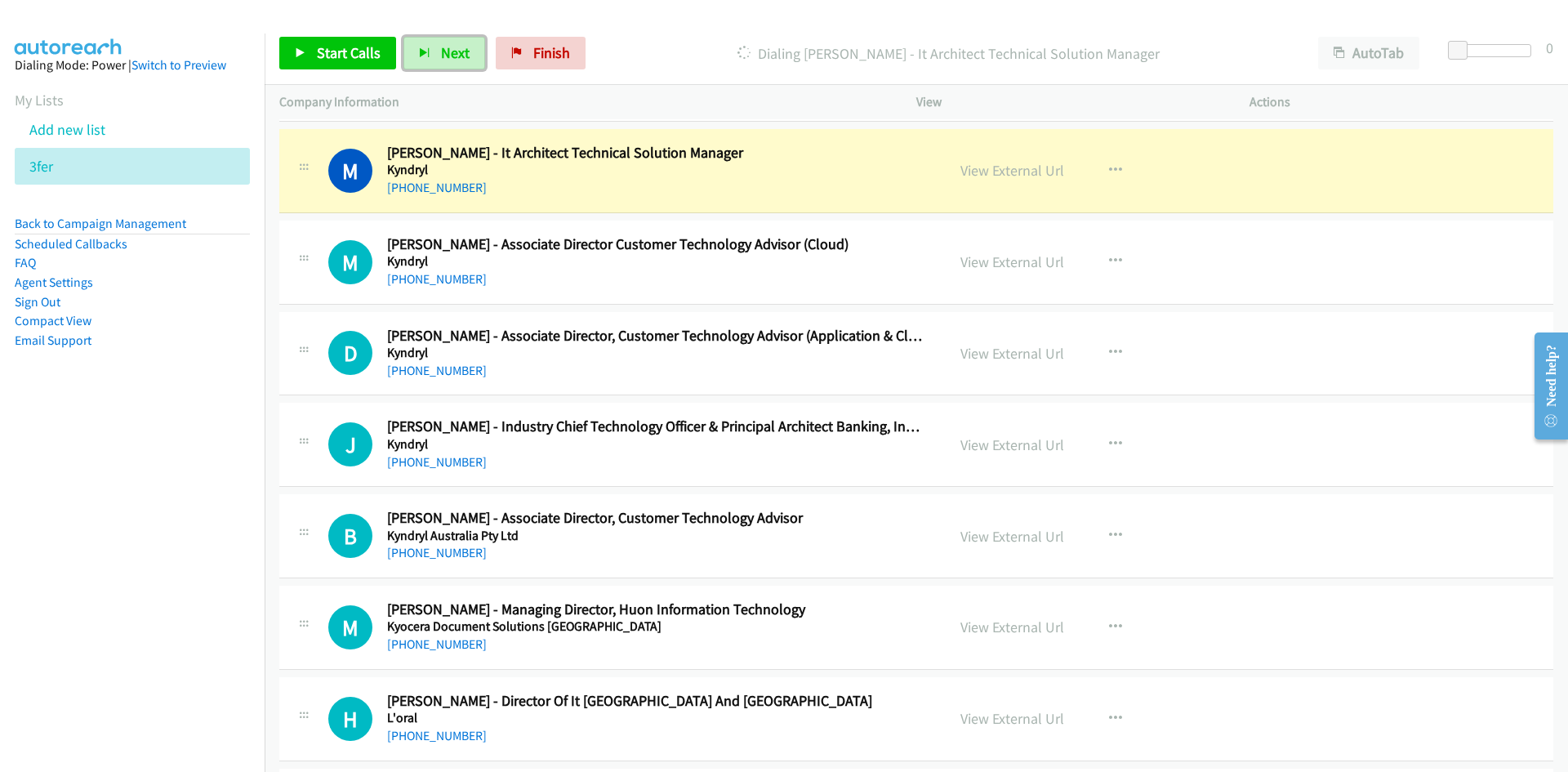
click at [441, 47] on span "Next" at bounding box center [455, 53] width 29 height 19
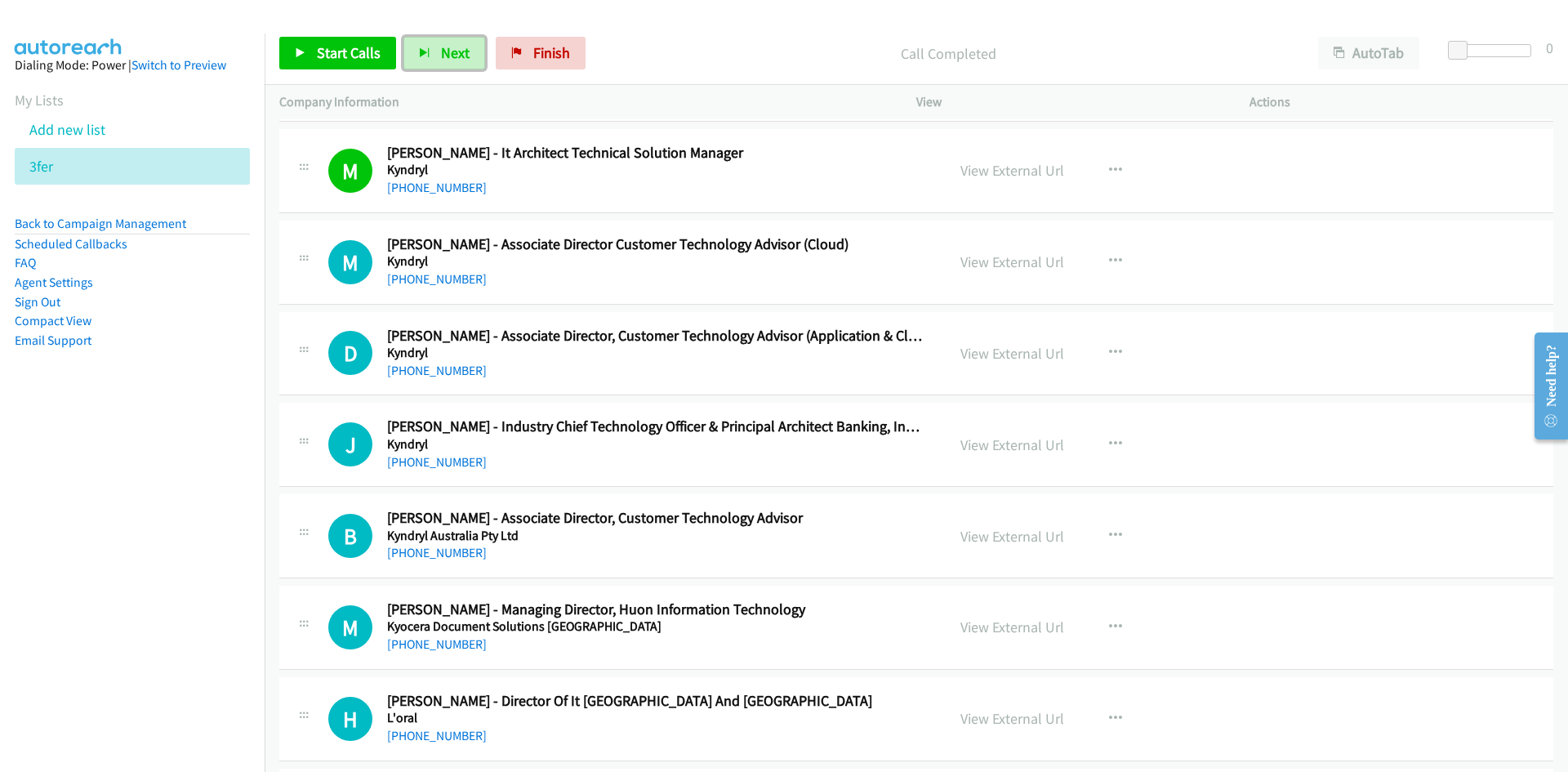
scroll to position [4330, 0]
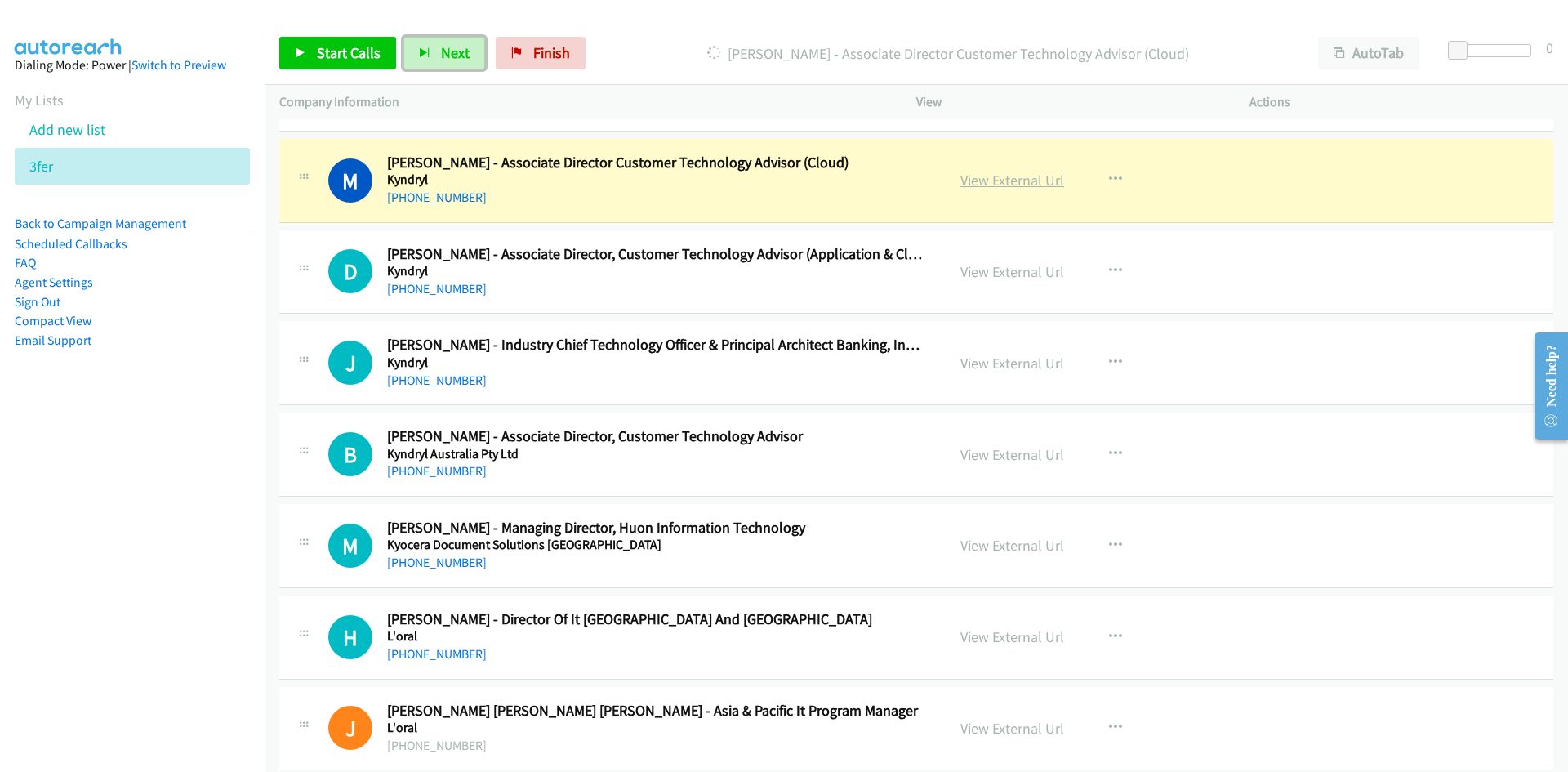
click at [980, 183] on link "View External Url" at bounding box center [1013, 180] width 104 height 19
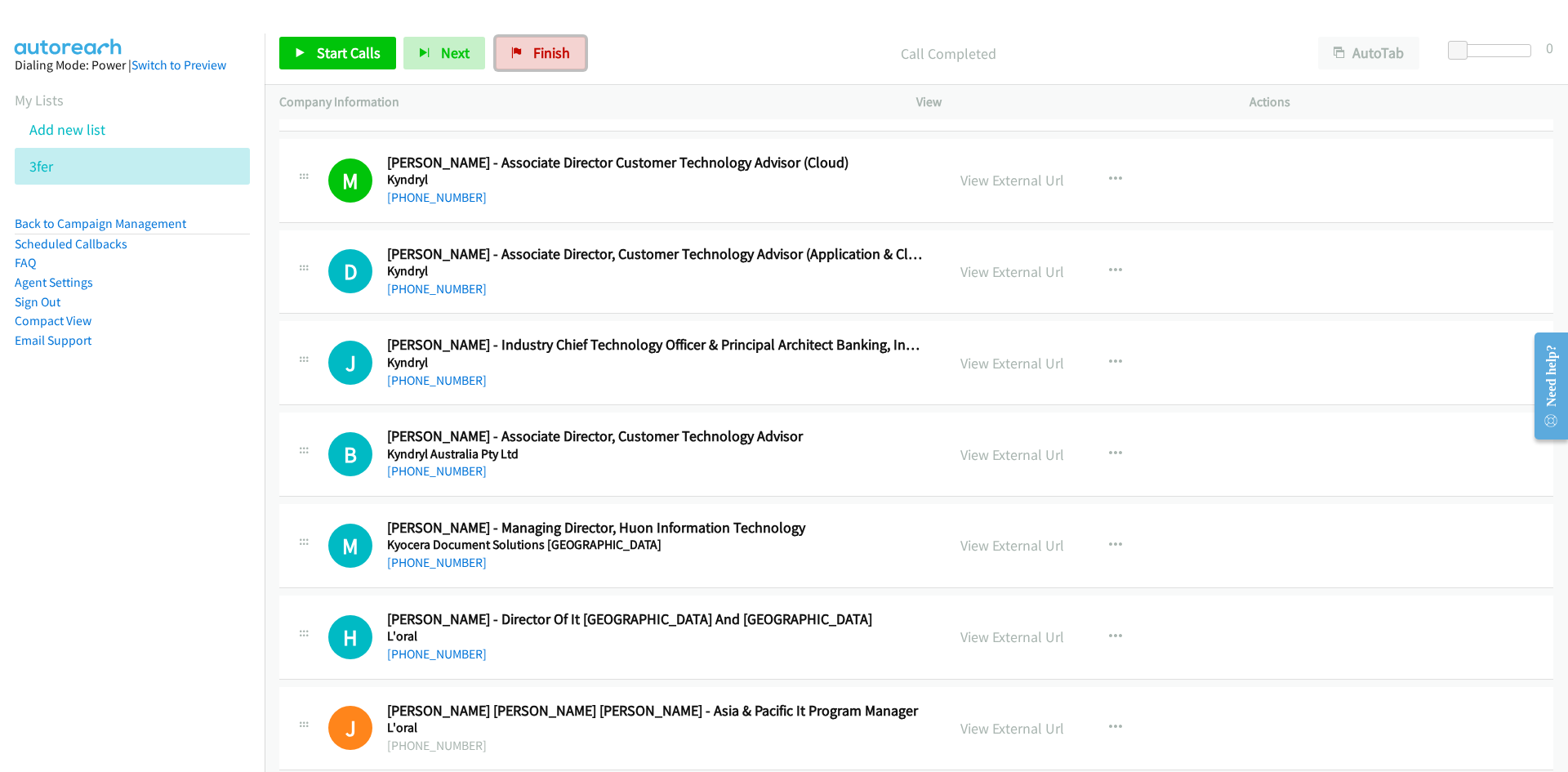
click at [552, 55] on span "Finish" at bounding box center [552, 53] width 36 height 19
